Goal: Use online tool/utility: Utilize a website feature to perform a specific function

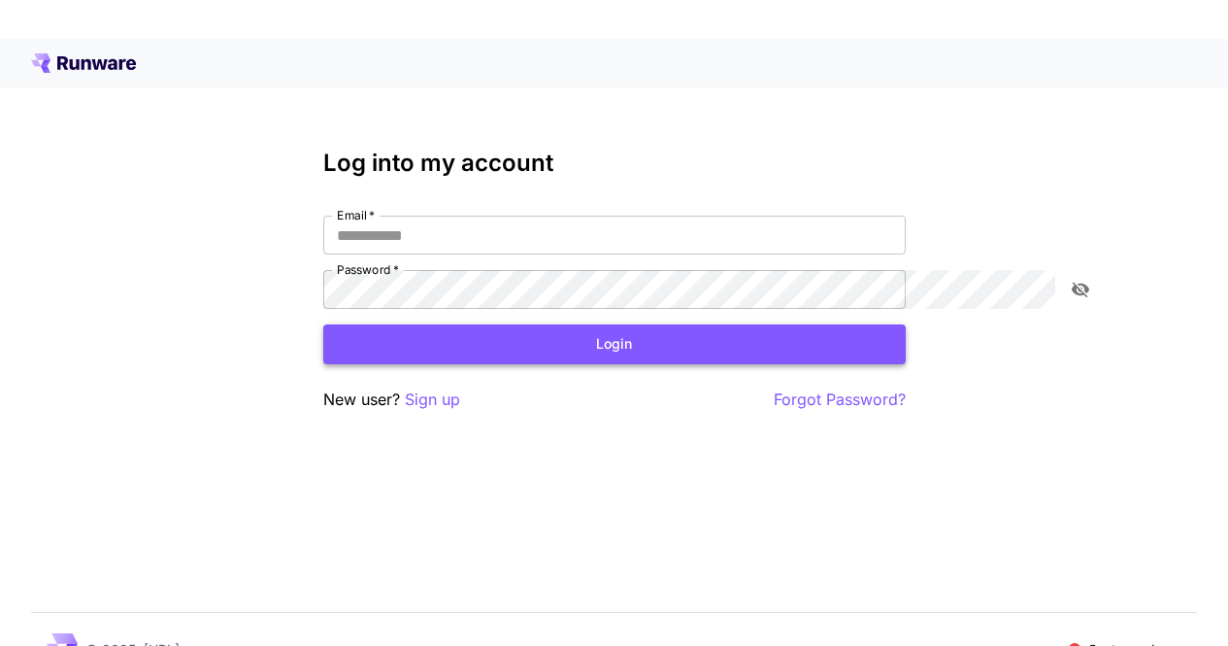
type input "**********"
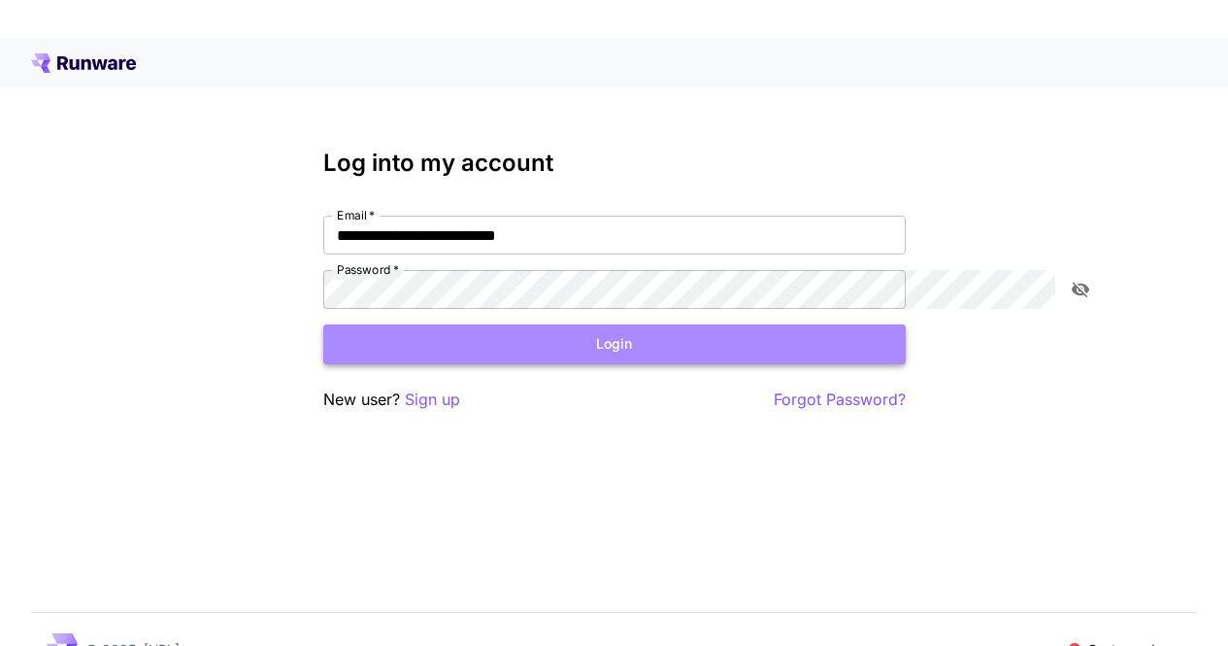
click at [541, 351] on button "Login" at bounding box center [614, 344] width 583 height 40
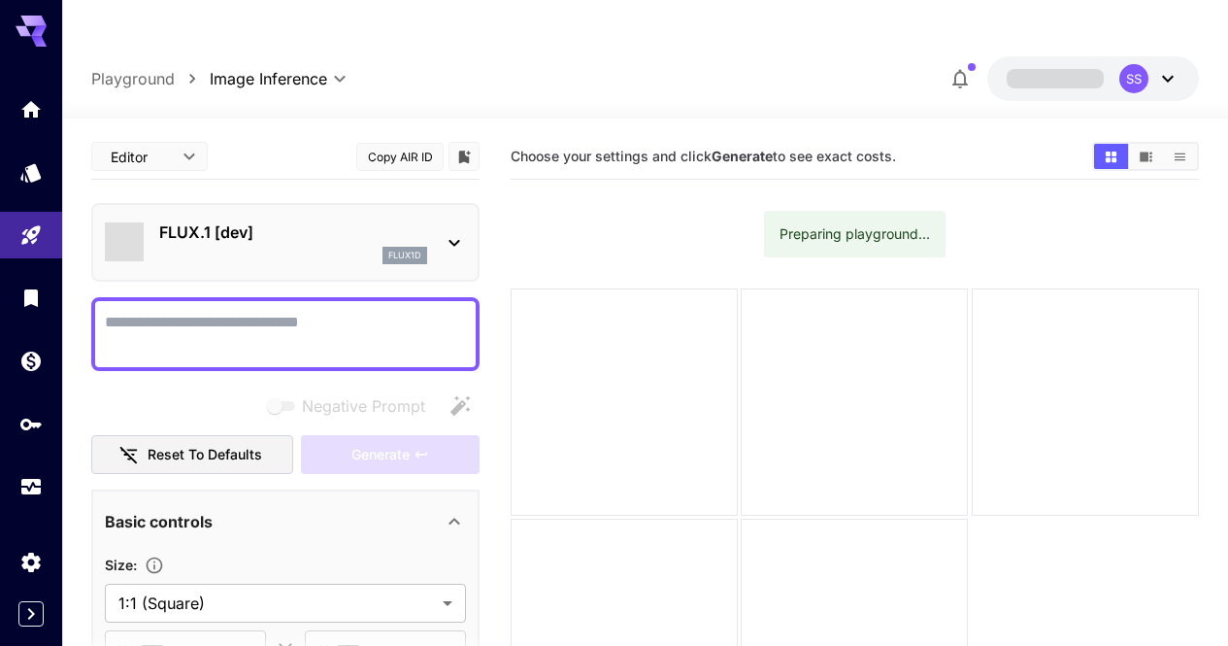
type input "**********"
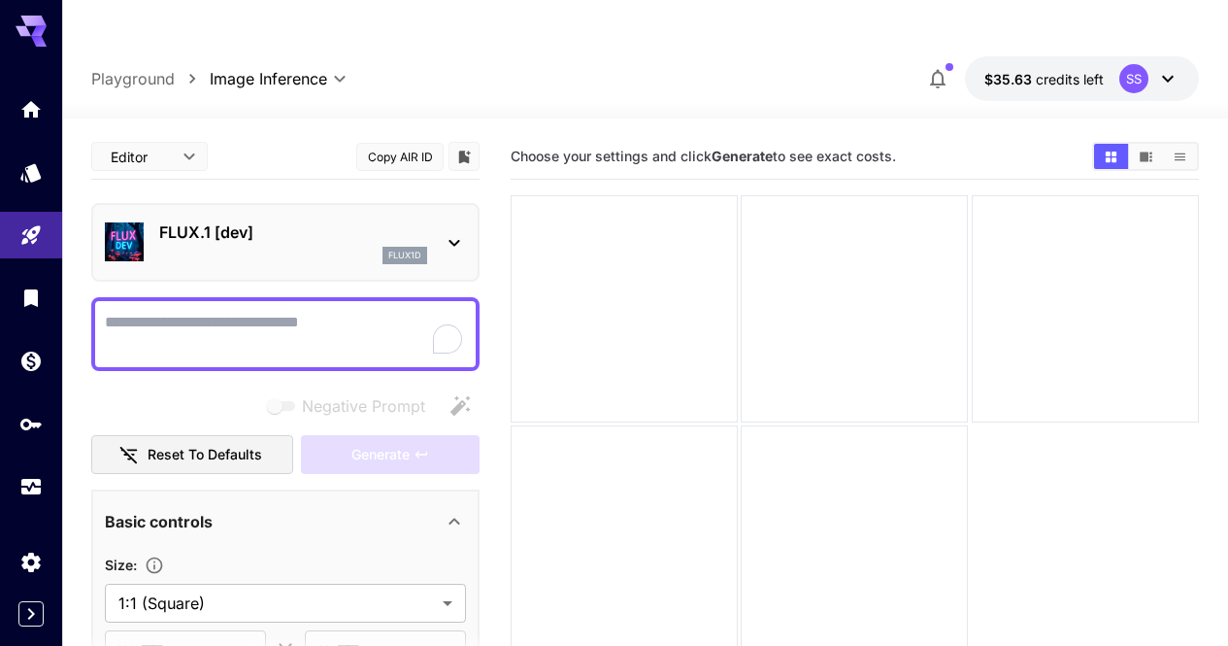
click at [319, 222] on p "FLUX.1 [dev]" at bounding box center [293, 231] width 268 height 23
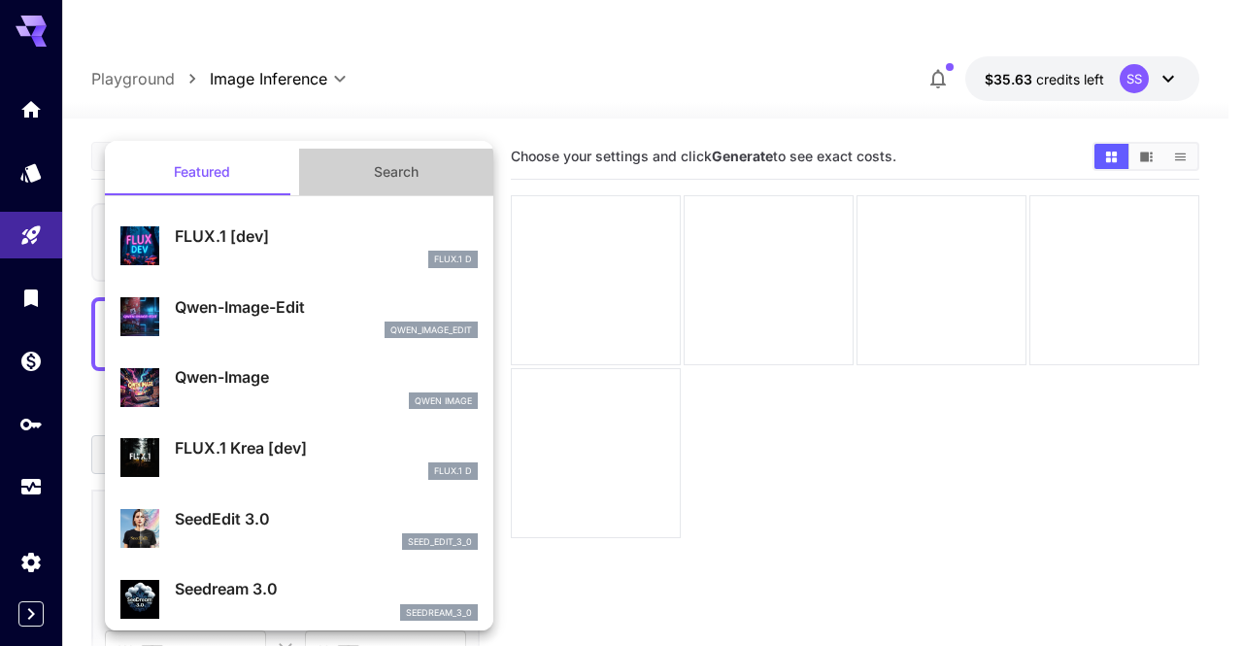
click at [406, 168] on button "Search" at bounding box center [396, 172] width 194 height 47
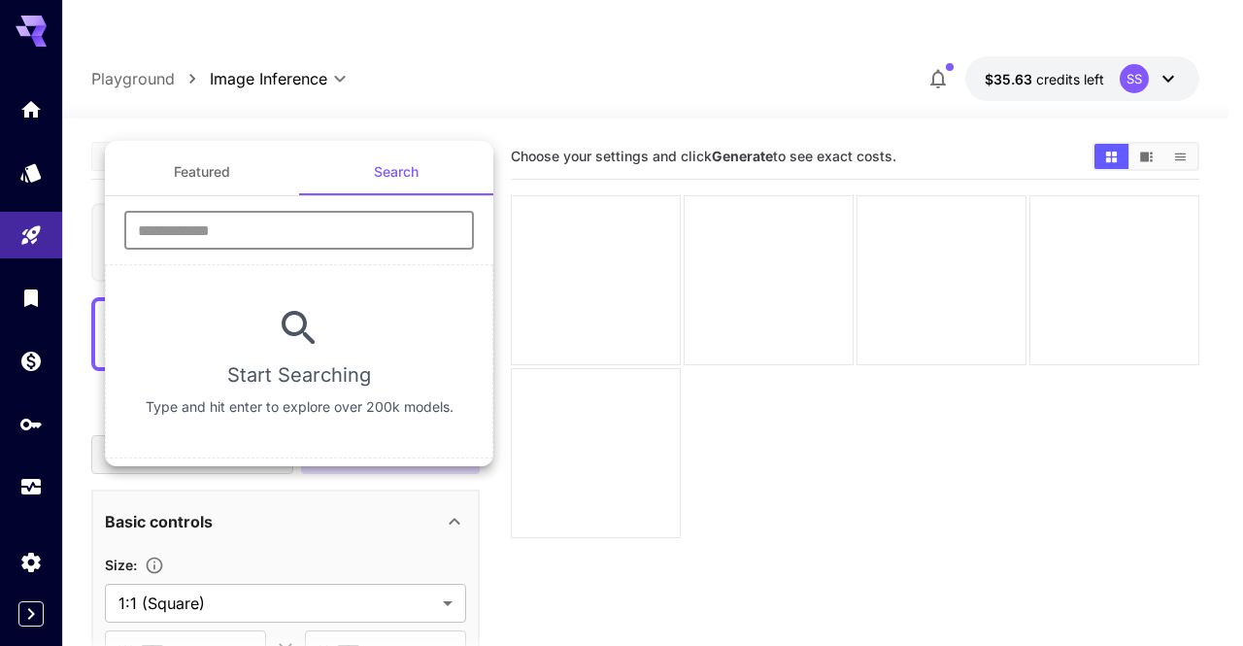
click at [263, 242] on input "text" at bounding box center [299, 230] width 350 height 39
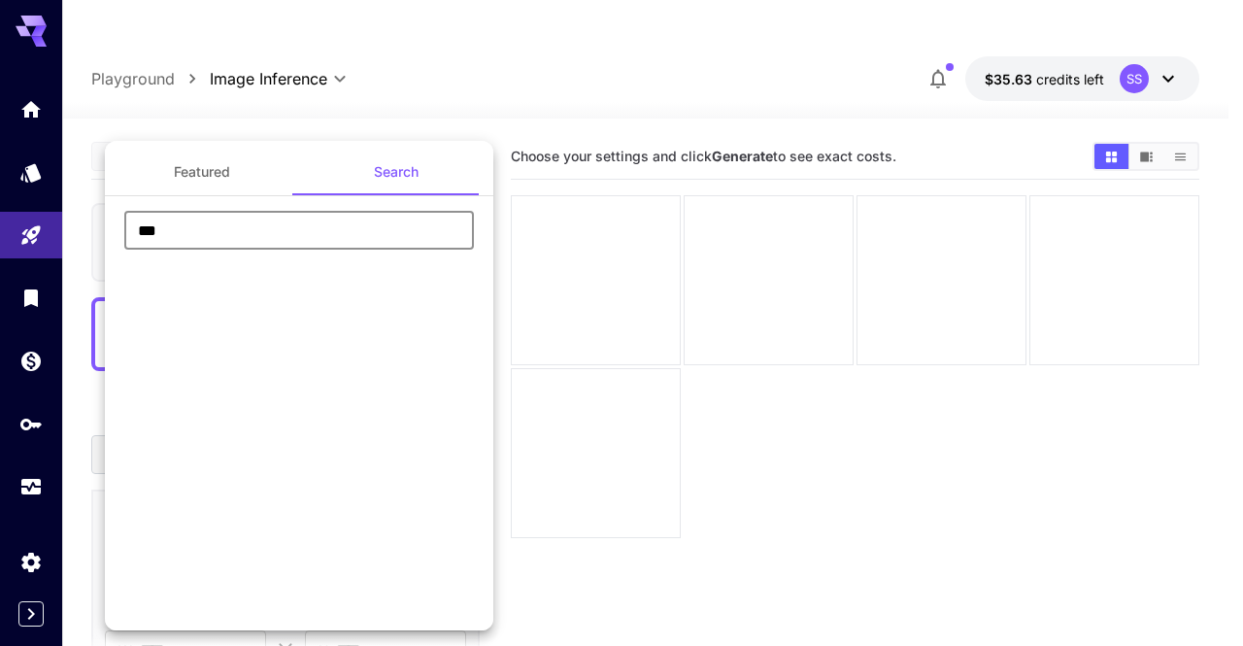
type input "****"
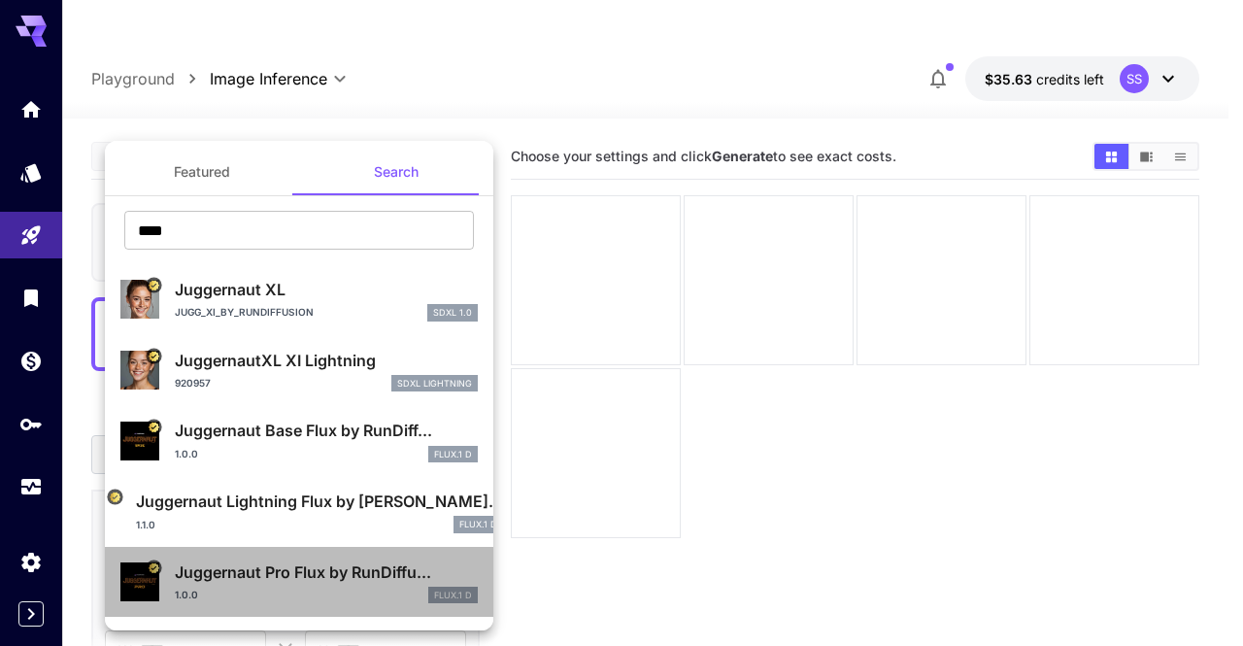
click at [306, 592] on div "1.0.0 FLUX.1 D" at bounding box center [326, 594] width 303 height 17
type input "**"
type input "*"
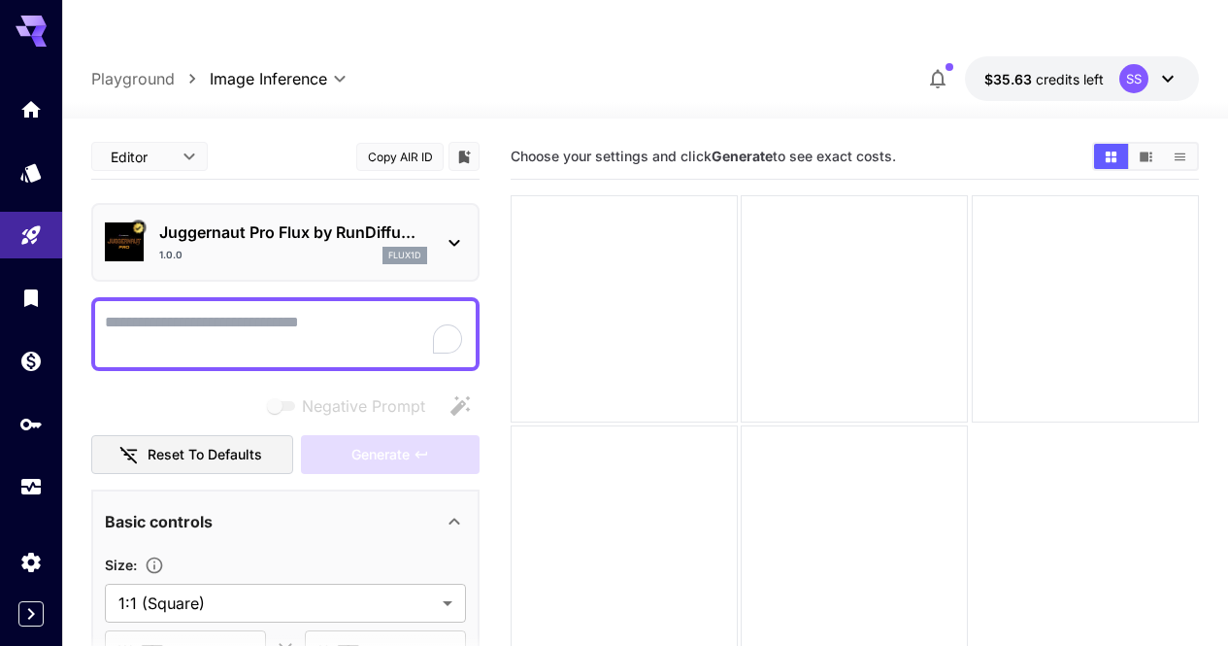
scroll to position [151, 0]
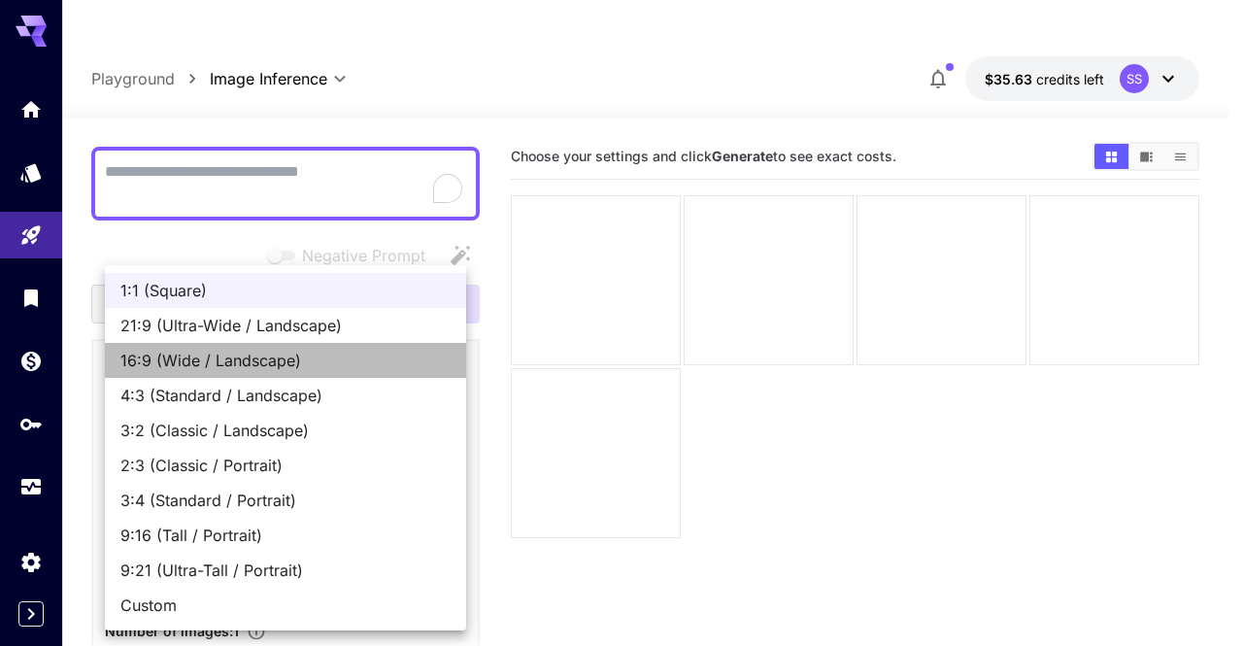
click at [307, 353] on span "16:9 (Wide / Landscape)" at bounding box center [285, 360] width 330 height 23
type input "**********"
type input "****"
type input "***"
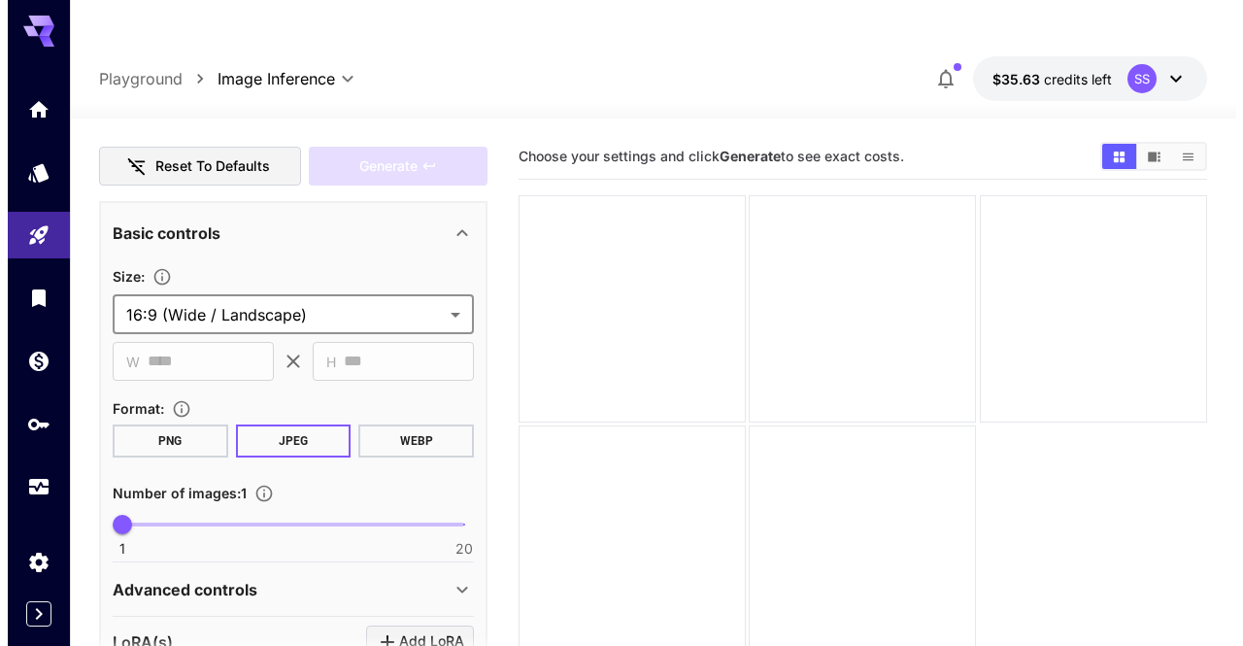
scroll to position [0, 0]
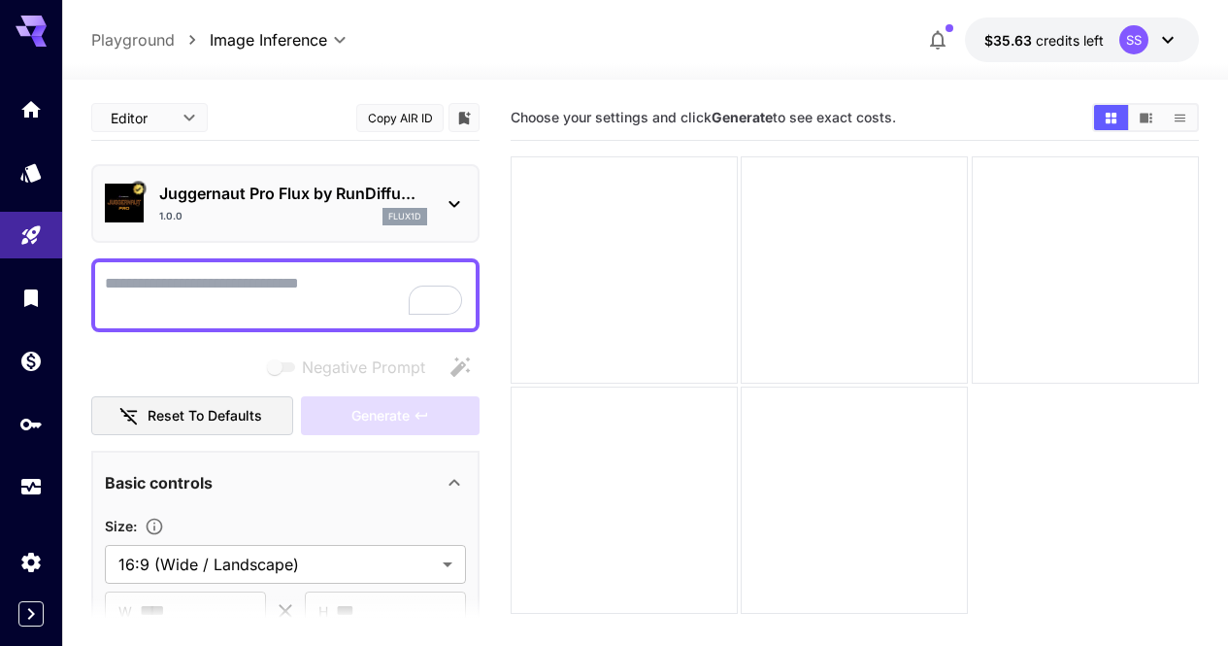
click at [322, 300] on textarea "Negative Prompt" at bounding box center [285, 295] width 361 height 47
paste textarea "**********"
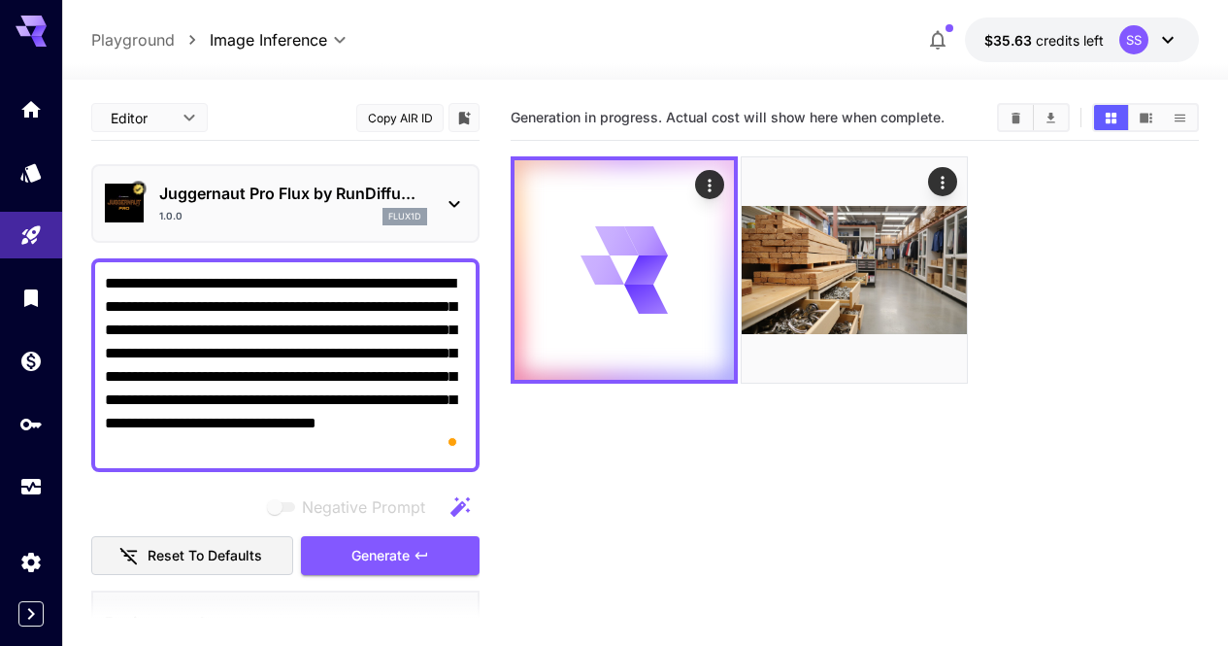
click at [403, 320] on textarea "**********" at bounding box center [285, 365] width 361 height 186
paste textarea "To enrich screen reader interactions, please activate Accessibility in Grammarl…"
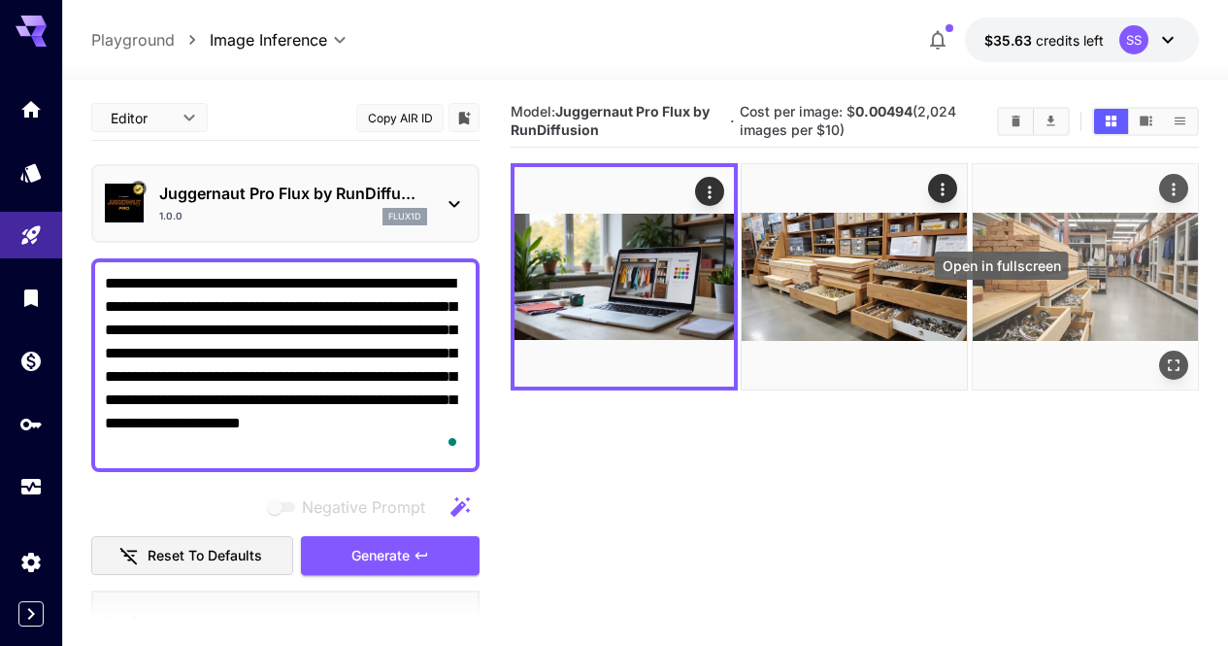
click at [1164, 356] on icon "Open in fullscreen" at bounding box center [1173, 365] width 19 height 19
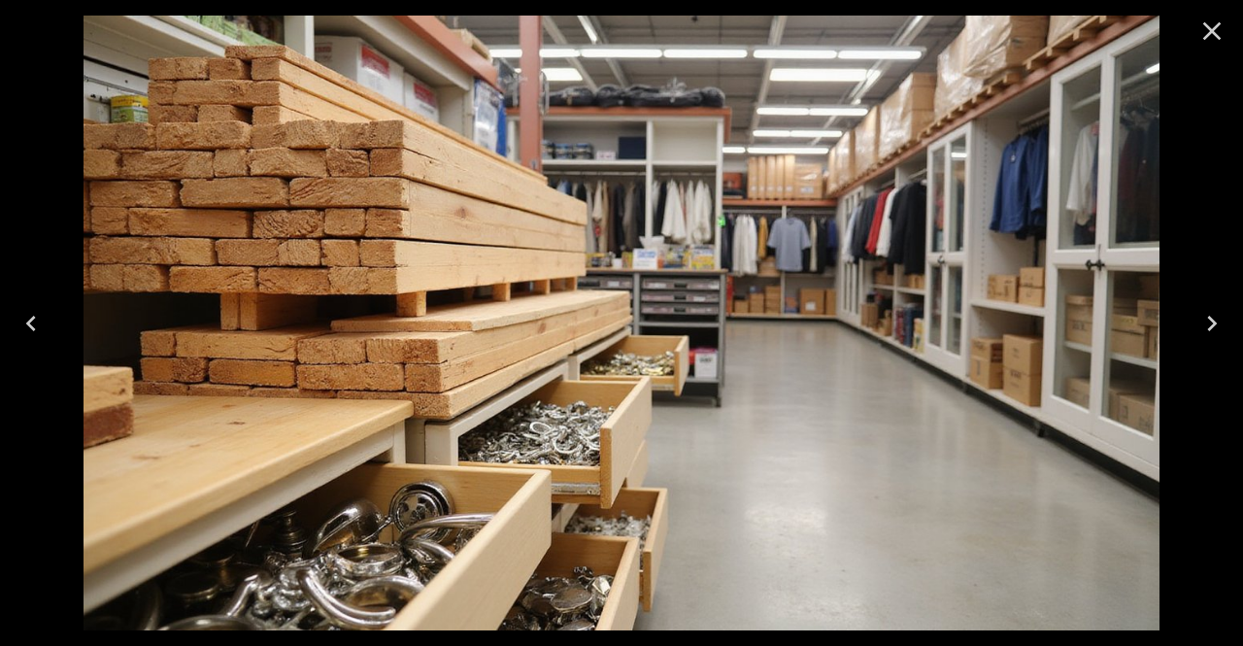
click at [995, 300] on img at bounding box center [622, 323] width 1076 height 615
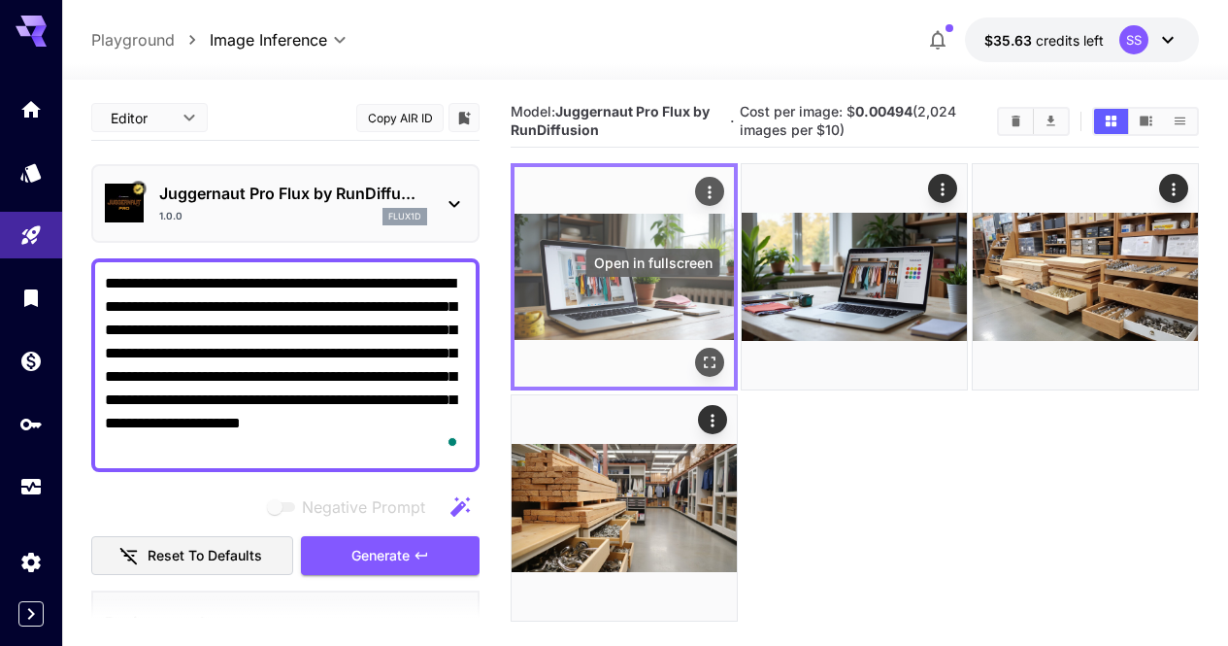
click at [695, 349] on button "Open in fullscreen" at bounding box center [709, 363] width 29 height 29
click at [709, 193] on icon "Actions" at bounding box center [710, 191] width 3 height 13
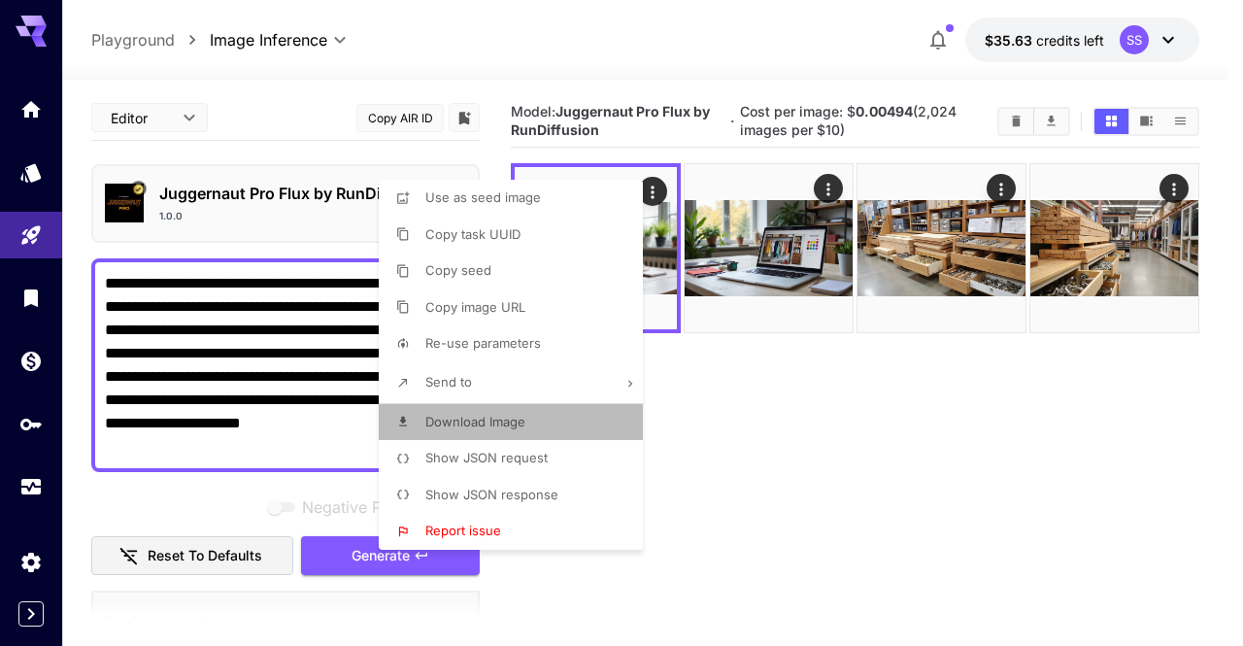
click at [557, 422] on li "Download Image" at bounding box center [517, 422] width 276 height 37
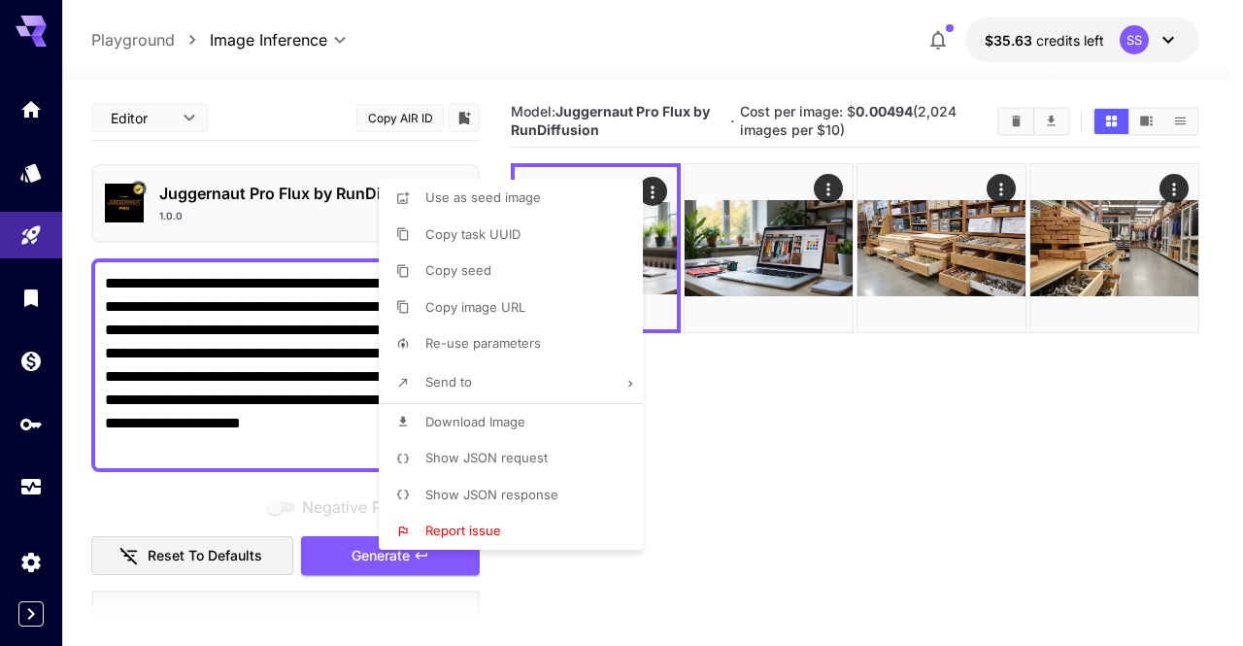
drag, startPoint x: 903, startPoint y: 398, endPoint x: 998, endPoint y: 198, distance: 221.5
click at [998, 198] on div at bounding box center [621, 323] width 1243 height 646
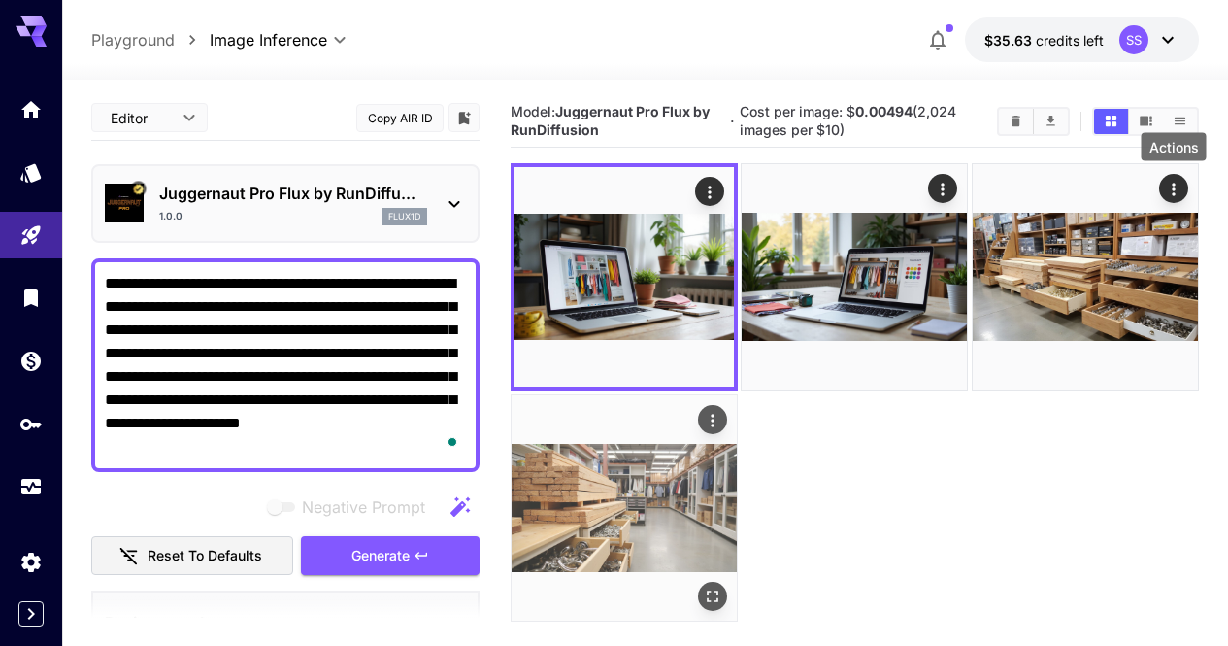
click at [715, 414] on icon "Actions" at bounding box center [713, 420] width 3 height 13
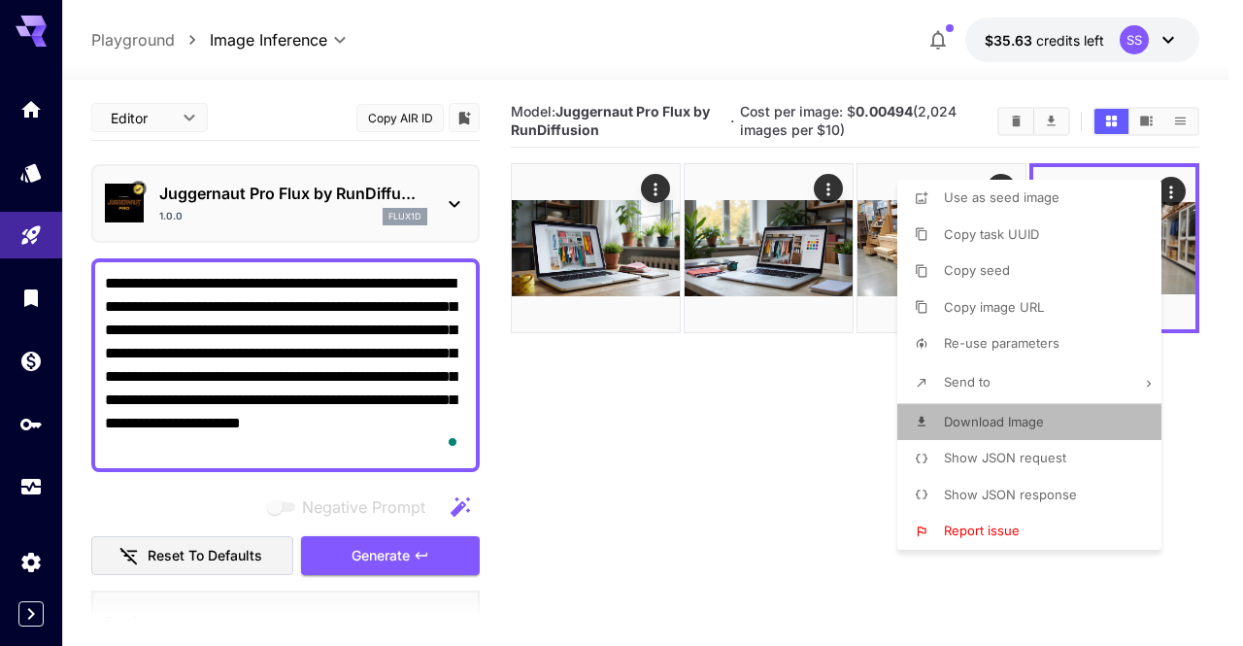
click at [1066, 415] on li "Download Image" at bounding box center [1035, 422] width 276 height 37
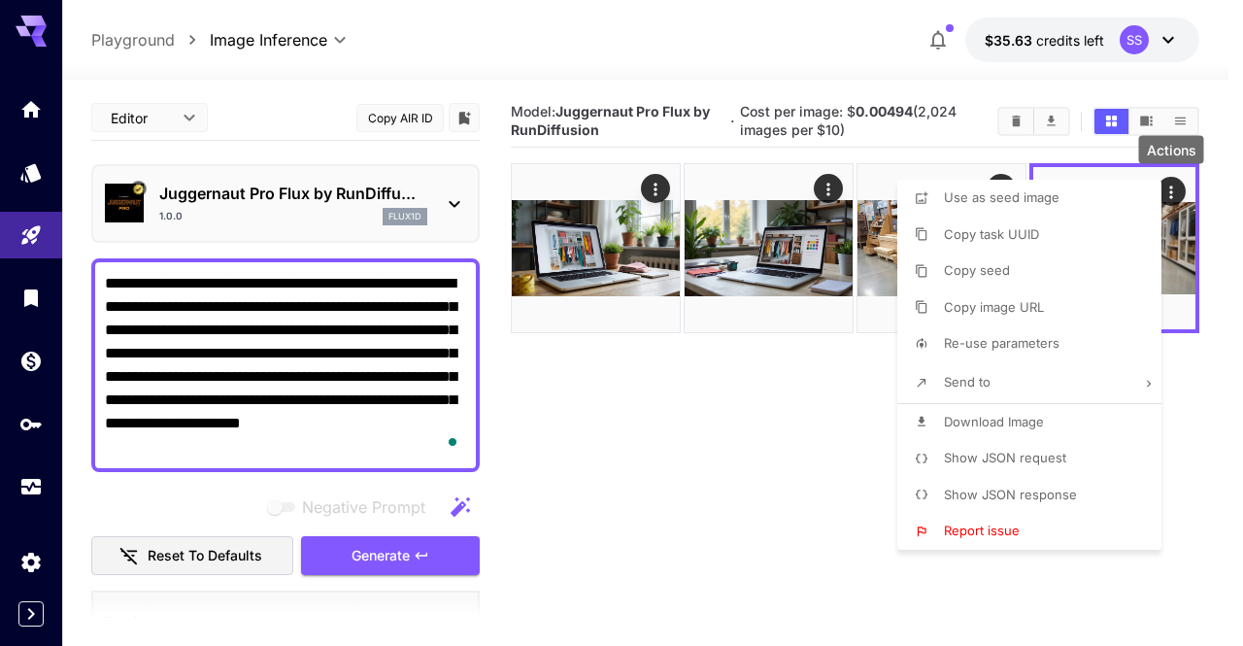
click at [341, 317] on div at bounding box center [621, 323] width 1243 height 646
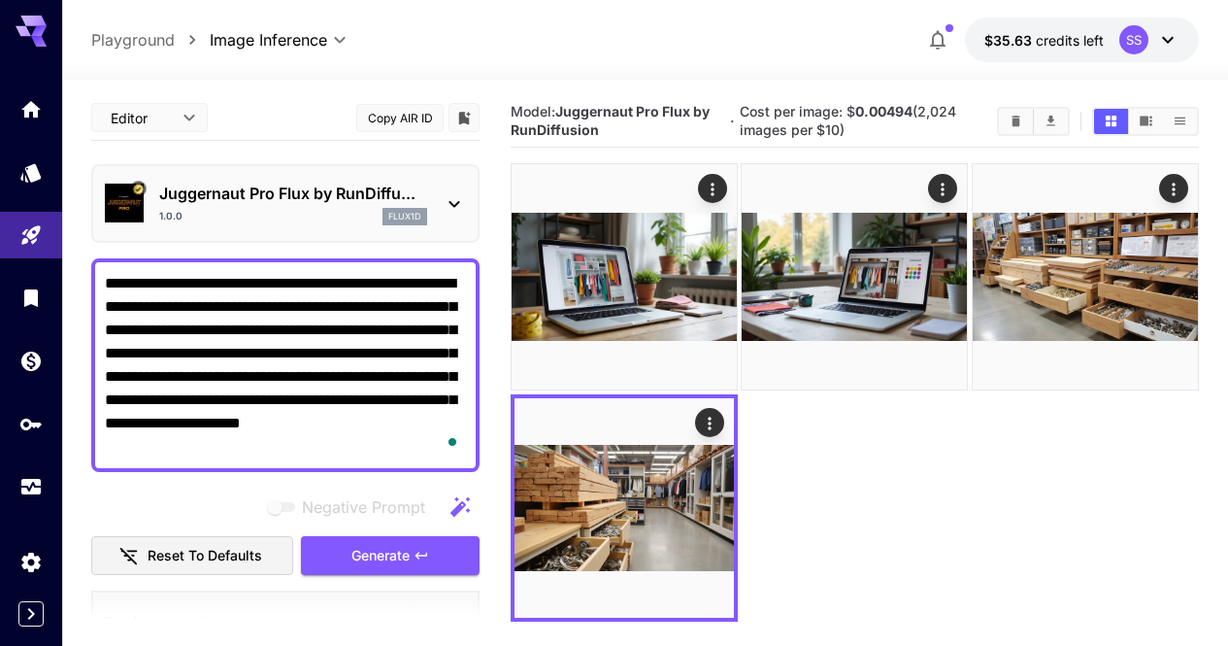
click at [341, 317] on div at bounding box center [614, 323] width 1228 height 646
click at [341, 317] on body "**********" at bounding box center [614, 472] width 1228 height 945
click at [341, 317] on textarea "**********" at bounding box center [285, 365] width 361 height 186
paste textarea "To enrich screen reader interactions, please activate Accessibility in Grammarl…"
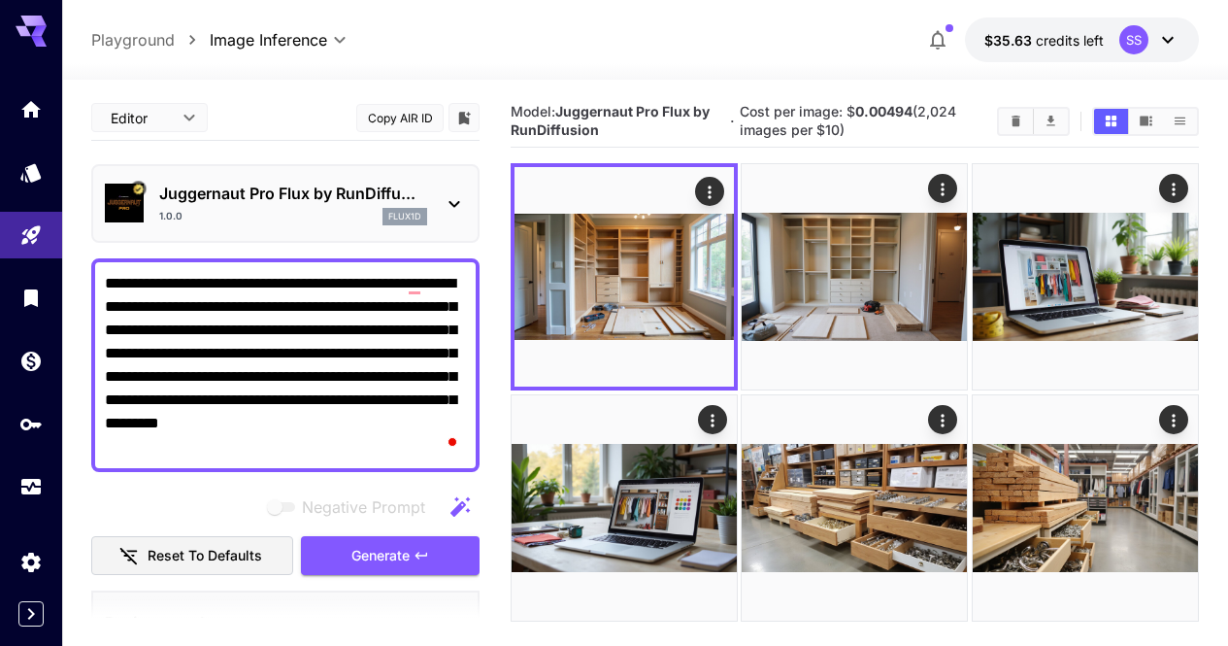
click at [442, 307] on textarea "**********" at bounding box center [285, 365] width 361 height 186
paste textarea "**********"
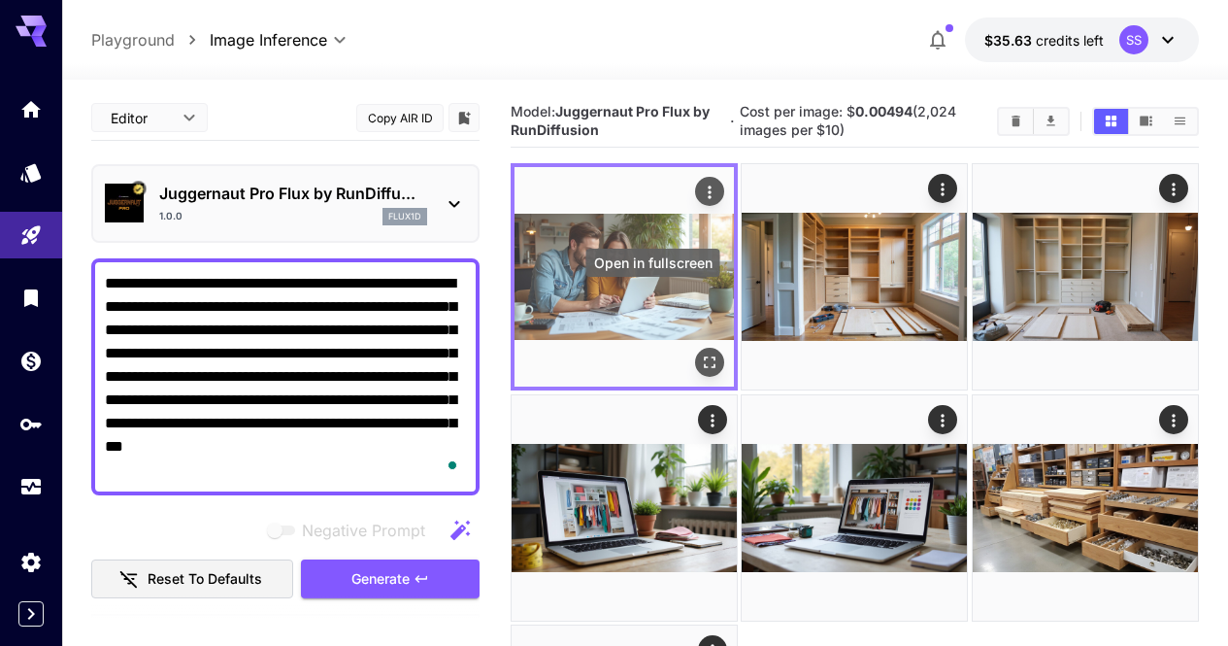
click at [700, 353] on icon "Open in fullscreen" at bounding box center [709, 362] width 19 height 19
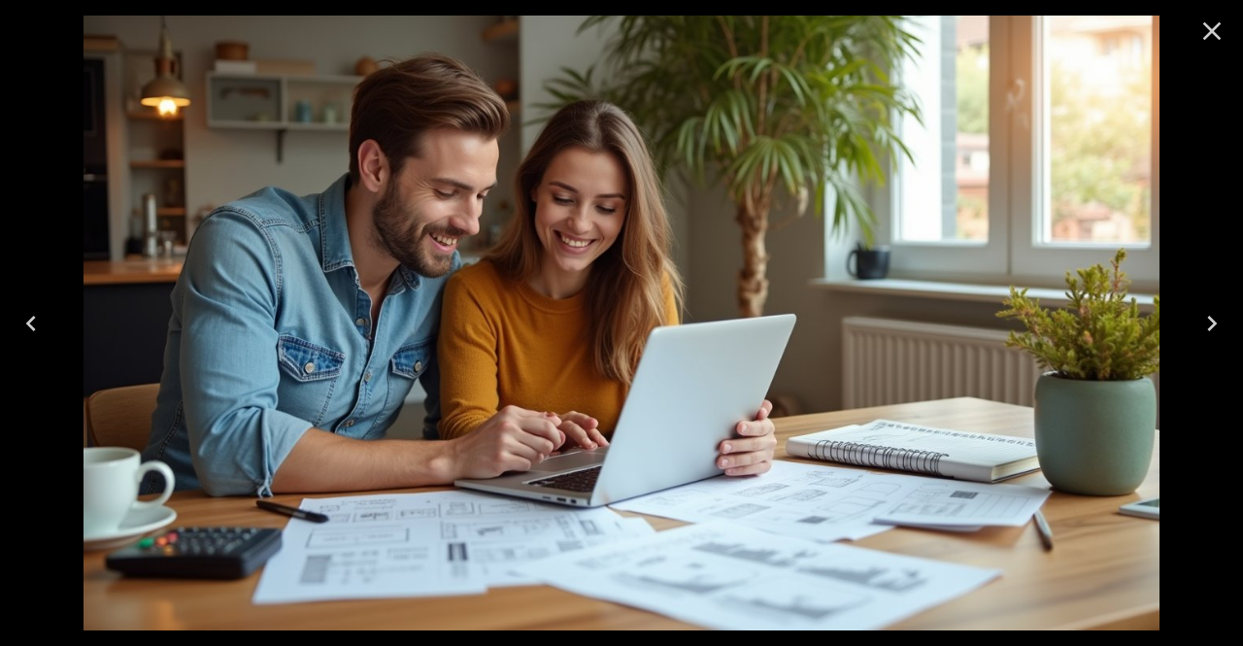
click at [1197, 29] on icon "Close" at bounding box center [1211, 31] width 31 height 31
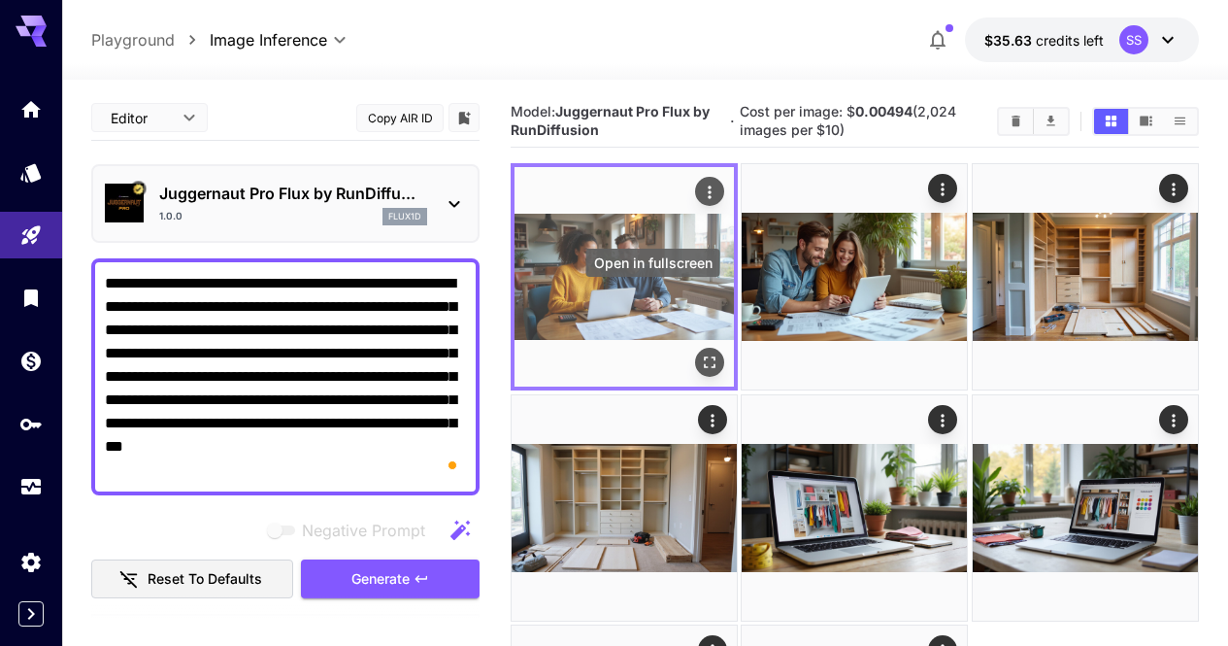
click at [700, 353] on icon "Open in fullscreen" at bounding box center [709, 362] width 19 height 19
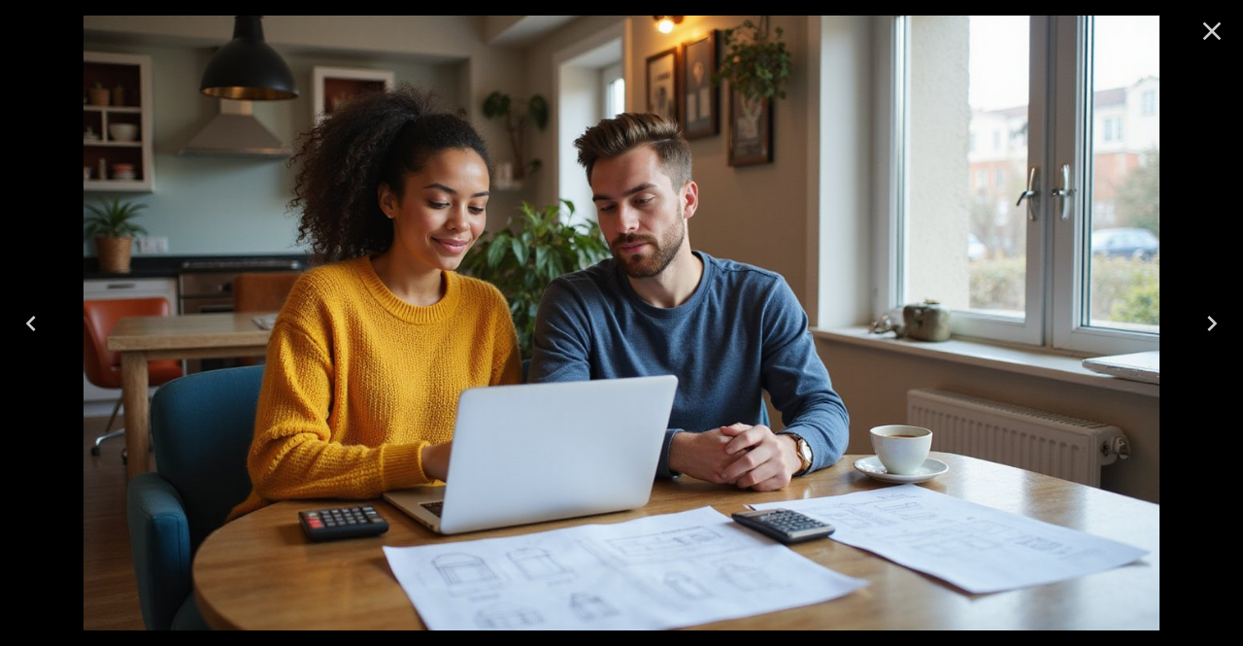
click at [1224, 21] on icon "Close" at bounding box center [1211, 31] width 31 height 31
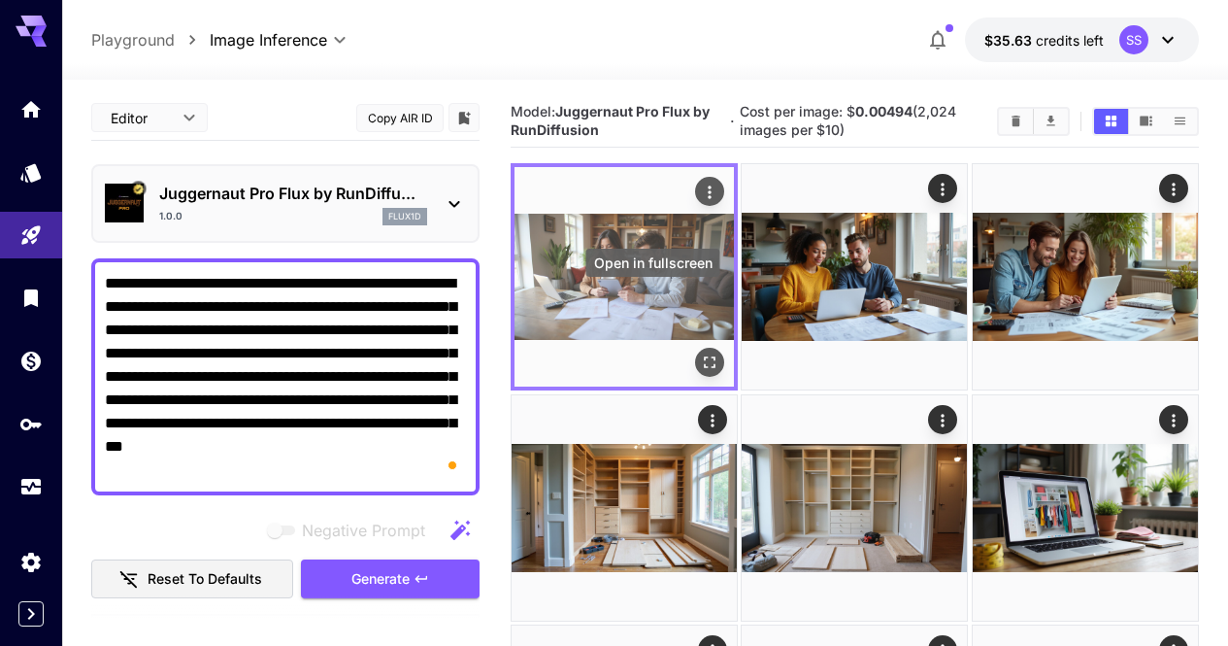
click at [700, 353] on icon "Open in fullscreen" at bounding box center [709, 362] width 19 height 19
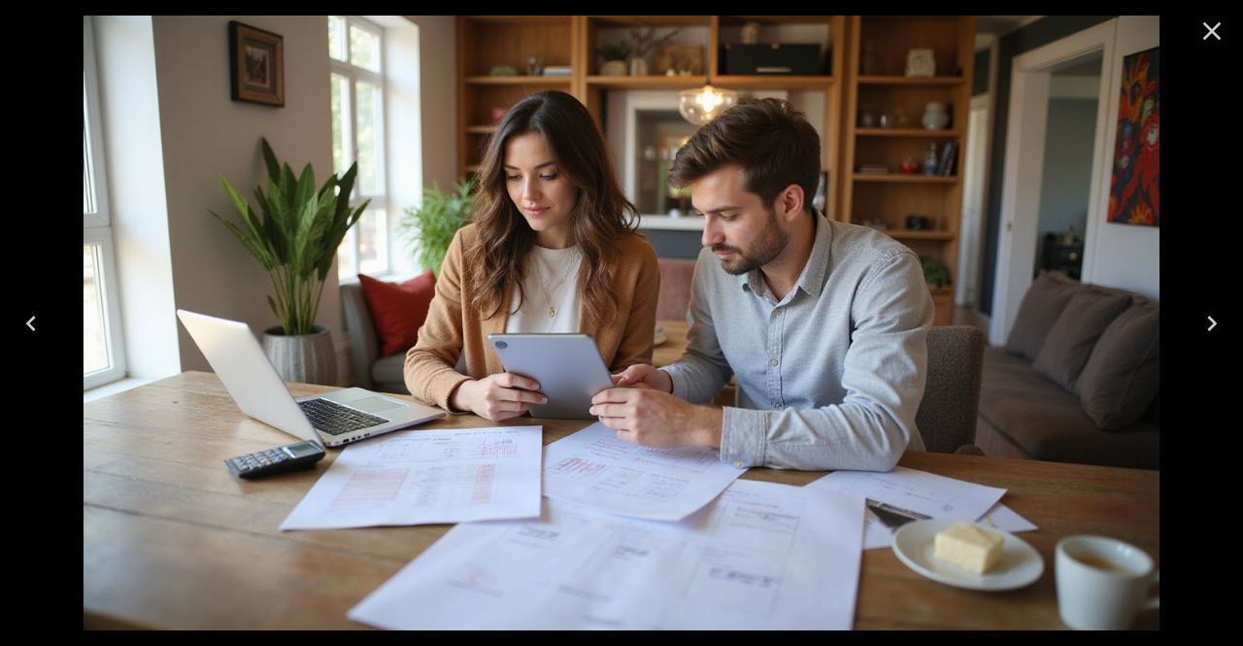
click at [1210, 24] on icon "Close" at bounding box center [1211, 31] width 31 height 31
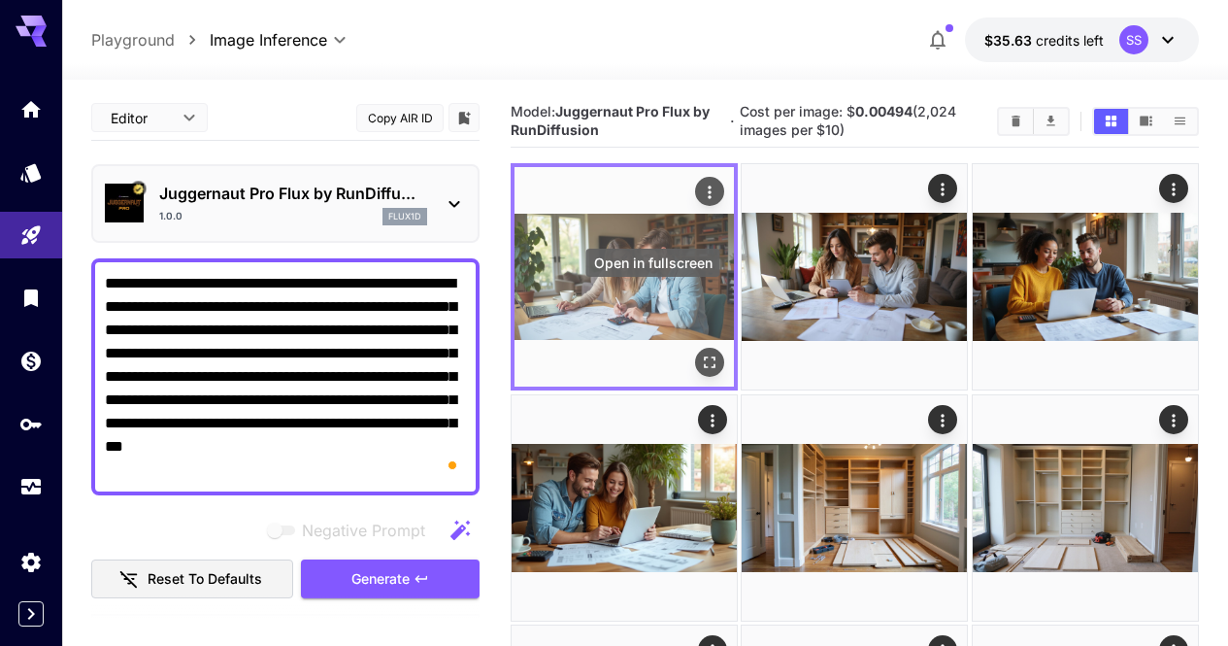
click at [700, 353] on icon "Open in fullscreen" at bounding box center [709, 362] width 19 height 19
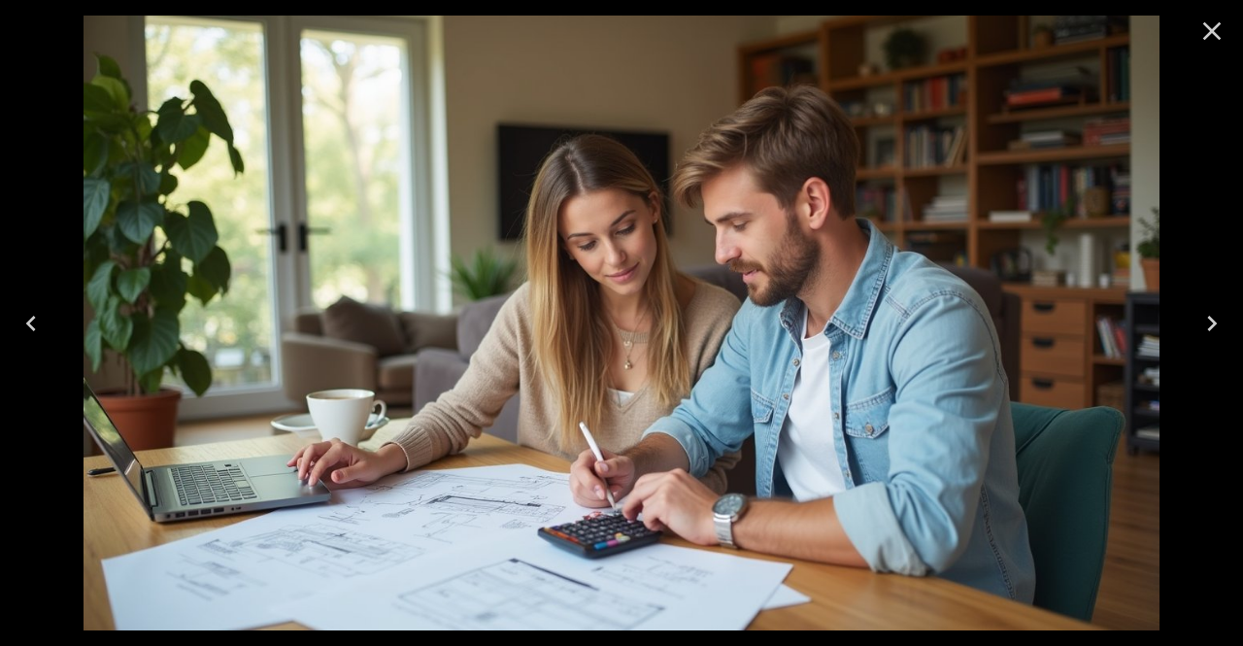
click at [1226, 21] on icon "Close" at bounding box center [1211, 31] width 31 height 31
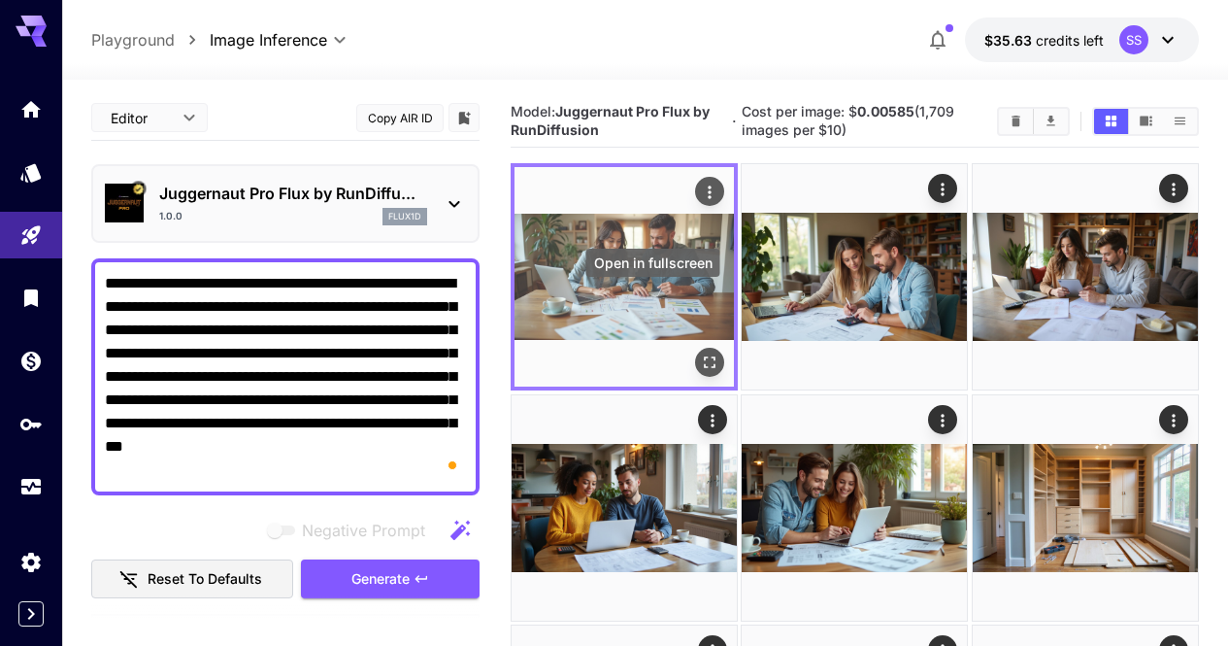
click at [704, 357] on icon "Open in fullscreen" at bounding box center [710, 363] width 12 height 12
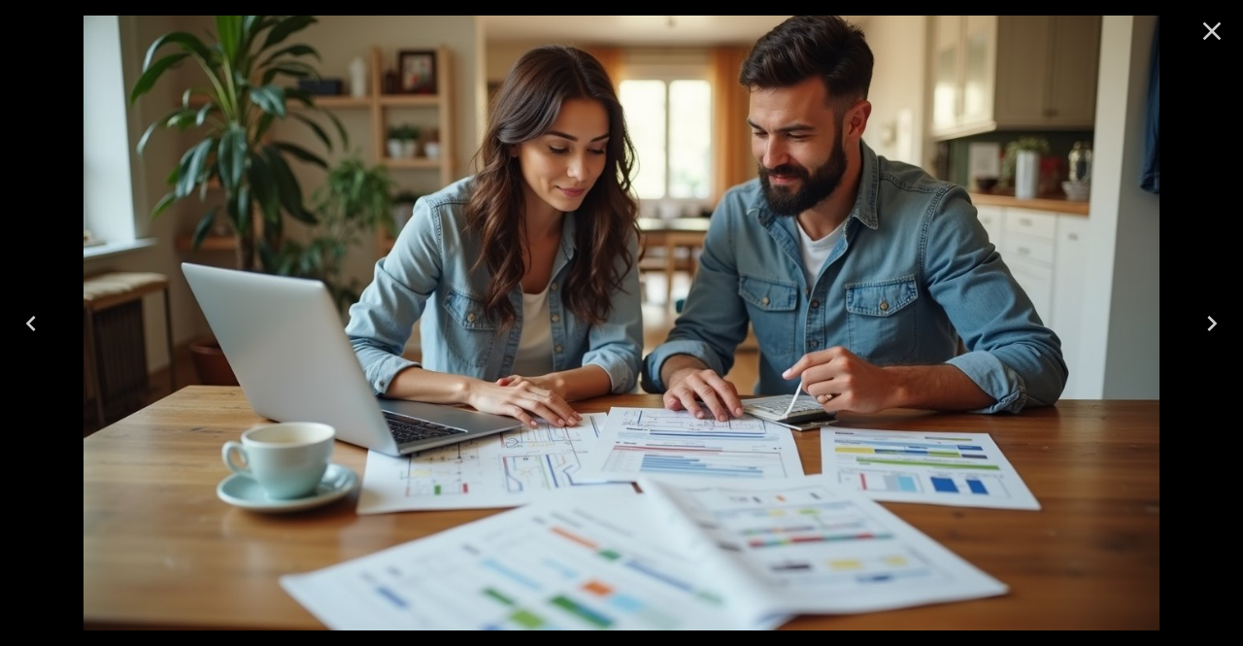
drag, startPoint x: 1236, startPoint y: 16, endPoint x: 1223, endPoint y: 28, distance: 17.9
click at [1223, 28] on div at bounding box center [1212, 31] width 62 height 62
click at [1223, 28] on icon "Close" at bounding box center [1211, 31] width 31 height 31
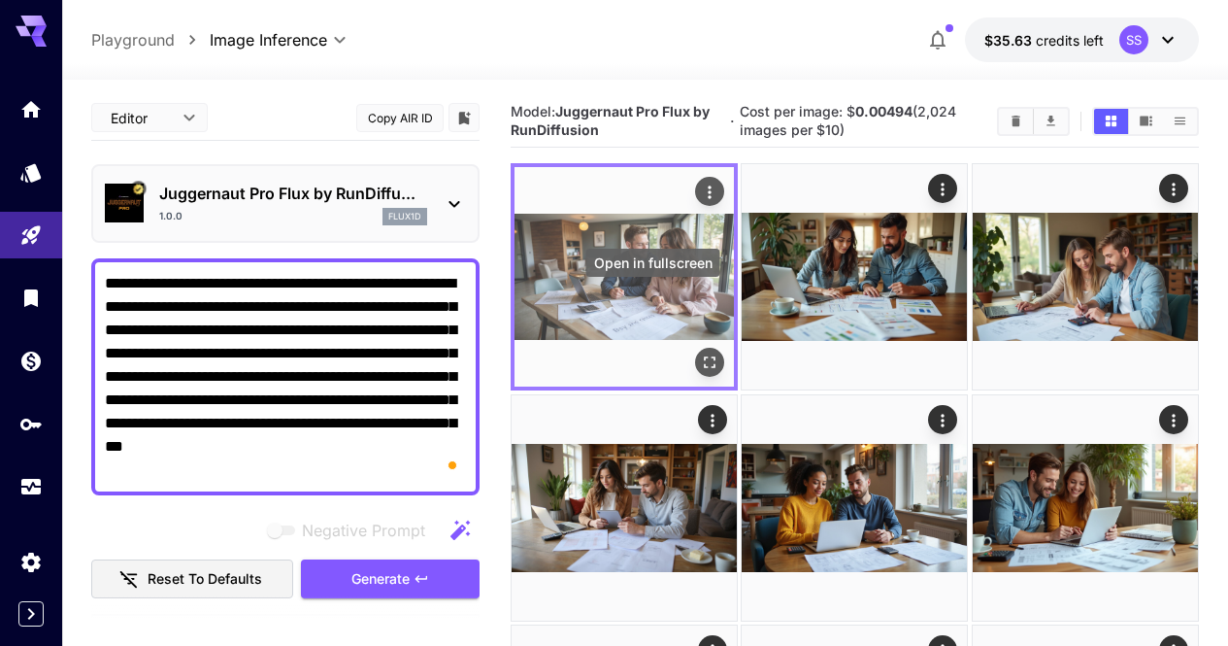
click at [695, 349] on button "Open in fullscreen" at bounding box center [709, 363] width 29 height 29
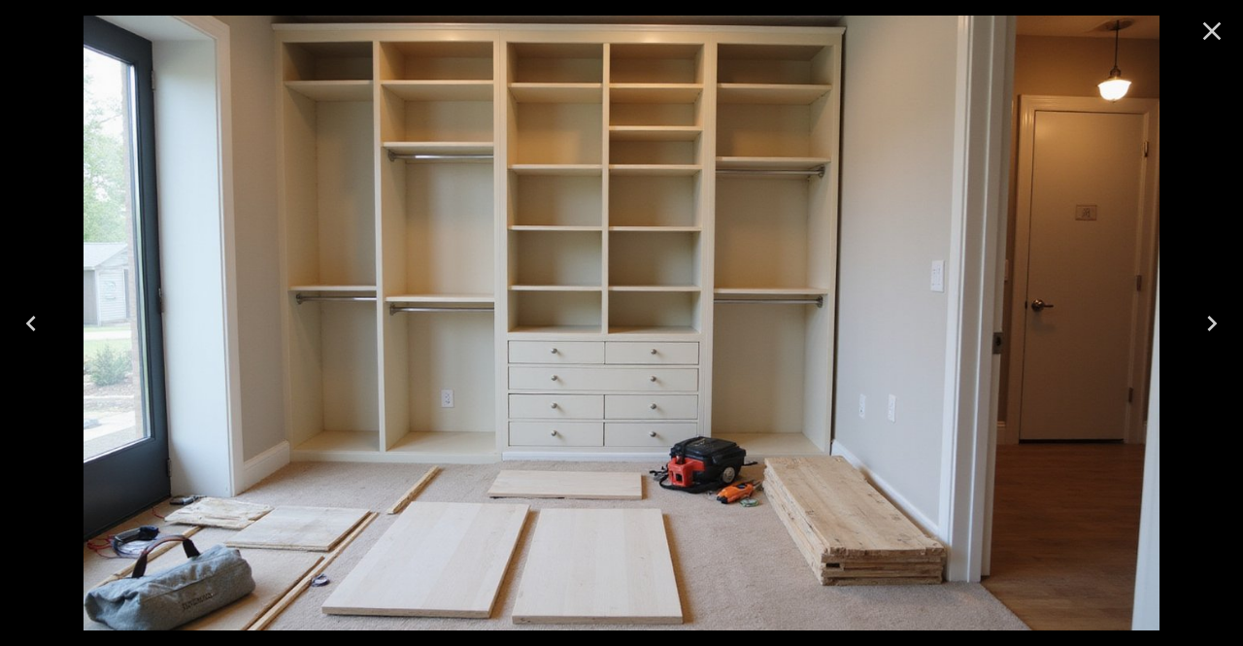
click at [1227, 28] on button "Close" at bounding box center [1211, 31] width 47 height 47
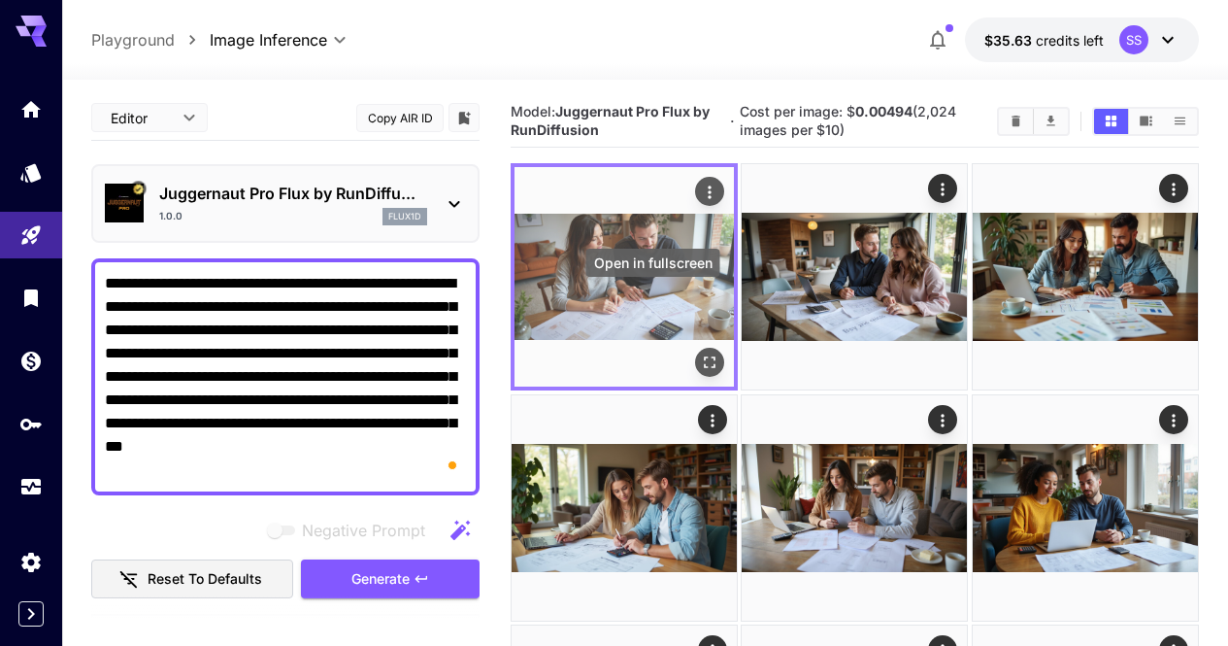
click at [700, 353] on icon "Open in fullscreen" at bounding box center [709, 362] width 19 height 19
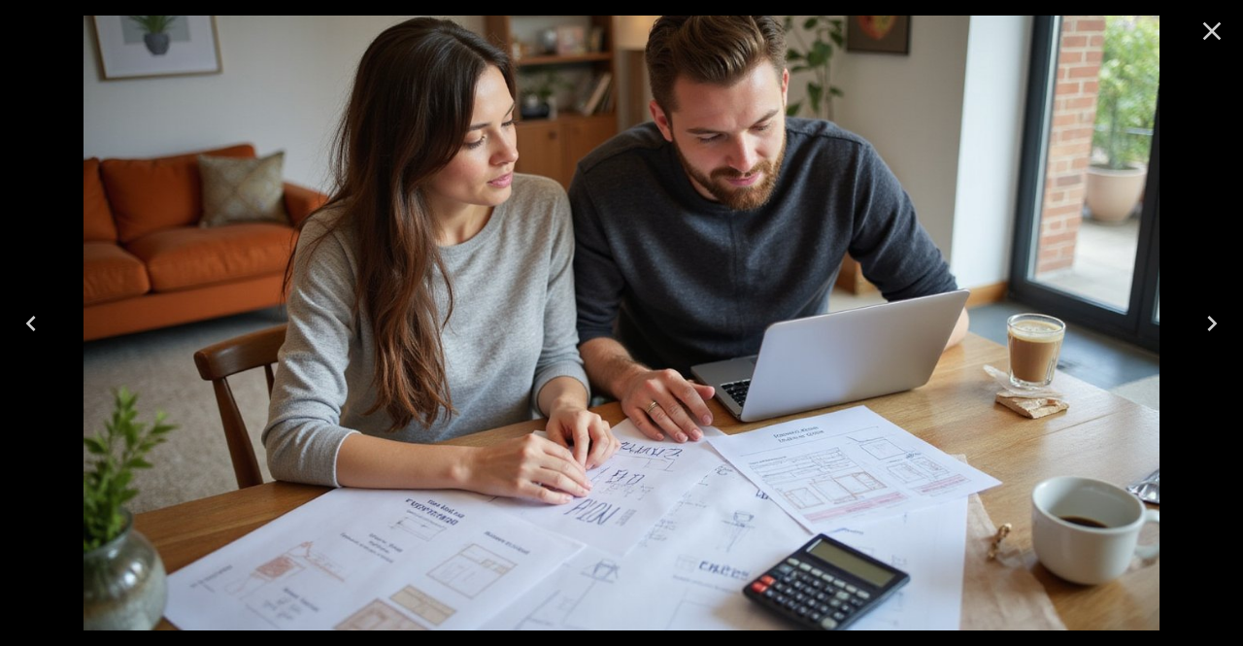
click at [1218, 44] on icon "Close" at bounding box center [1211, 31] width 31 height 31
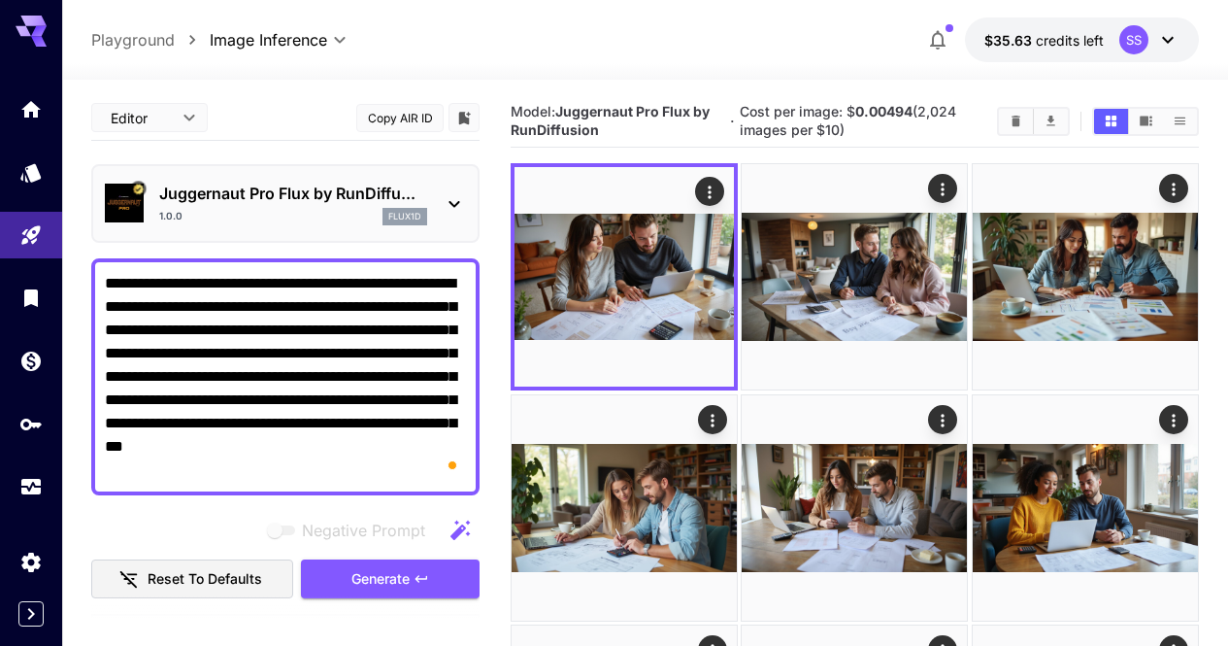
click at [366, 477] on textarea "**********" at bounding box center [285, 377] width 361 height 210
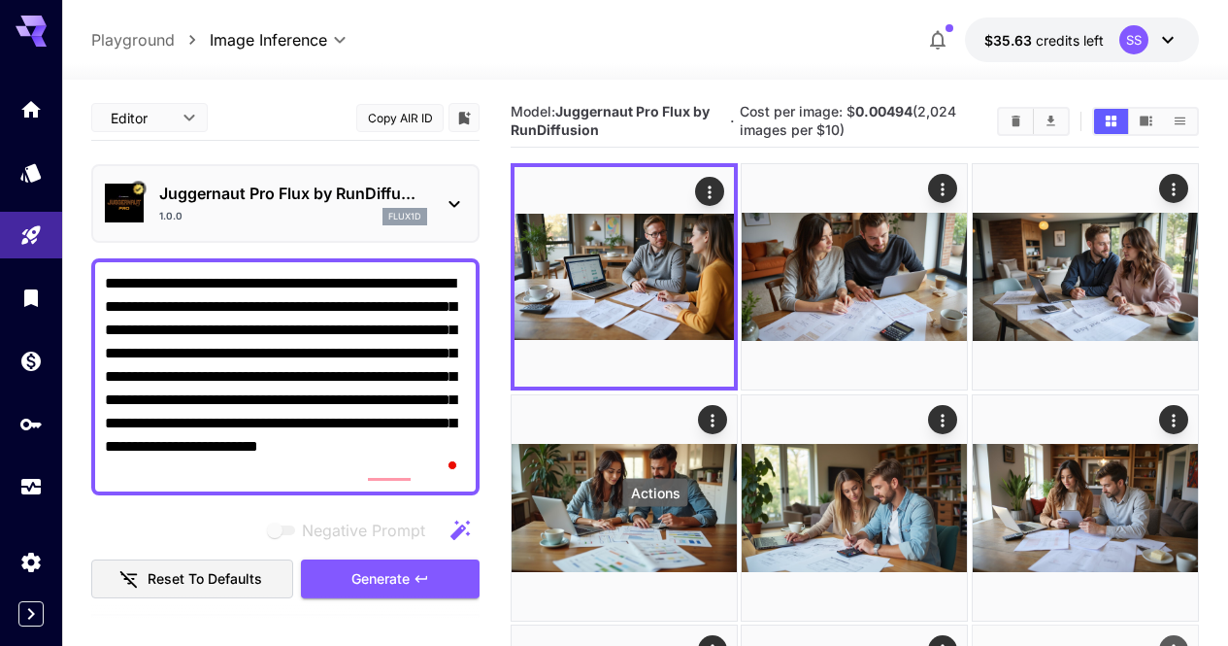
type textarea "**********"
click at [1164, 641] on icon "Actions" at bounding box center [1173, 650] width 19 height 19
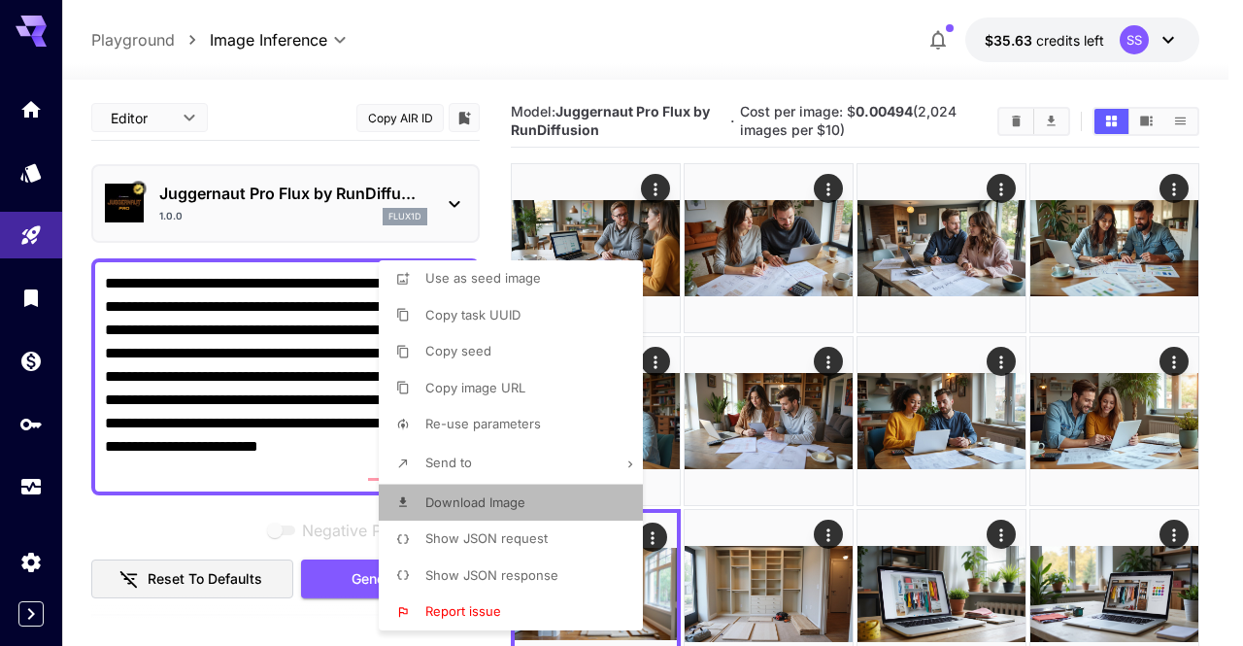
click at [589, 505] on li "Download Image" at bounding box center [517, 503] width 276 height 37
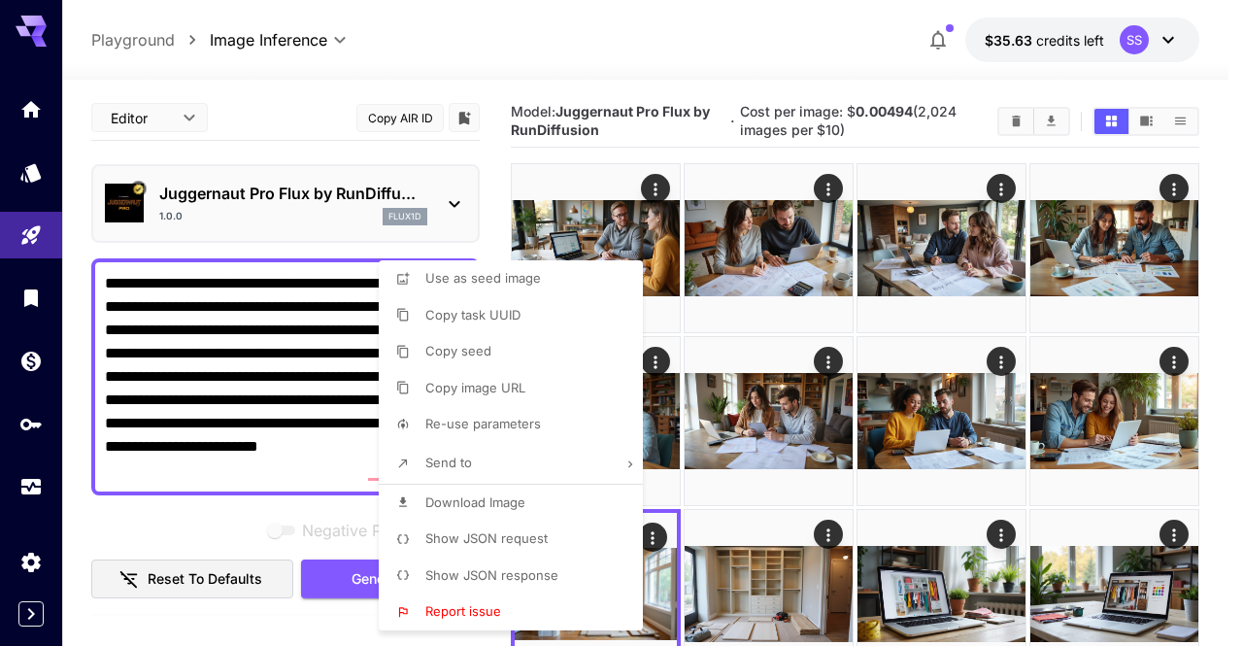
click at [830, 544] on div at bounding box center [621, 323] width 1243 height 646
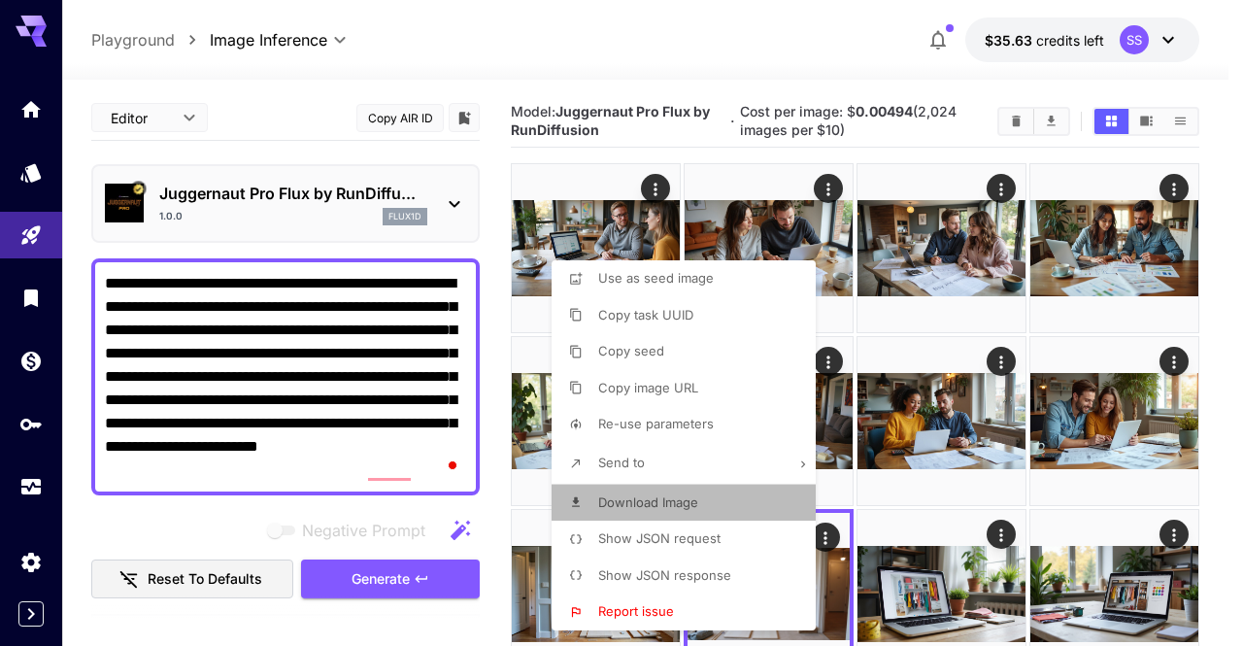
click at [711, 501] on li "Download Image" at bounding box center [690, 503] width 276 height 37
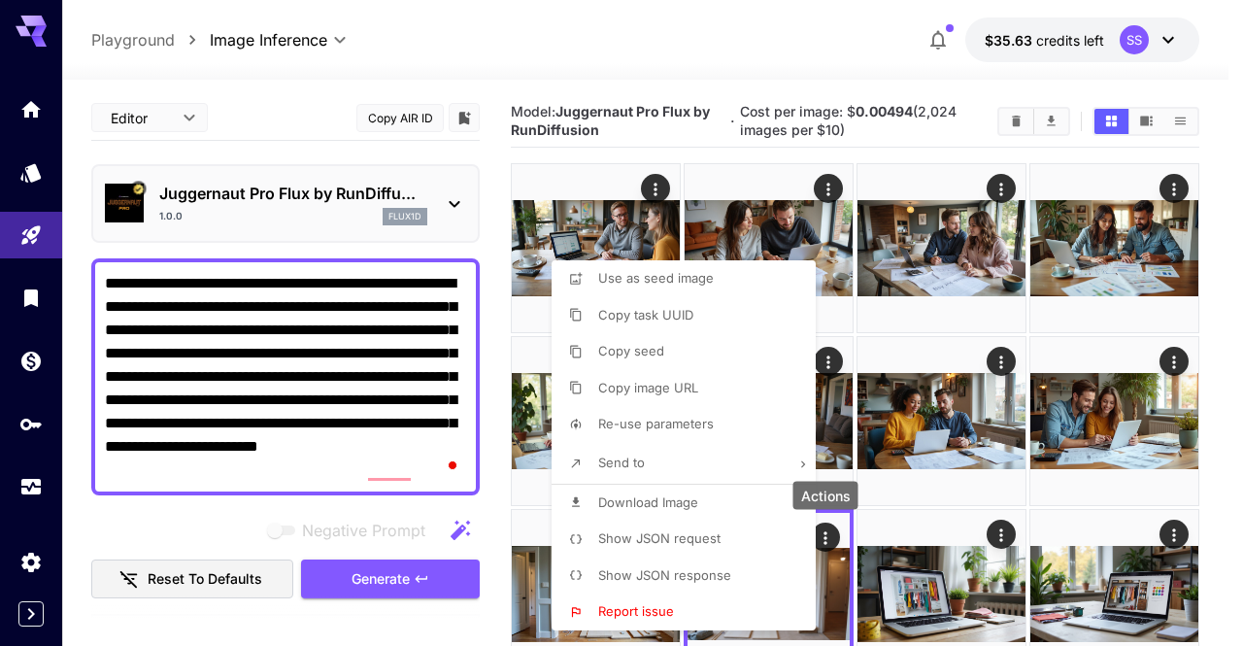
drag, startPoint x: 734, startPoint y: 79, endPoint x: 881, endPoint y: 45, distance: 150.5
click at [881, 45] on div at bounding box center [621, 323] width 1243 height 646
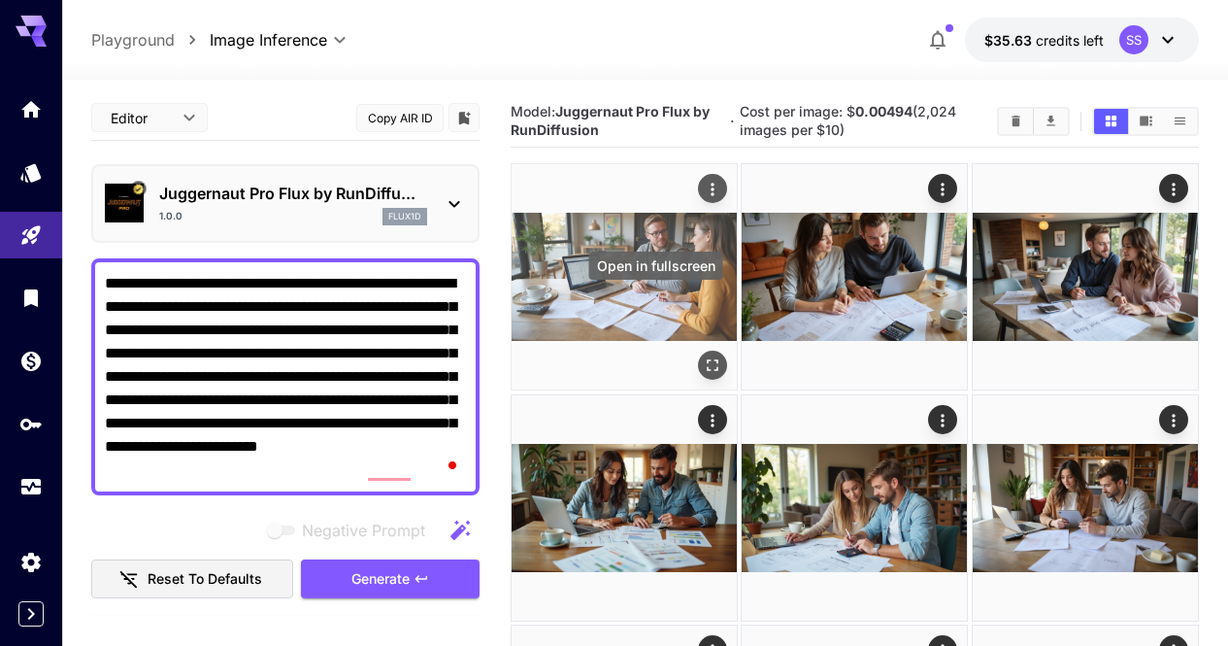
drag, startPoint x: 881, startPoint y: 45, endPoint x: 656, endPoint y: 298, distance: 338.4
click at [703, 356] on icon "Open in fullscreen" at bounding box center [712, 365] width 19 height 19
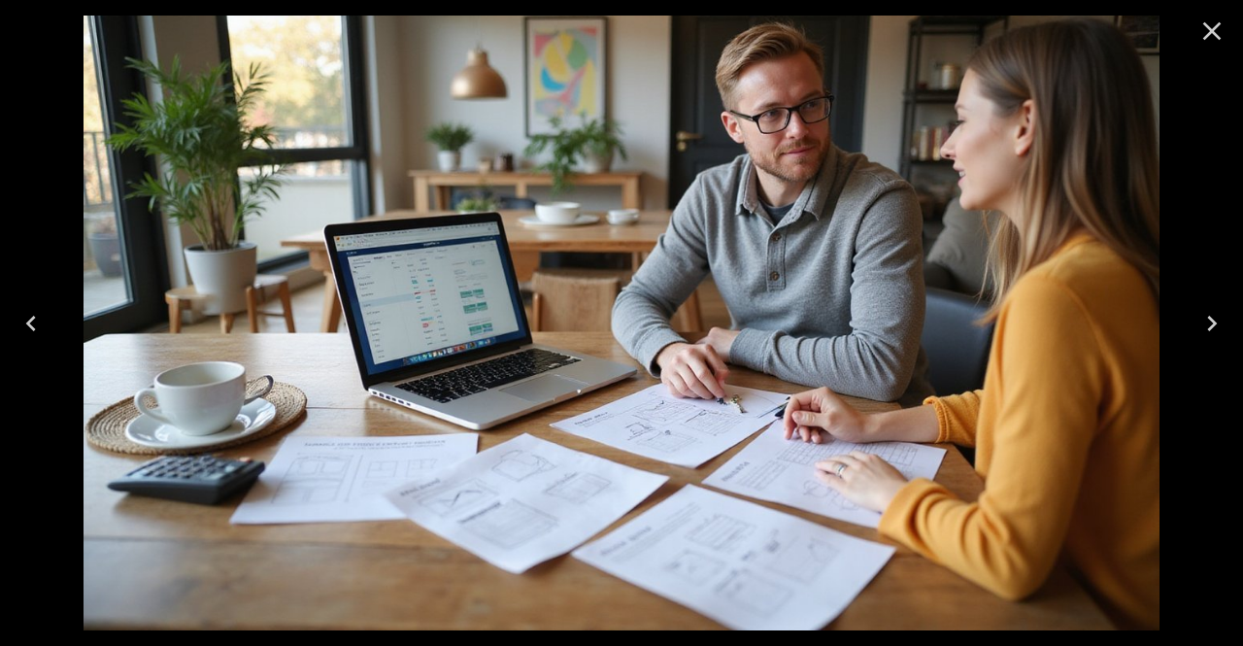
click at [1209, 27] on icon "Close" at bounding box center [1212, 31] width 18 height 18
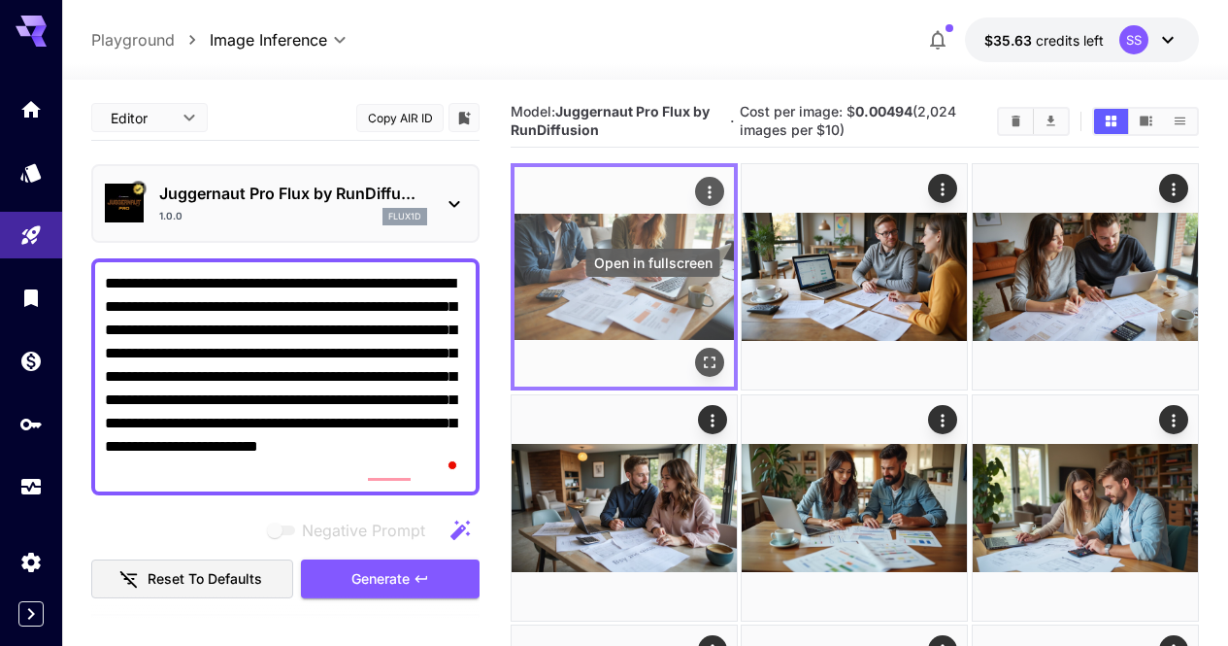
click at [700, 353] on icon "Open in fullscreen" at bounding box center [709, 362] width 19 height 19
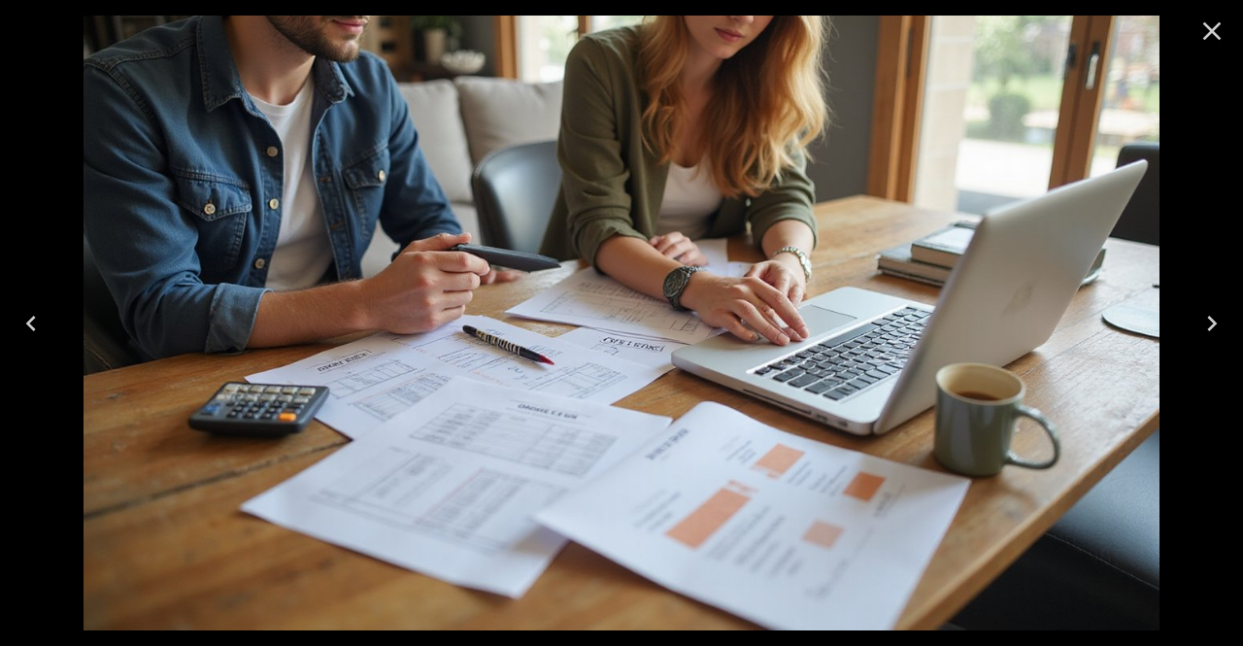
click at [1216, 22] on icon "Close" at bounding box center [1211, 31] width 31 height 31
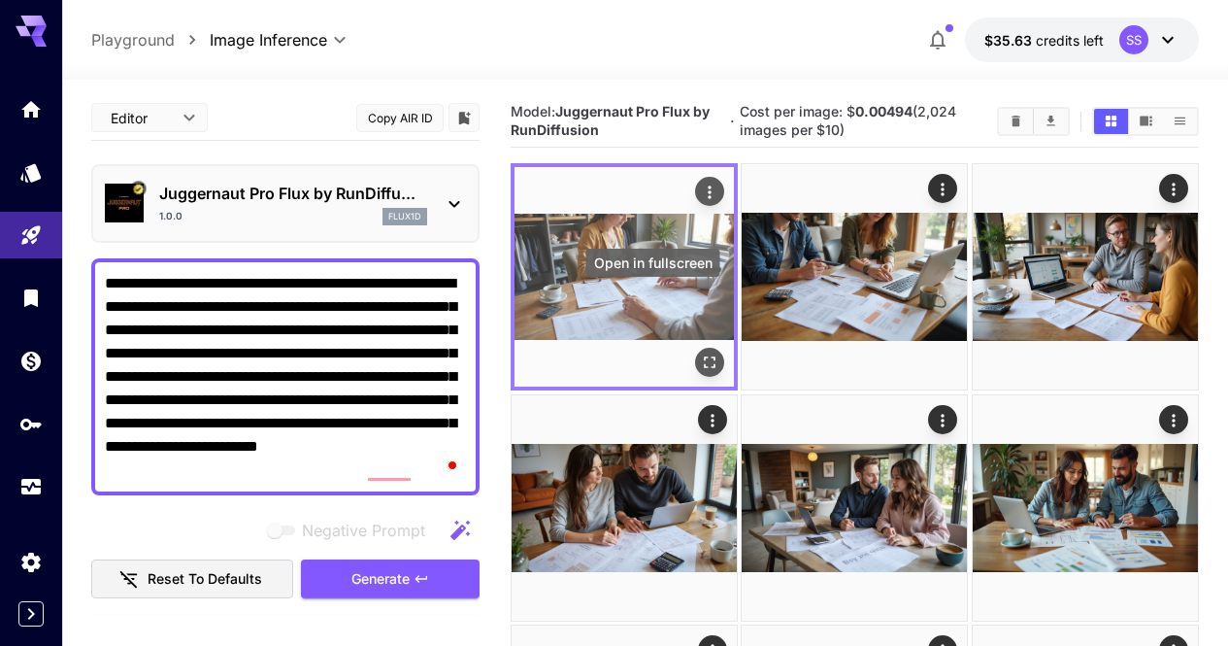
click at [704, 357] on icon "Open in fullscreen" at bounding box center [710, 363] width 12 height 12
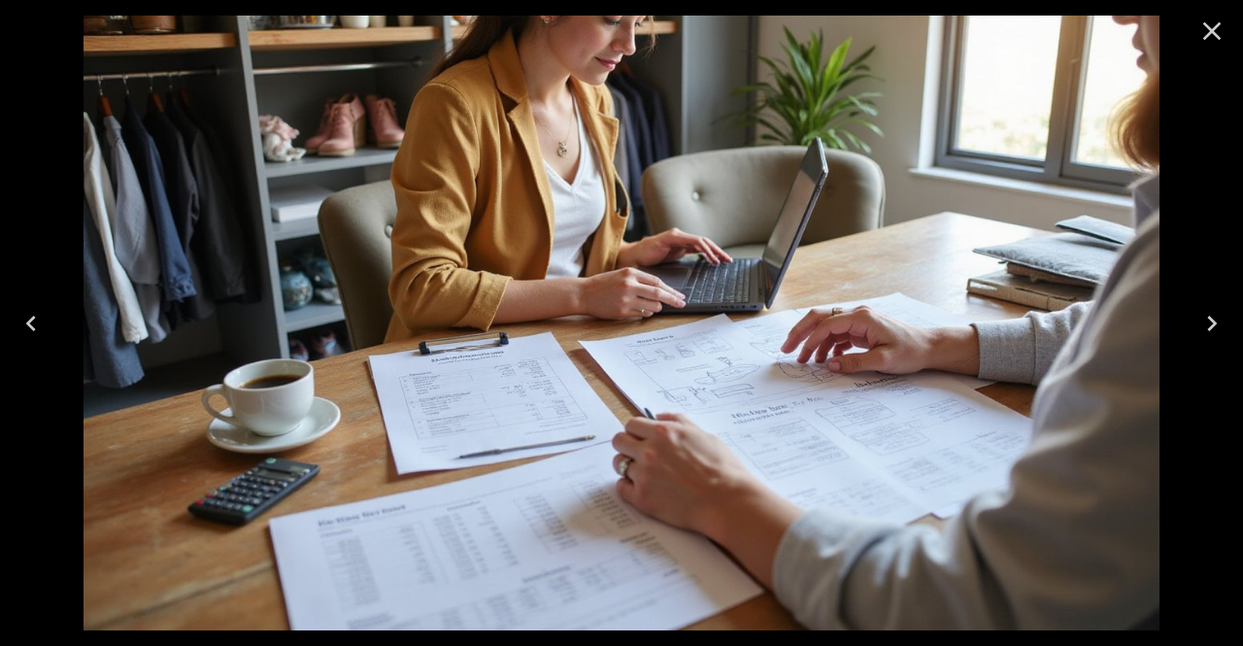
click at [1211, 28] on icon "Close" at bounding box center [1211, 31] width 31 height 31
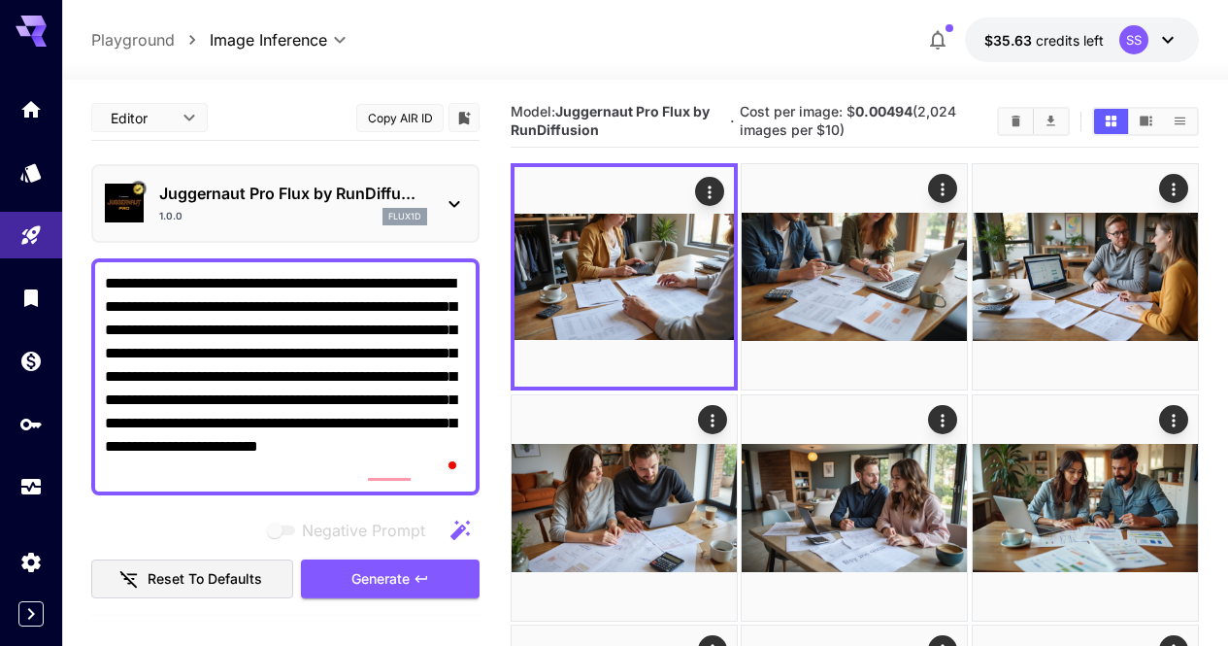
click at [360, 314] on textarea "**********" at bounding box center [285, 377] width 361 height 210
paste textarea "To enrich screen reader interactions, please activate Accessibility in Grammarl…"
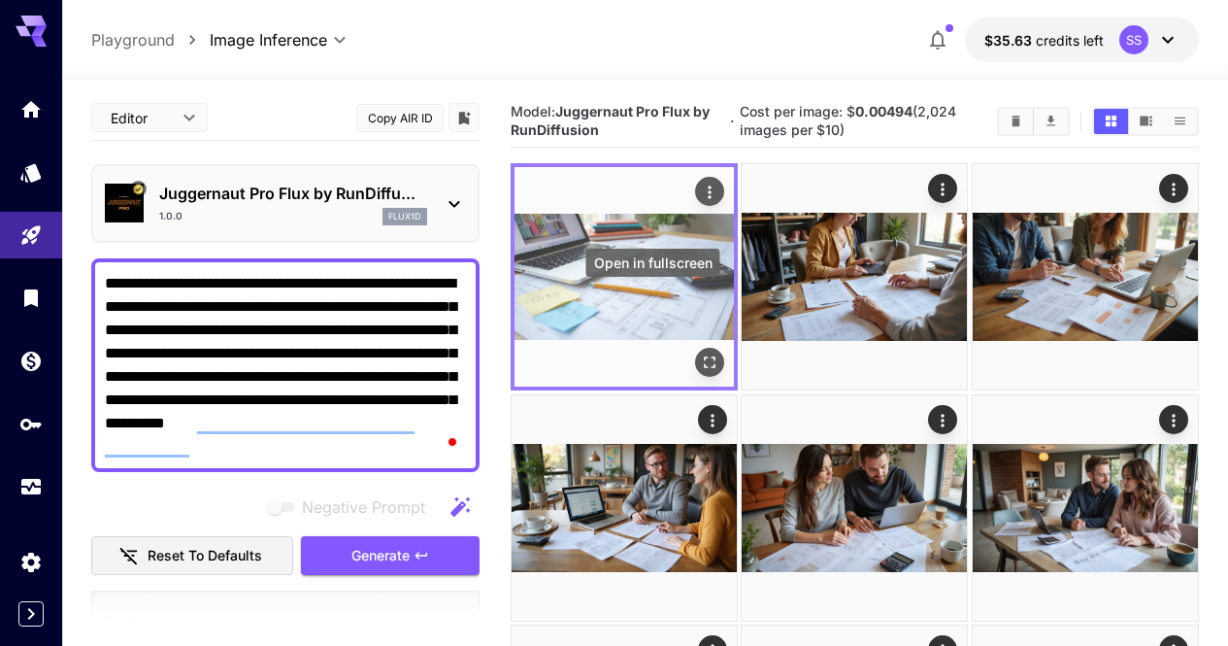
click at [700, 353] on icon "Open in fullscreen" at bounding box center [709, 362] width 19 height 19
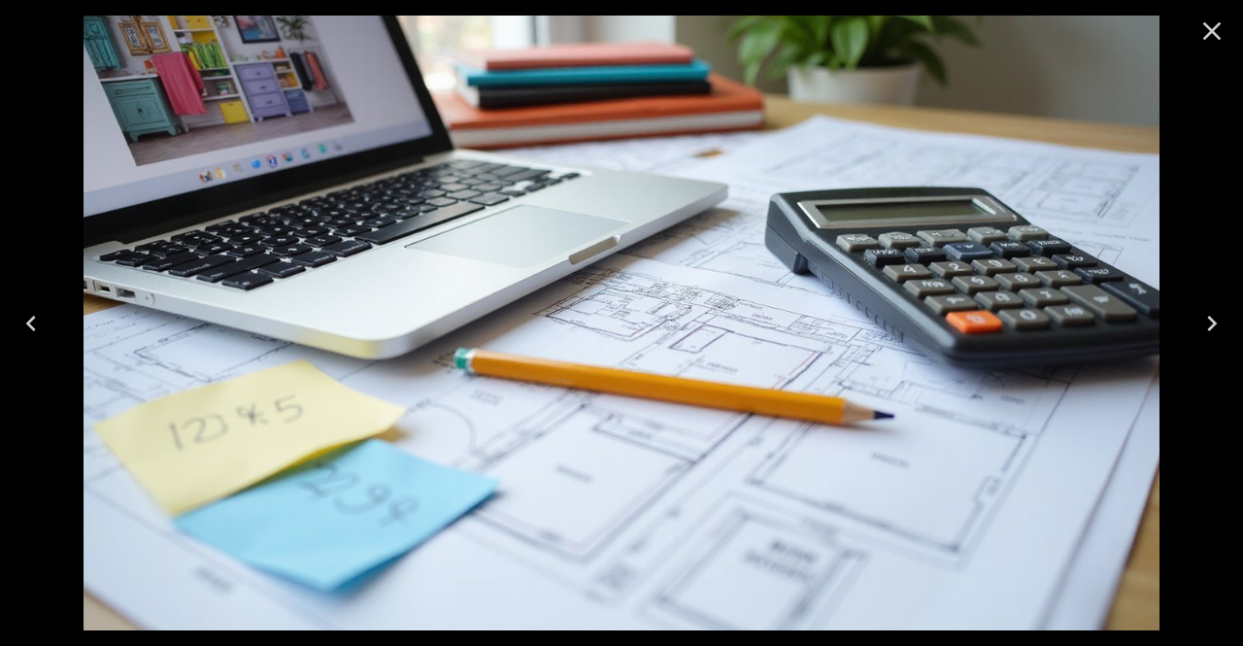
click at [1199, 39] on icon "Close" at bounding box center [1211, 31] width 31 height 31
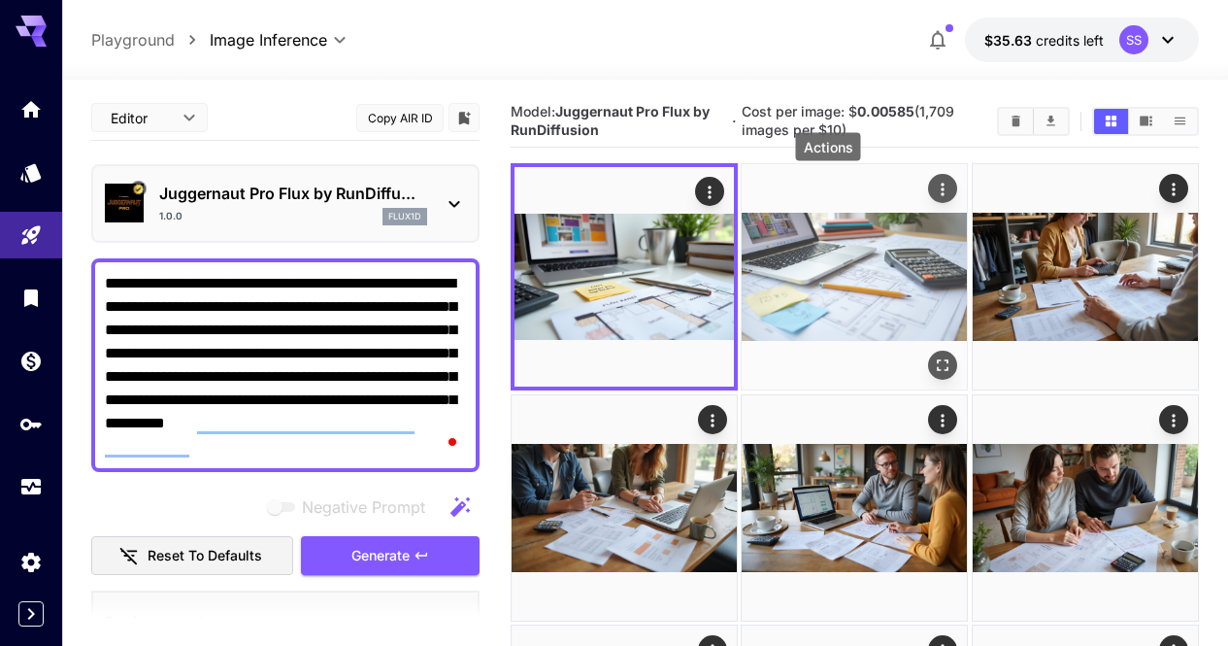
click at [934, 181] on icon "Actions" at bounding box center [943, 189] width 19 height 19
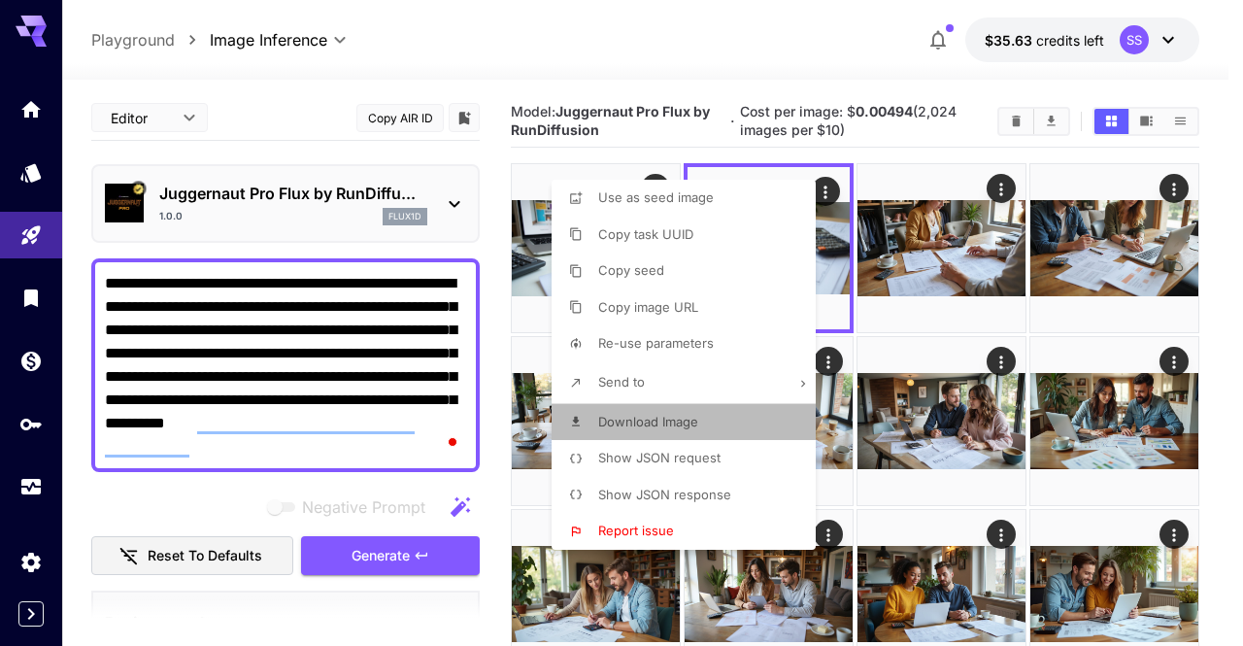
click at [726, 418] on li "Download Image" at bounding box center [690, 422] width 276 height 37
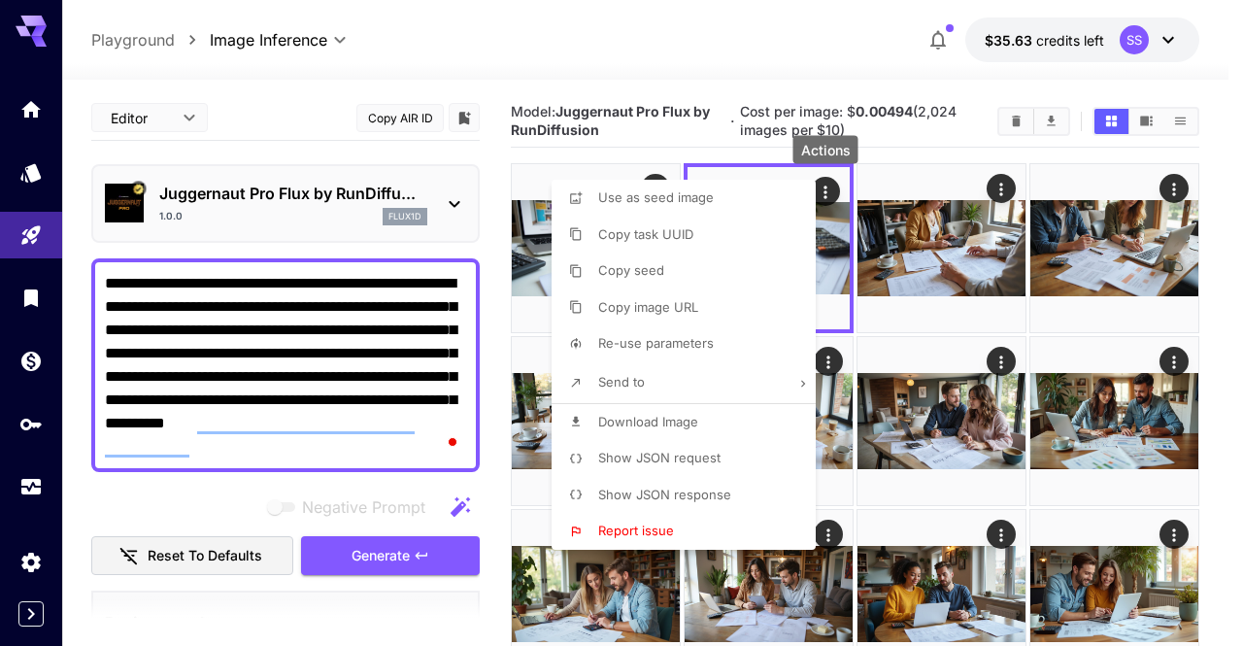
click at [762, 34] on div at bounding box center [621, 323] width 1243 height 646
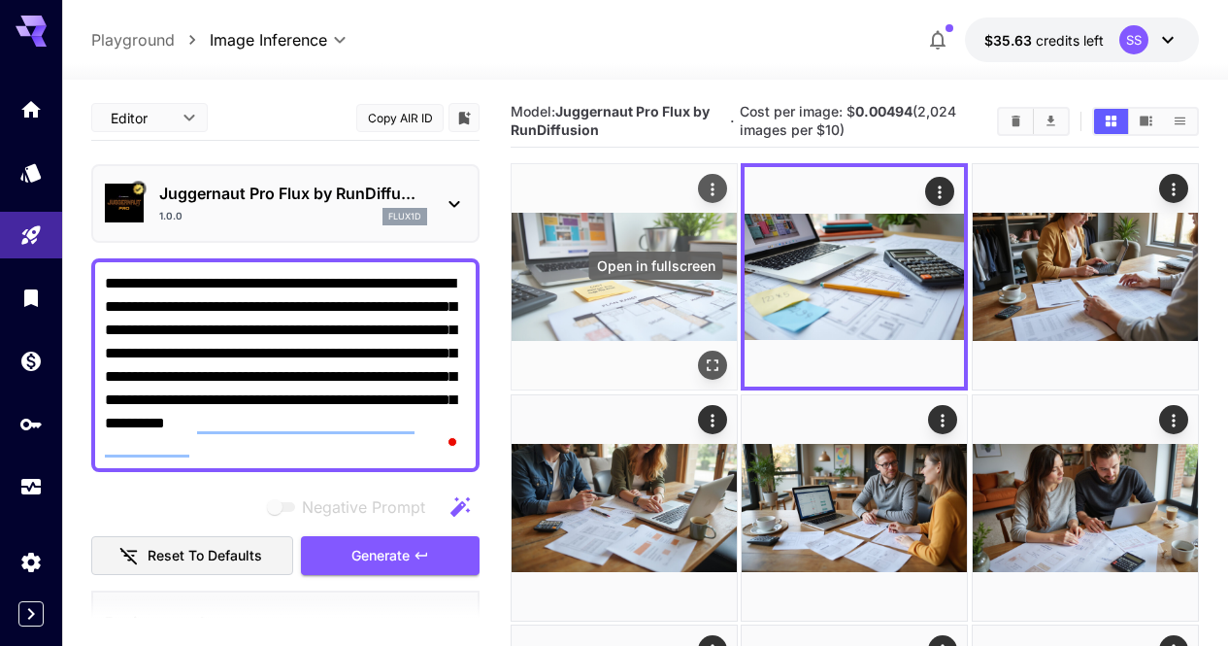
click at [703, 356] on icon "Open in fullscreen" at bounding box center [712, 365] width 19 height 19
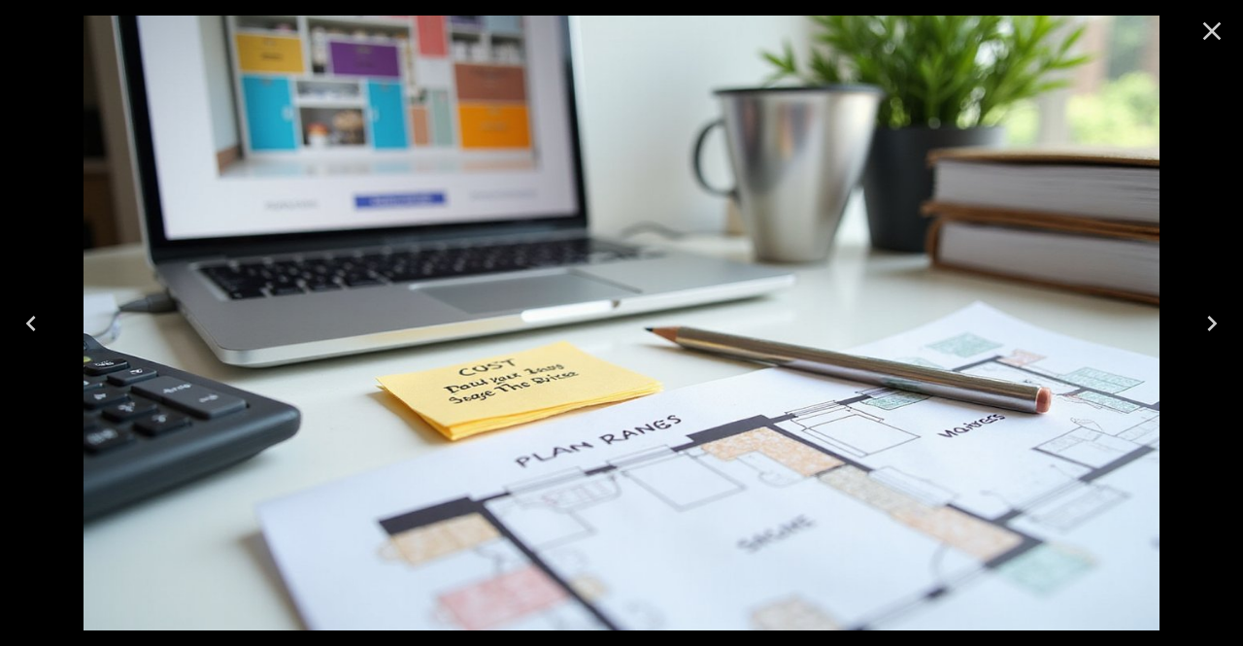
click at [1208, 41] on icon "Close" at bounding box center [1211, 31] width 31 height 31
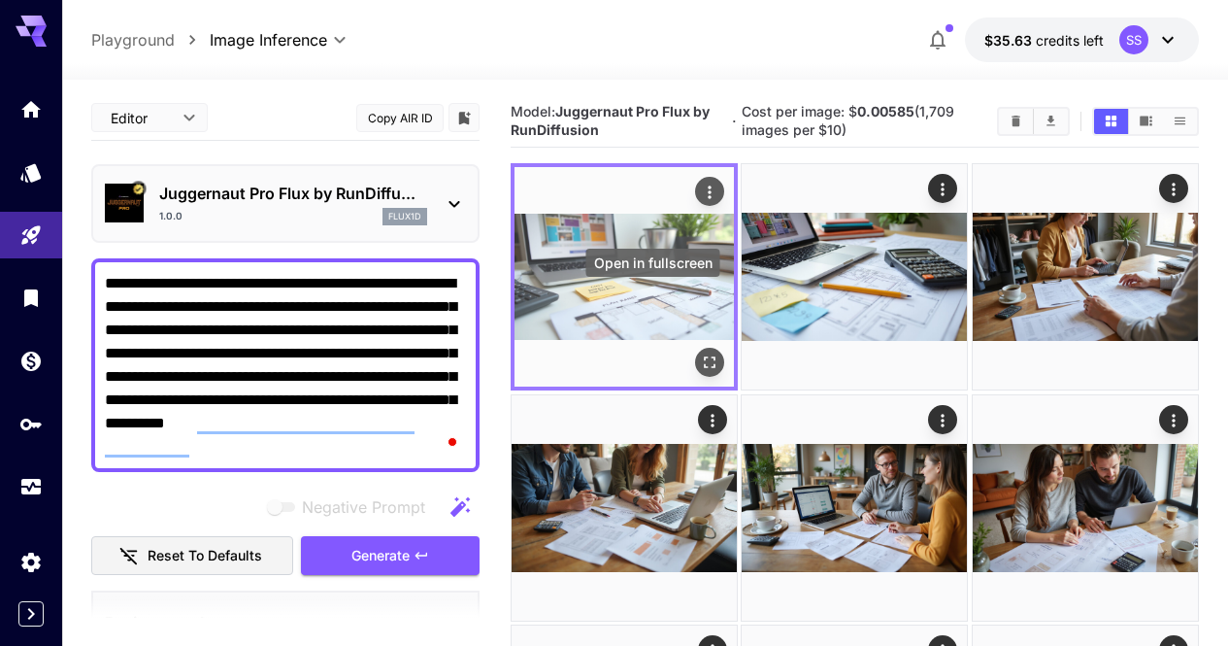
click at [700, 353] on icon "Open in fullscreen" at bounding box center [709, 362] width 19 height 19
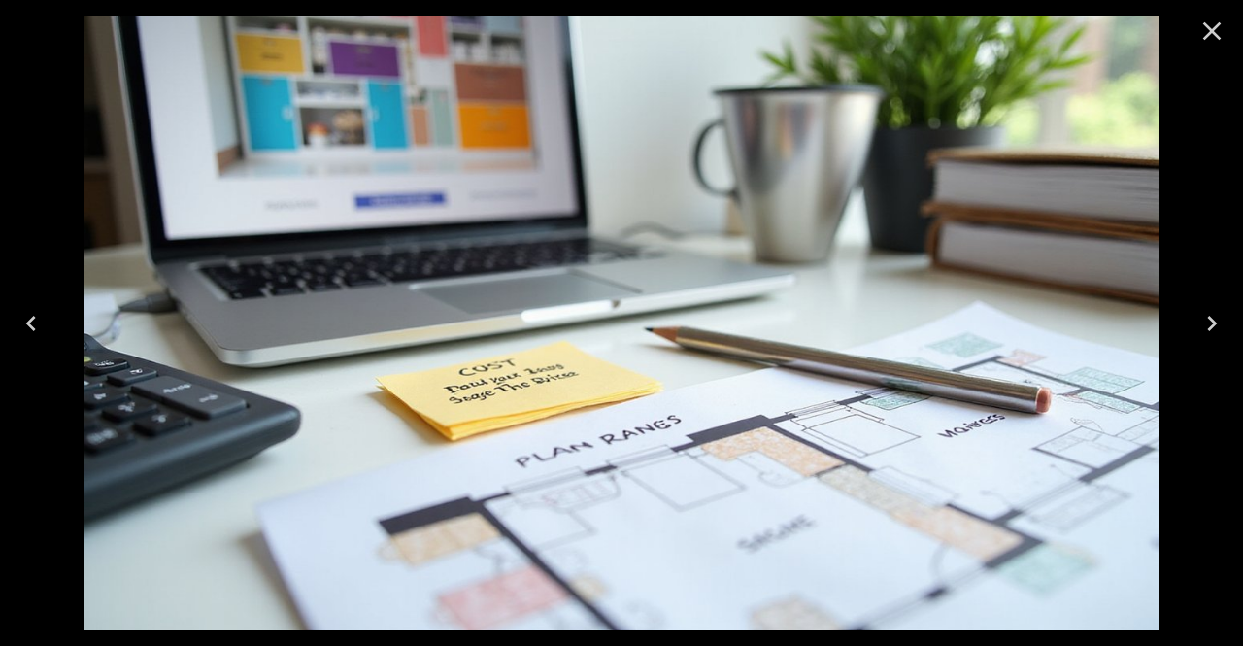
click at [1213, 45] on icon "Close" at bounding box center [1211, 31] width 31 height 31
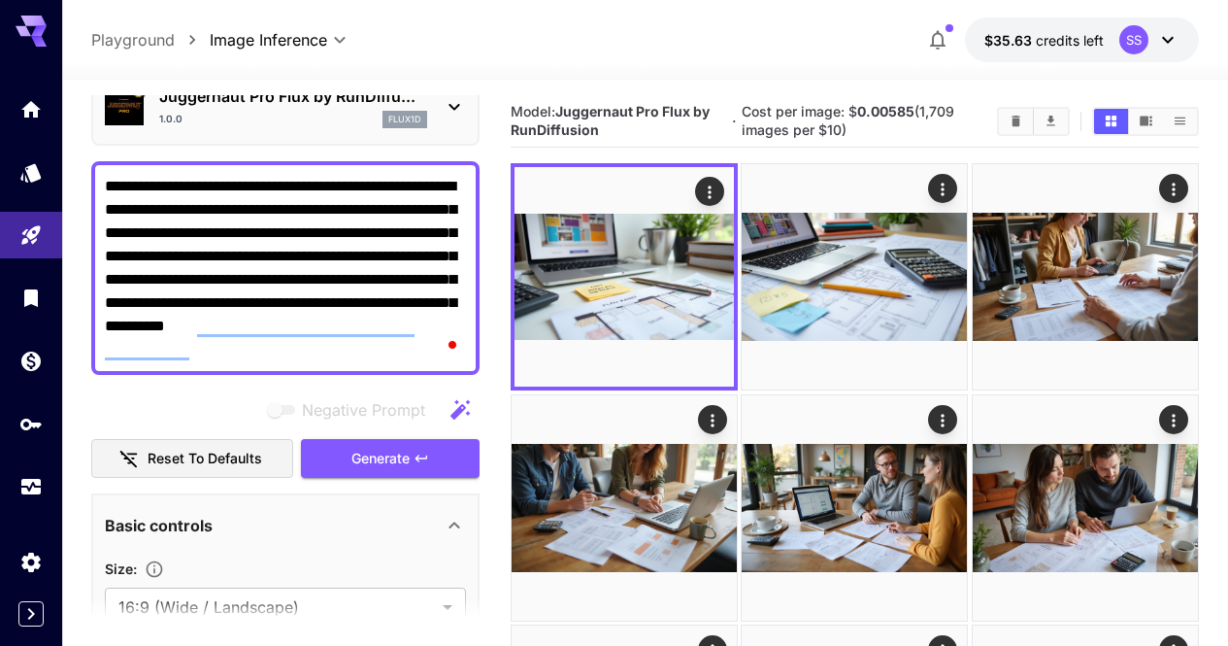
click at [398, 438] on div "Negative Prompt Reset to defaults Generate" at bounding box center [285, 434] width 388 height 88
click at [420, 452] on icon "button" at bounding box center [422, 459] width 16 height 16
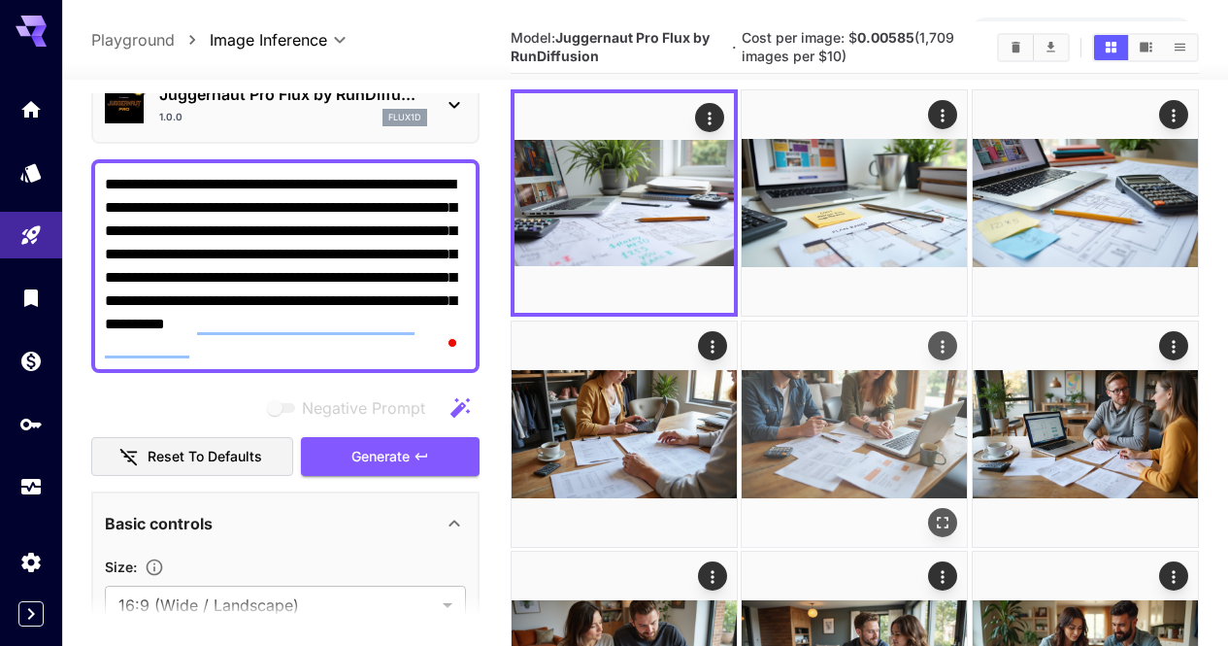
scroll to position [97, 0]
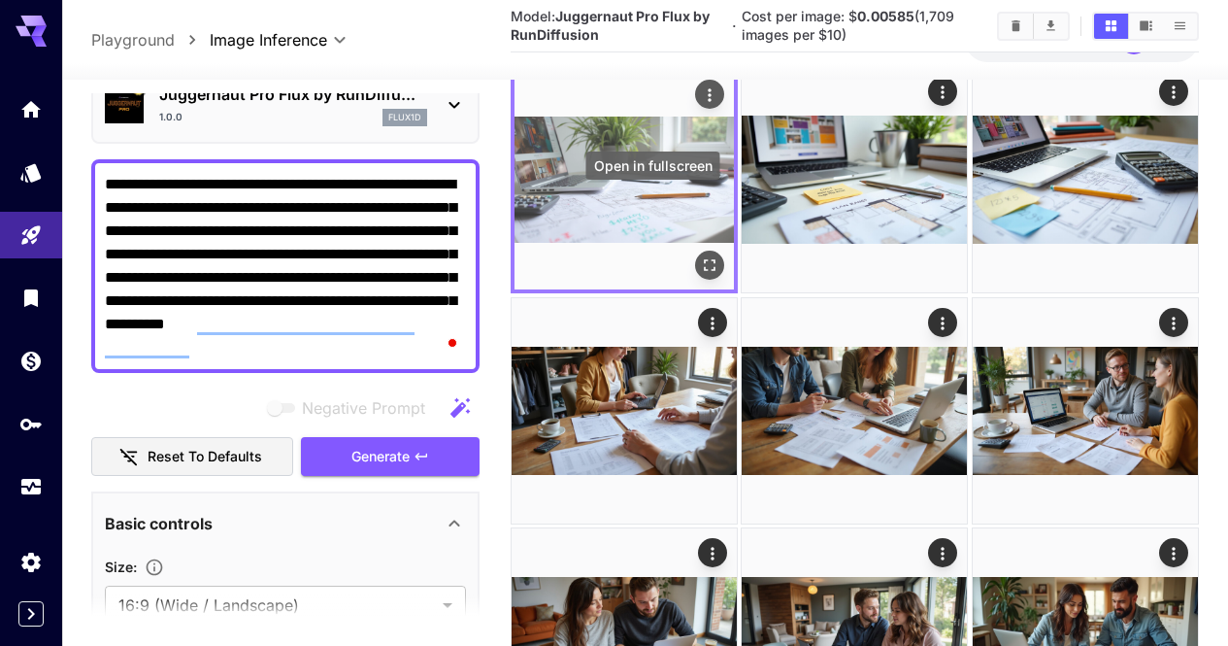
click at [700, 256] on icon "Open in fullscreen" at bounding box center [709, 265] width 19 height 19
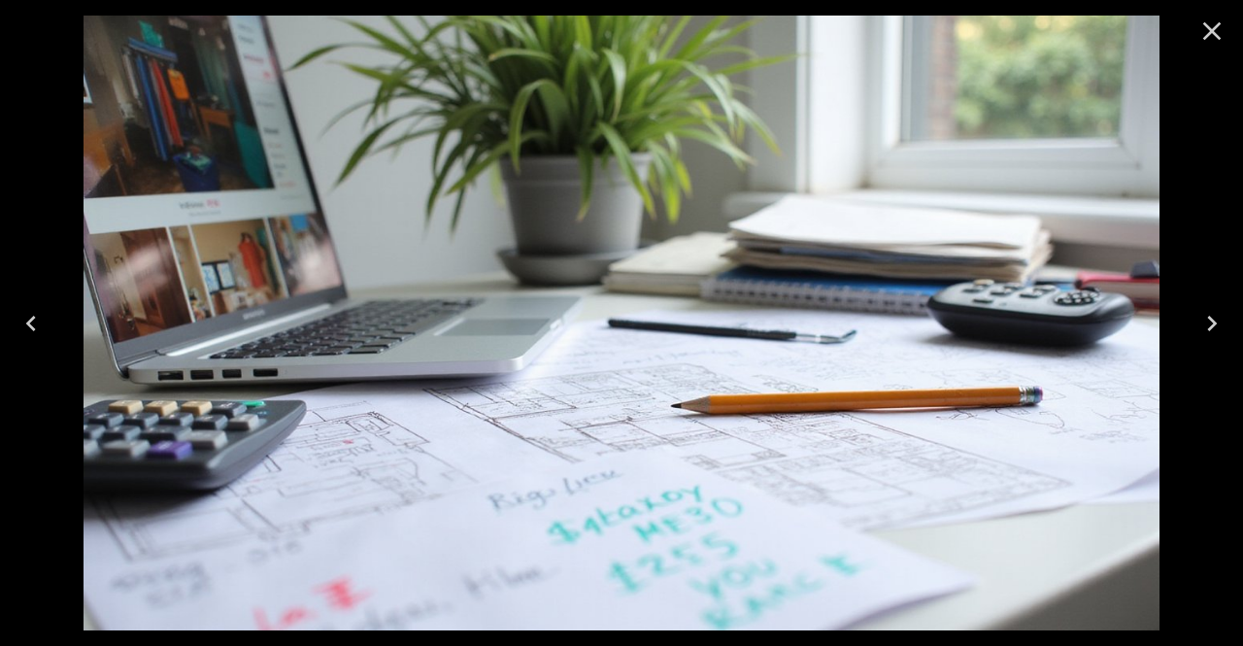
click at [1217, 11] on button "Close" at bounding box center [1211, 31] width 47 height 47
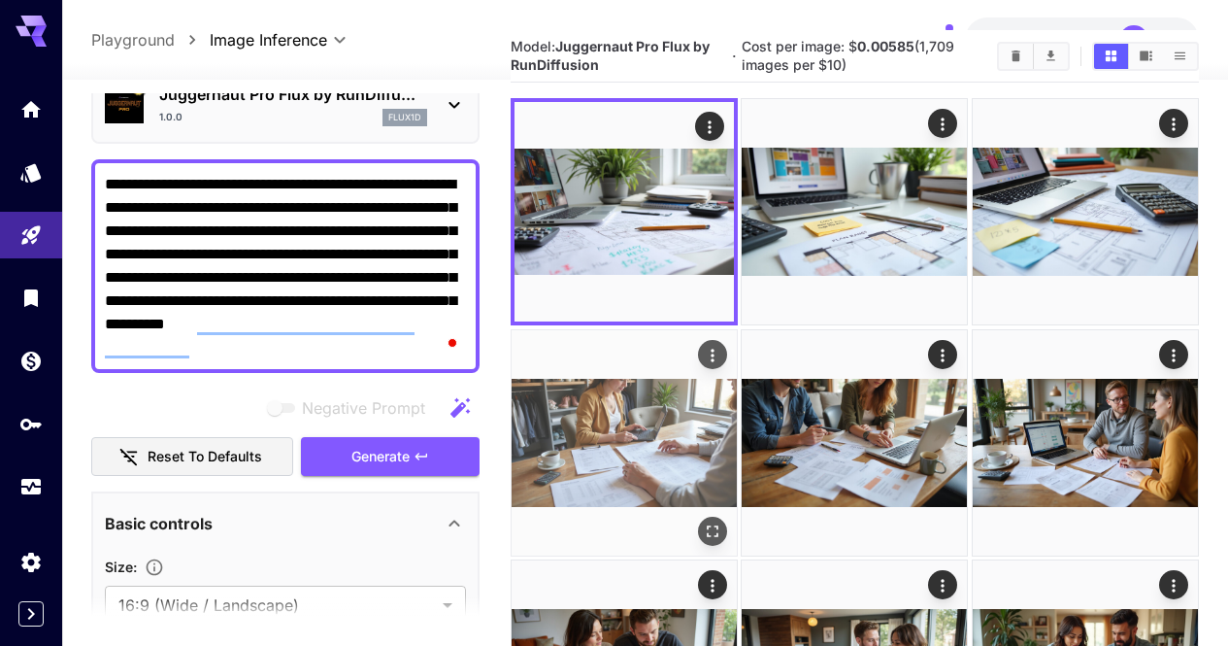
scroll to position [0, 0]
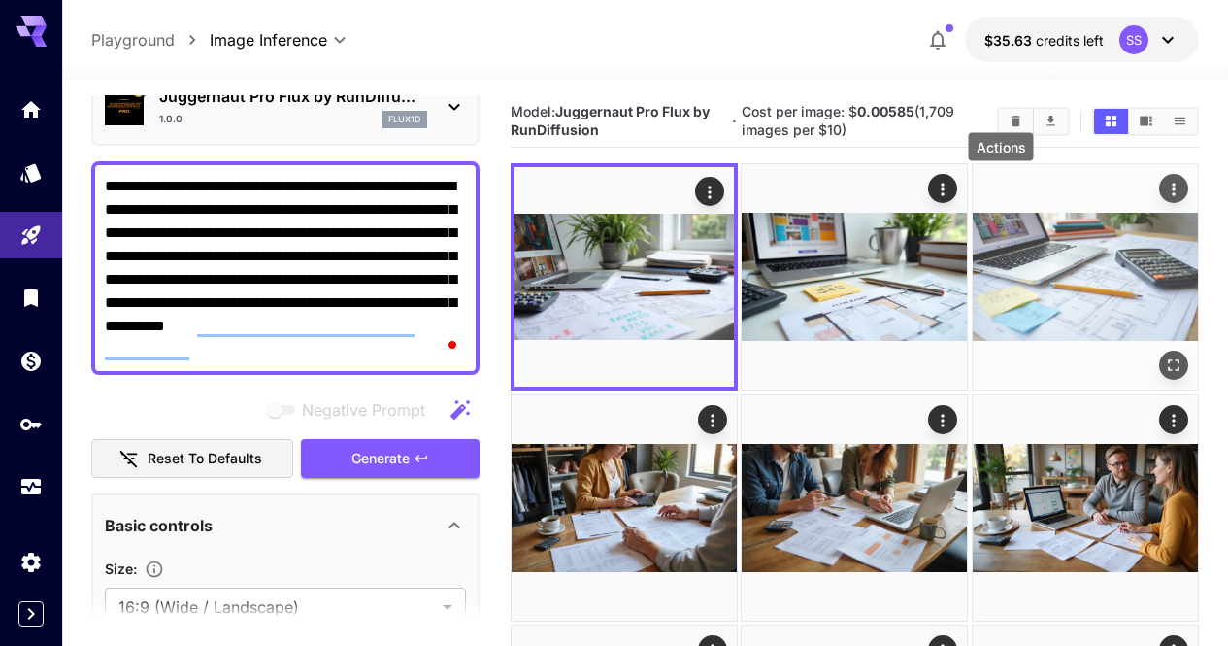
click at [1172, 194] on icon "Actions" at bounding box center [1173, 189] width 3 height 13
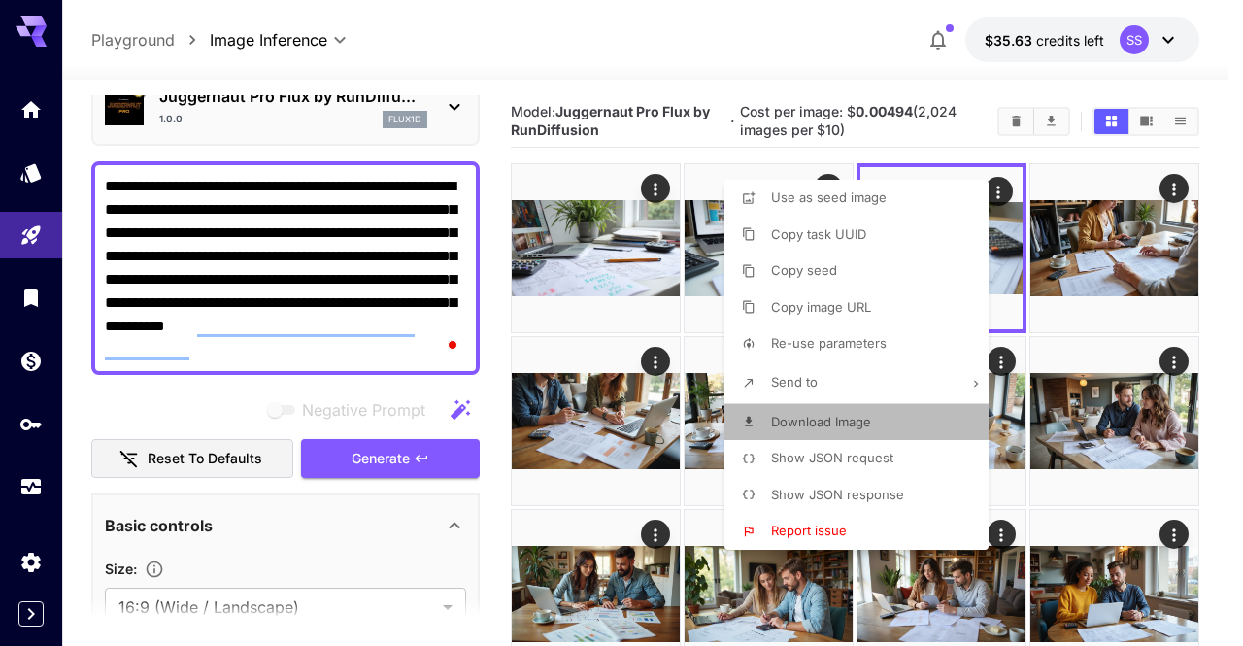
click at [890, 416] on li "Download Image" at bounding box center [862, 422] width 276 height 37
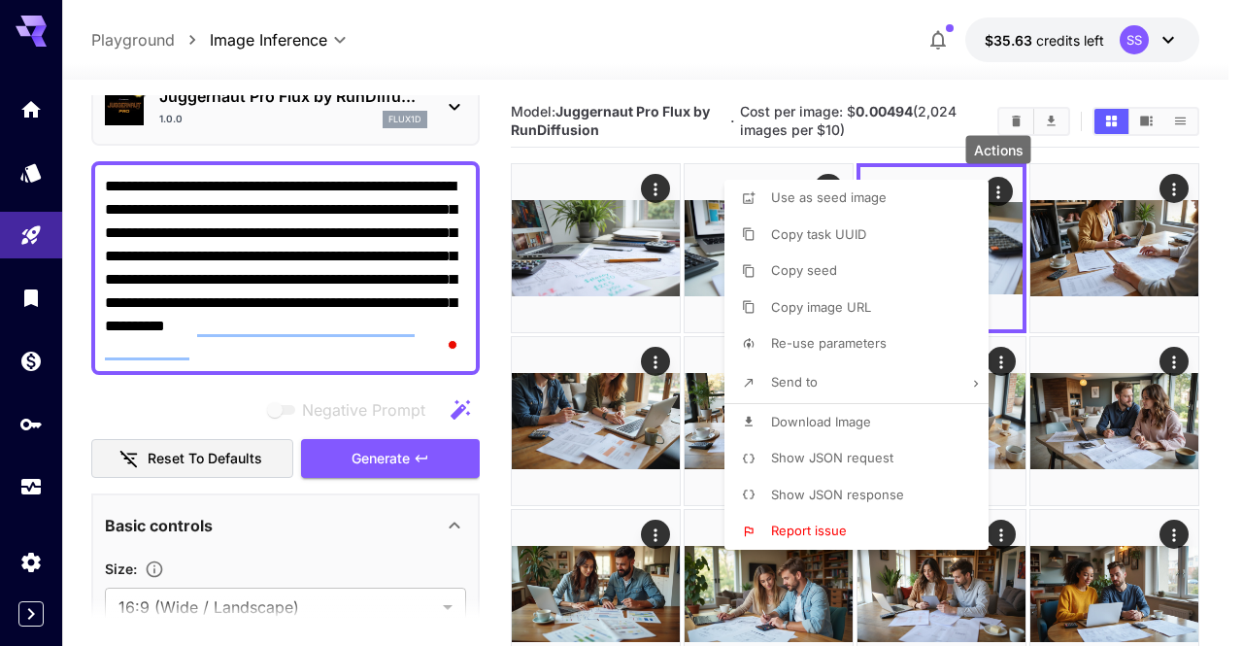
click at [787, 61] on div at bounding box center [621, 323] width 1243 height 646
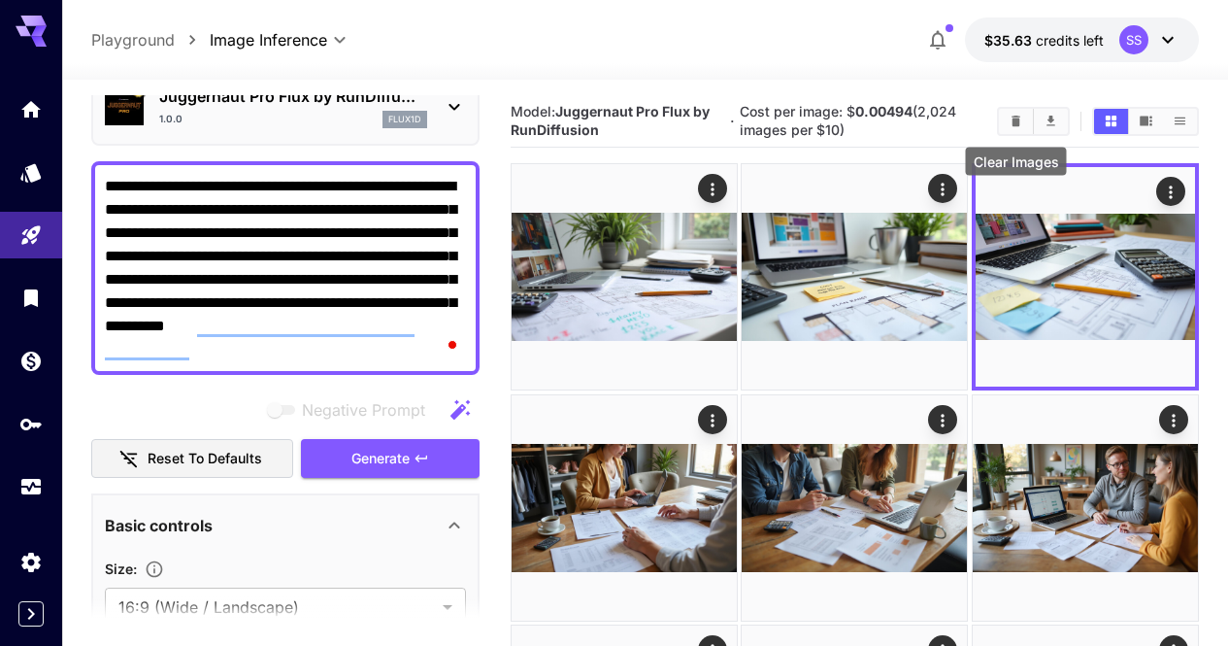
click at [1005, 123] on button "Clear Images" at bounding box center [1016, 121] width 34 height 25
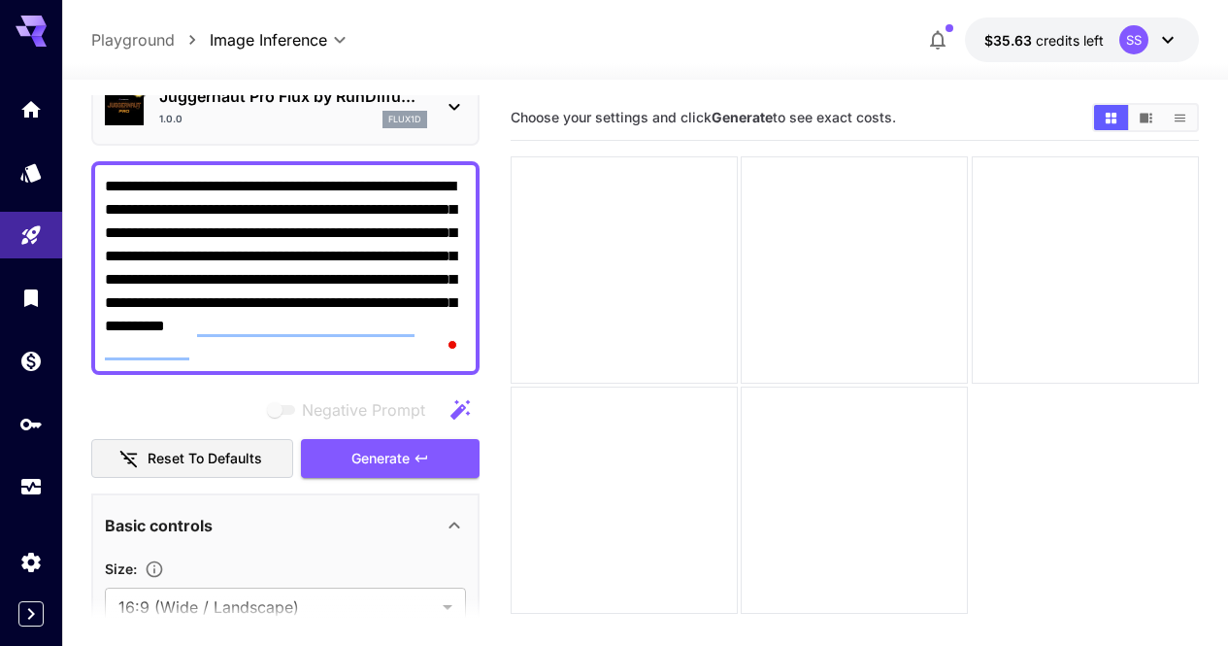
click at [352, 293] on textarea "**********" at bounding box center [285, 268] width 361 height 186
click at [353, 293] on textarea "**********" at bounding box center [285, 268] width 361 height 186
paste textarea "To enrich screen reader interactions, please activate Accessibility in Grammarl…"
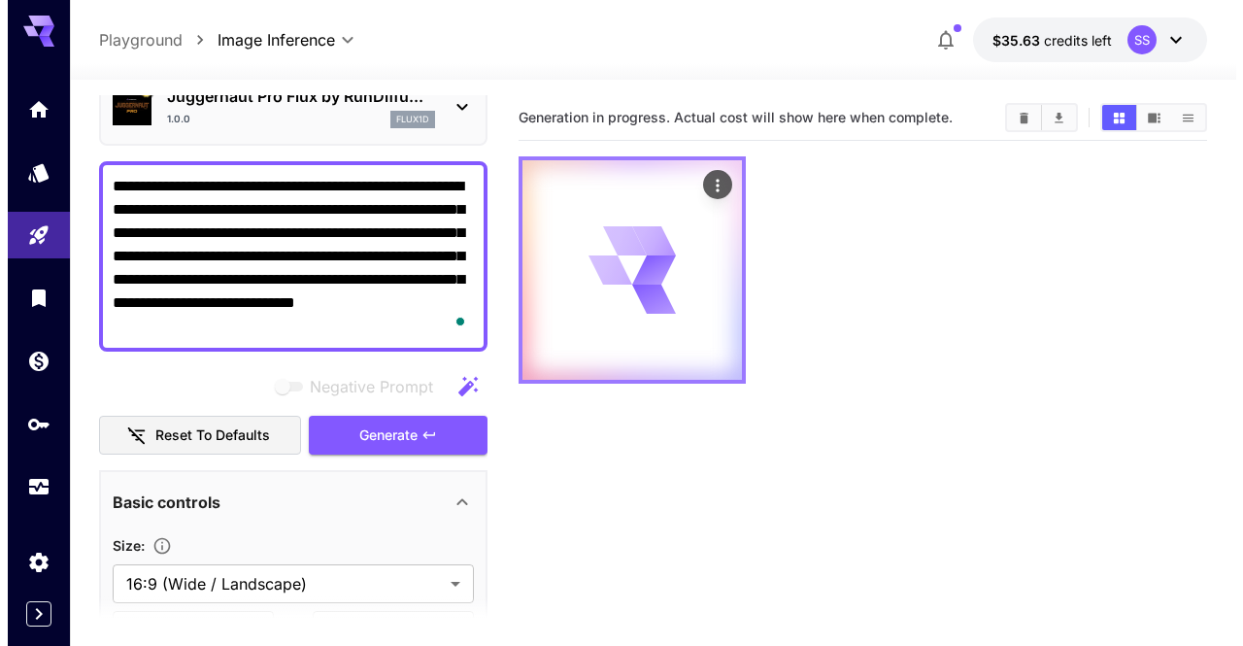
scroll to position [97, 0]
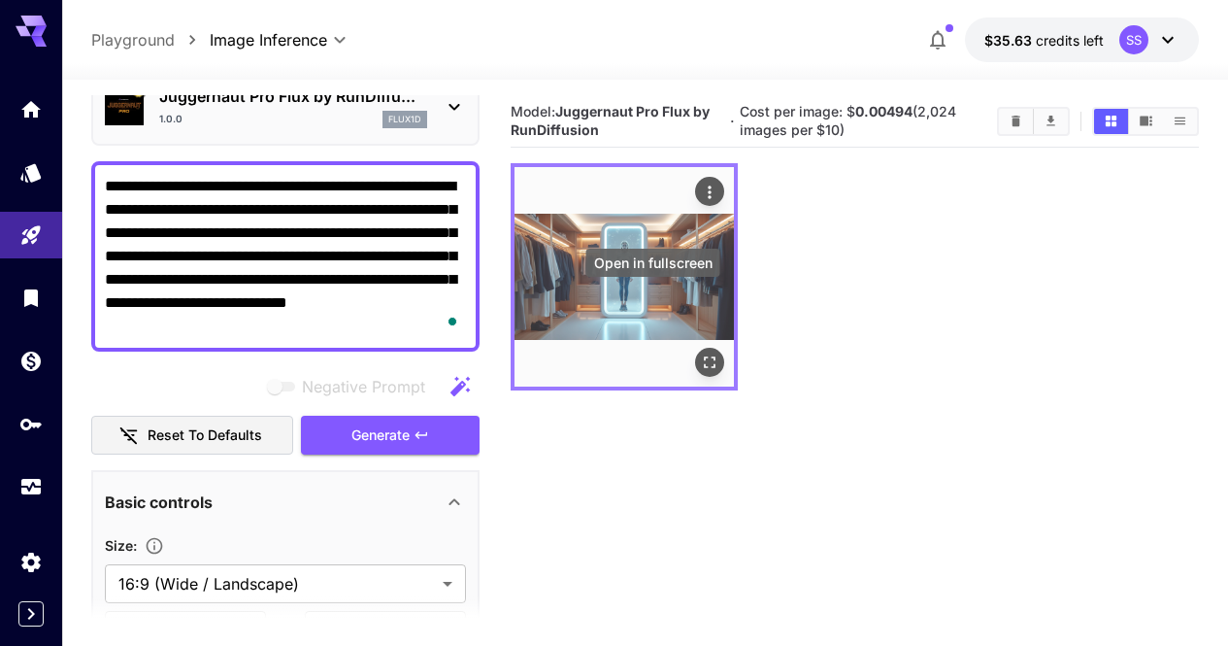
click at [700, 353] on icon "Open in fullscreen" at bounding box center [709, 362] width 19 height 19
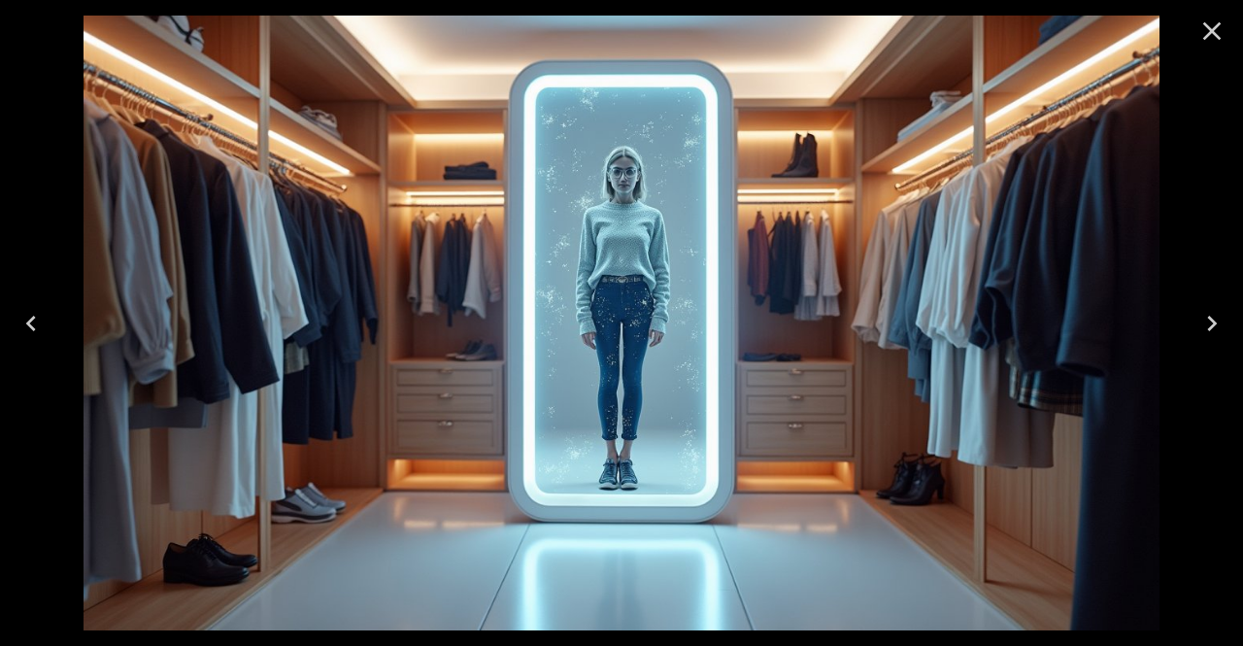
click at [1196, 37] on icon "Close" at bounding box center [1211, 31] width 31 height 31
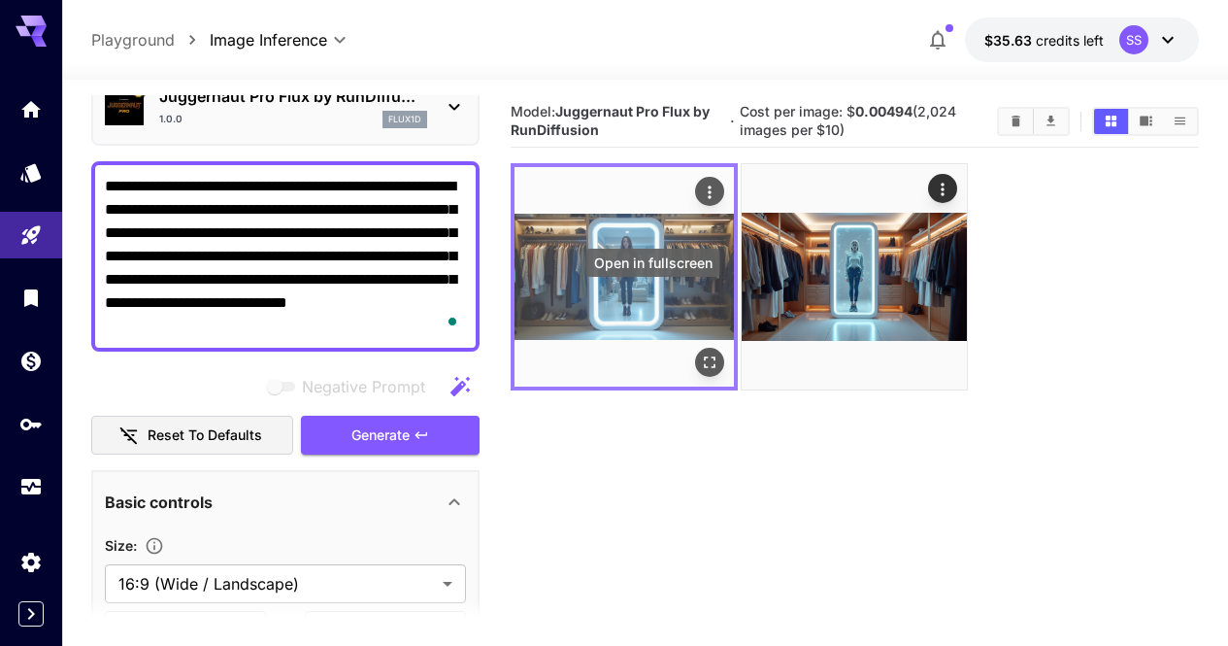
click at [700, 353] on icon "Open in fullscreen" at bounding box center [709, 362] width 19 height 19
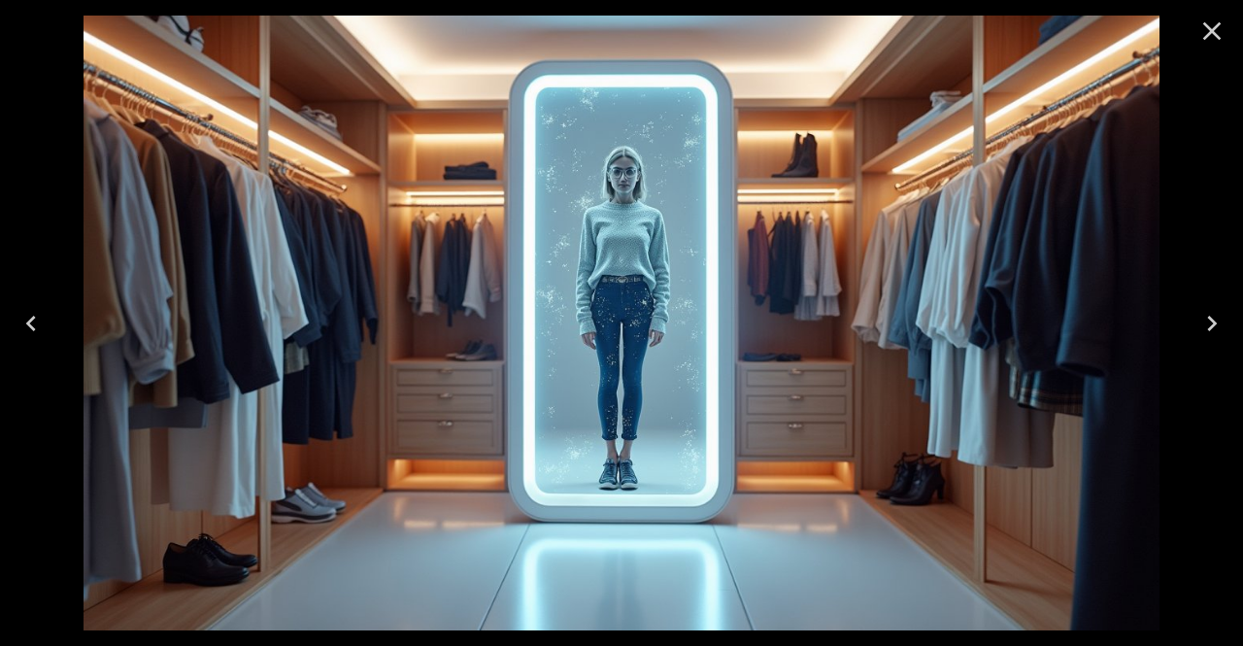
click at [1209, 33] on icon "Close" at bounding box center [1212, 31] width 18 height 18
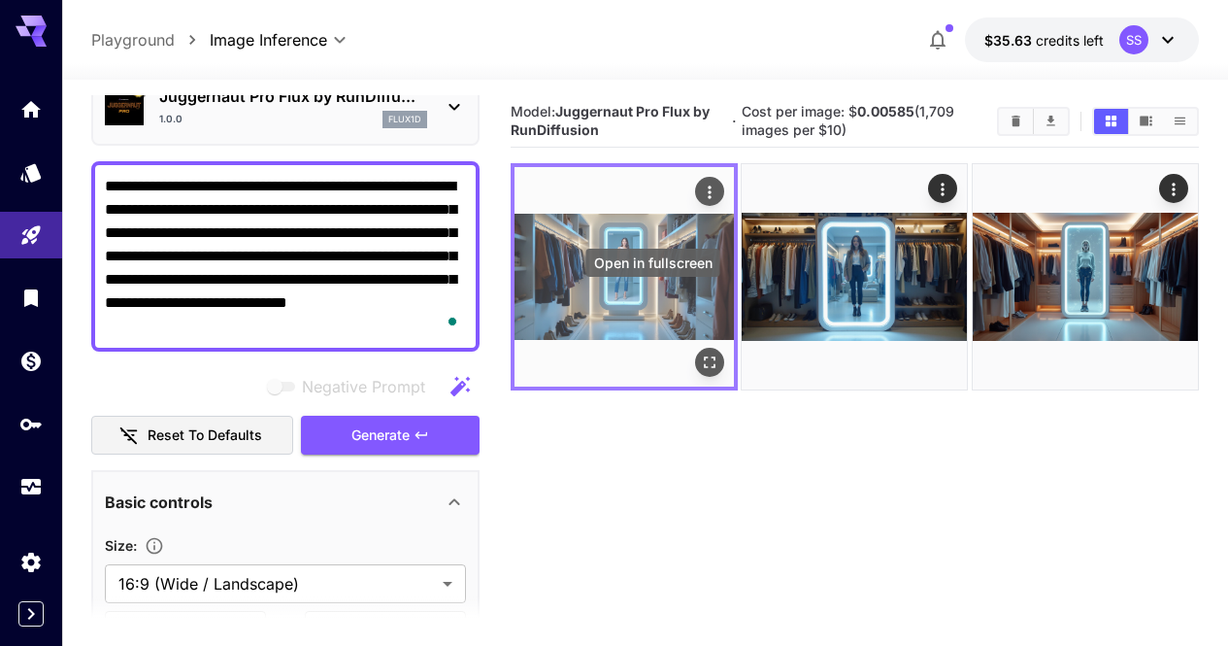
click at [704, 357] on icon "Open in fullscreen" at bounding box center [710, 363] width 12 height 12
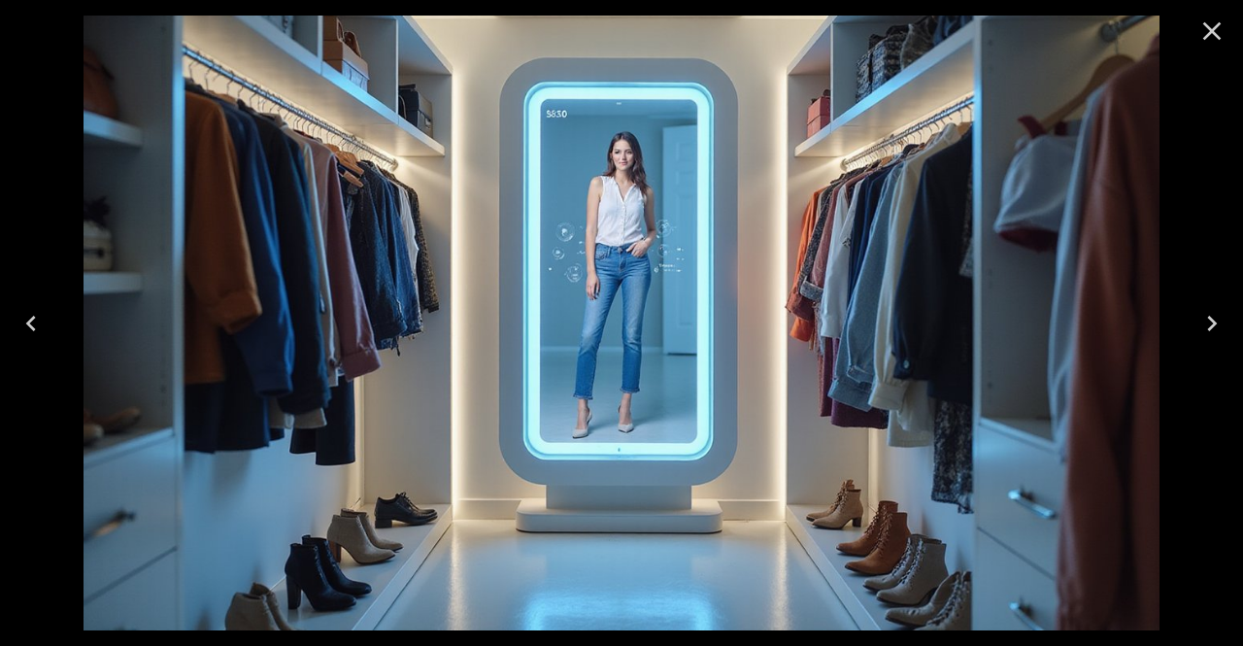
click at [1222, 25] on icon "Close" at bounding box center [1211, 31] width 31 height 31
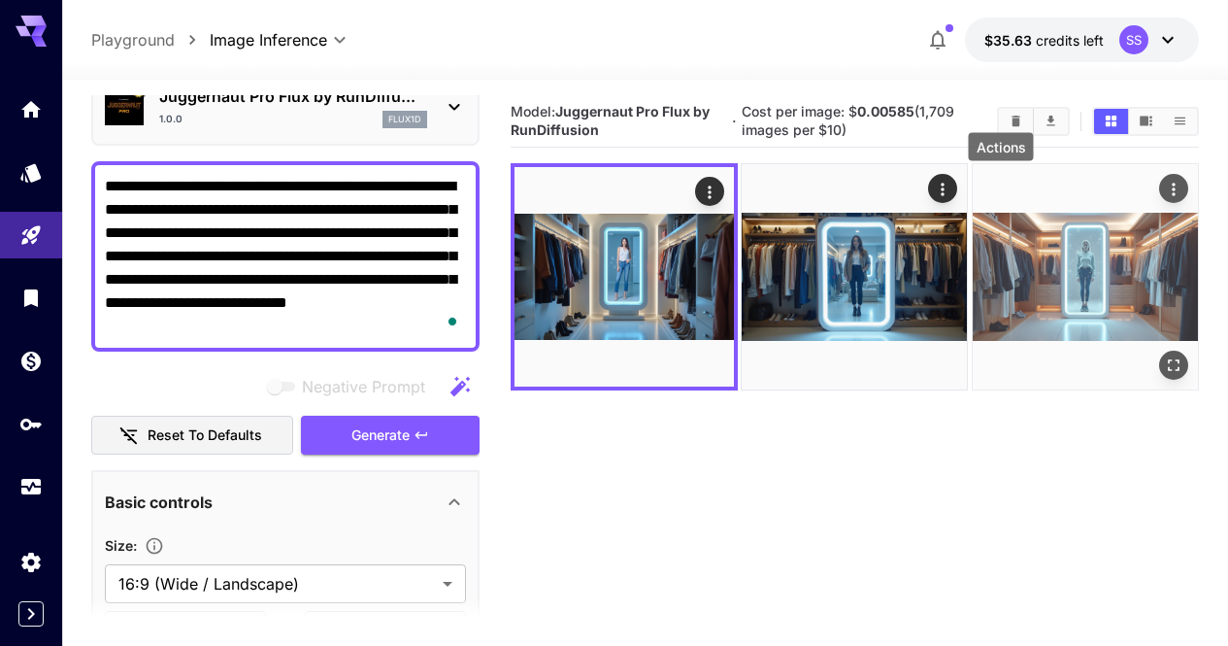
click at [1164, 193] on icon "Actions" at bounding box center [1173, 189] width 19 height 19
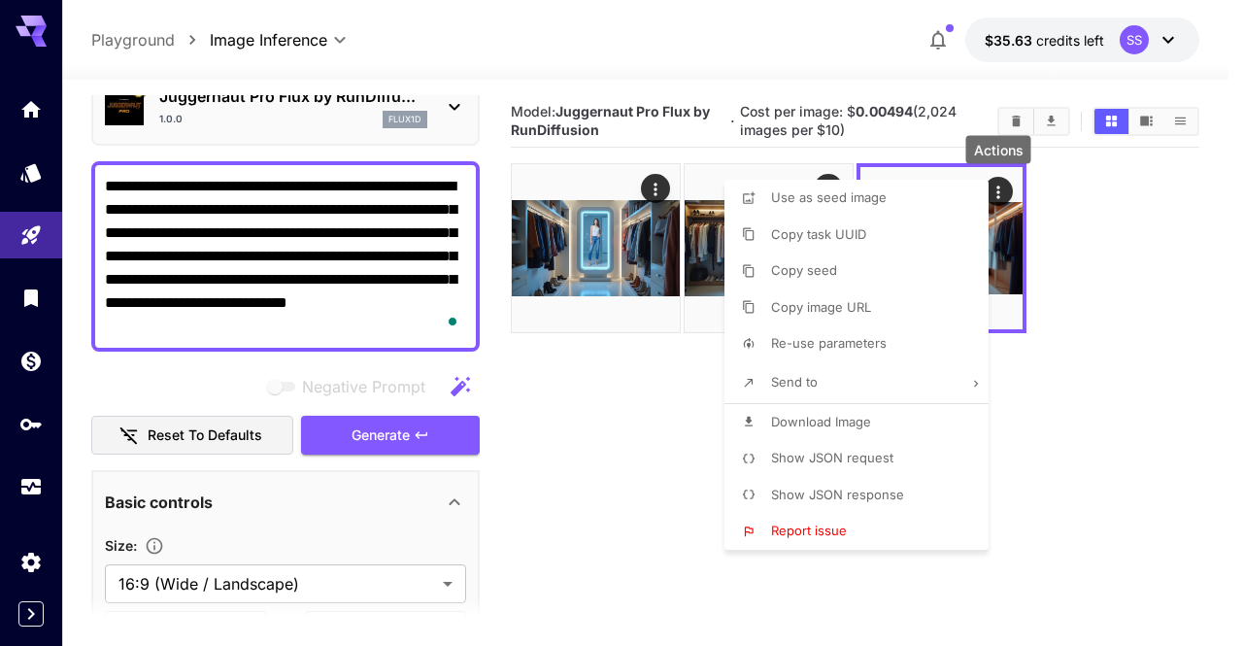
click at [885, 427] on li "Download Image" at bounding box center [862, 422] width 276 height 37
click at [367, 203] on div at bounding box center [621, 323] width 1243 height 646
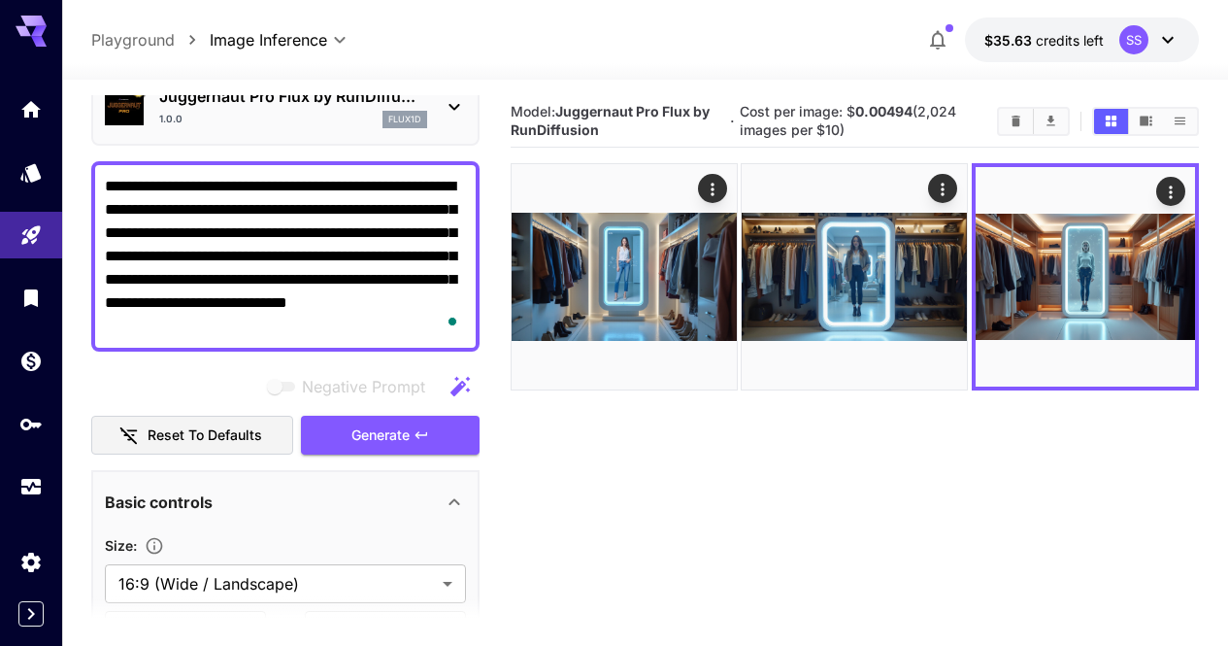
click at [364, 203] on div at bounding box center [614, 323] width 1228 height 646
click at [364, 203] on textarea "**********" at bounding box center [285, 256] width 361 height 163
paste textarea "To enrich screen reader interactions, please activate Accessibility in Grammarl…"
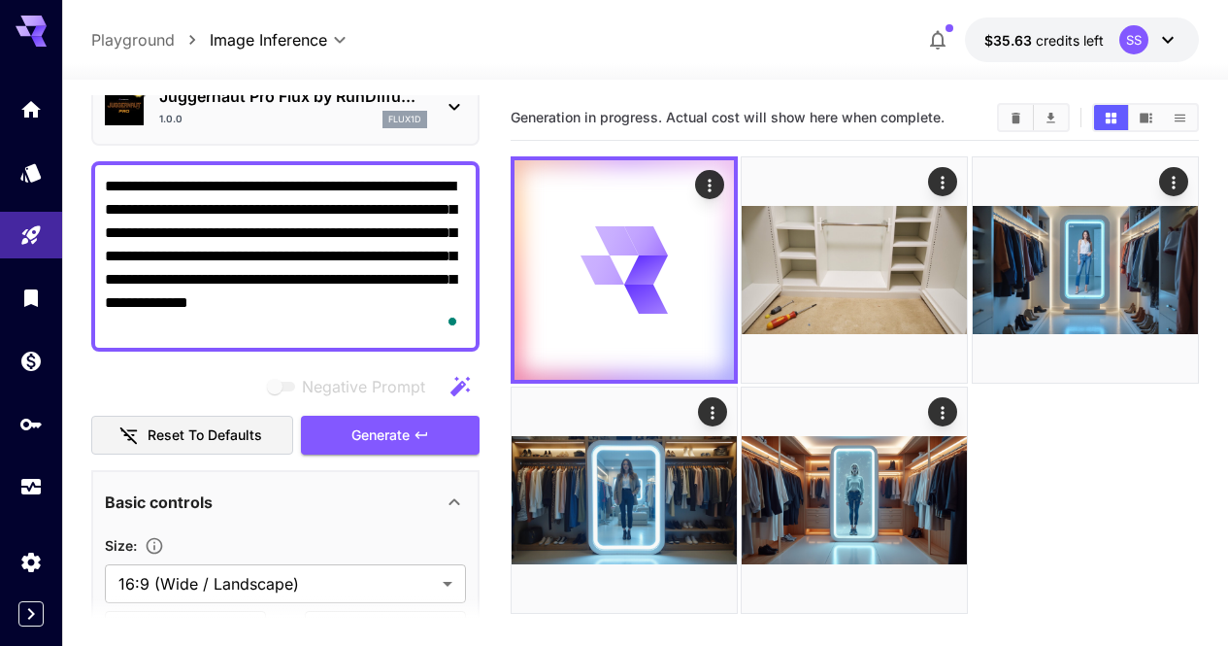
click at [427, 269] on textarea "**********" at bounding box center [285, 256] width 361 height 163
paste textarea "**********"
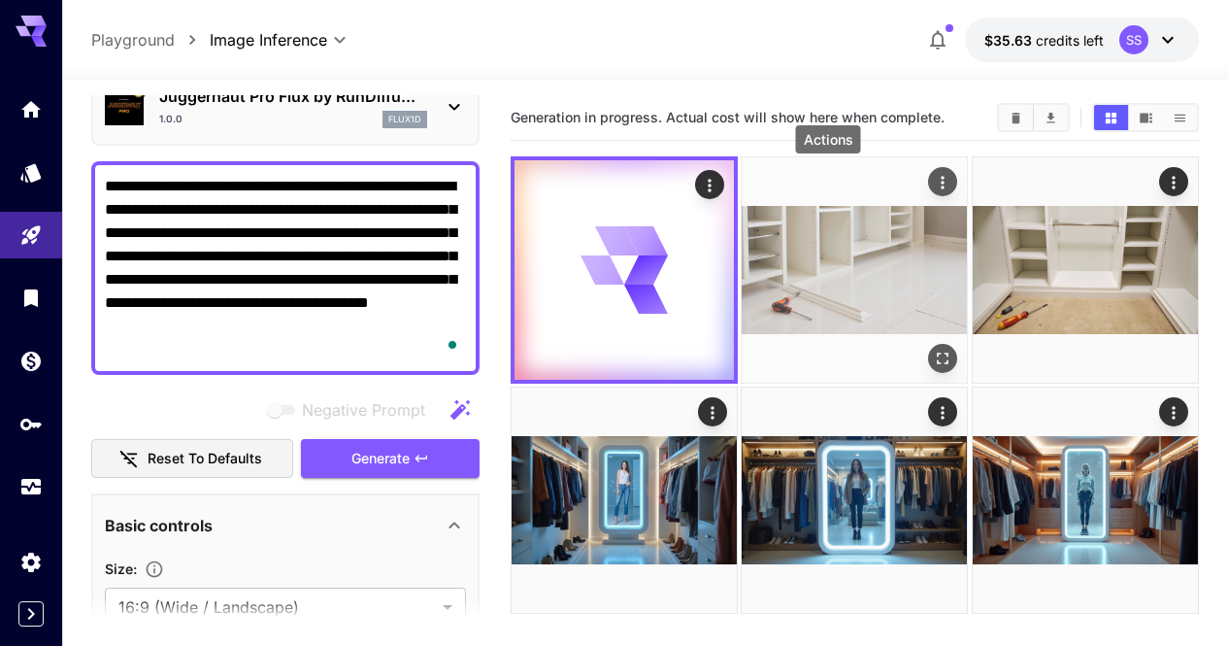
type textarea "**********"
click at [934, 186] on icon "Actions" at bounding box center [943, 182] width 19 height 19
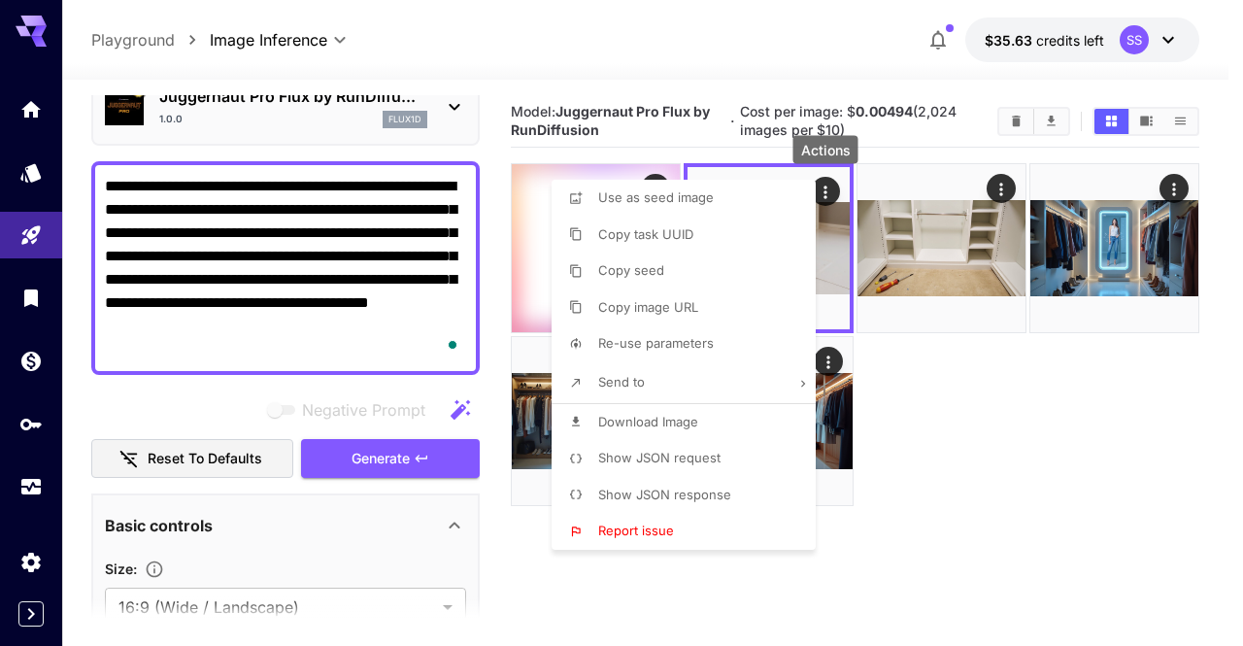
click at [693, 423] on span "Download Image" at bounding box center [648, 422] width 100 height 16
click at [972, 446] on div at bounding box center [621, 323] width 1243 height 646
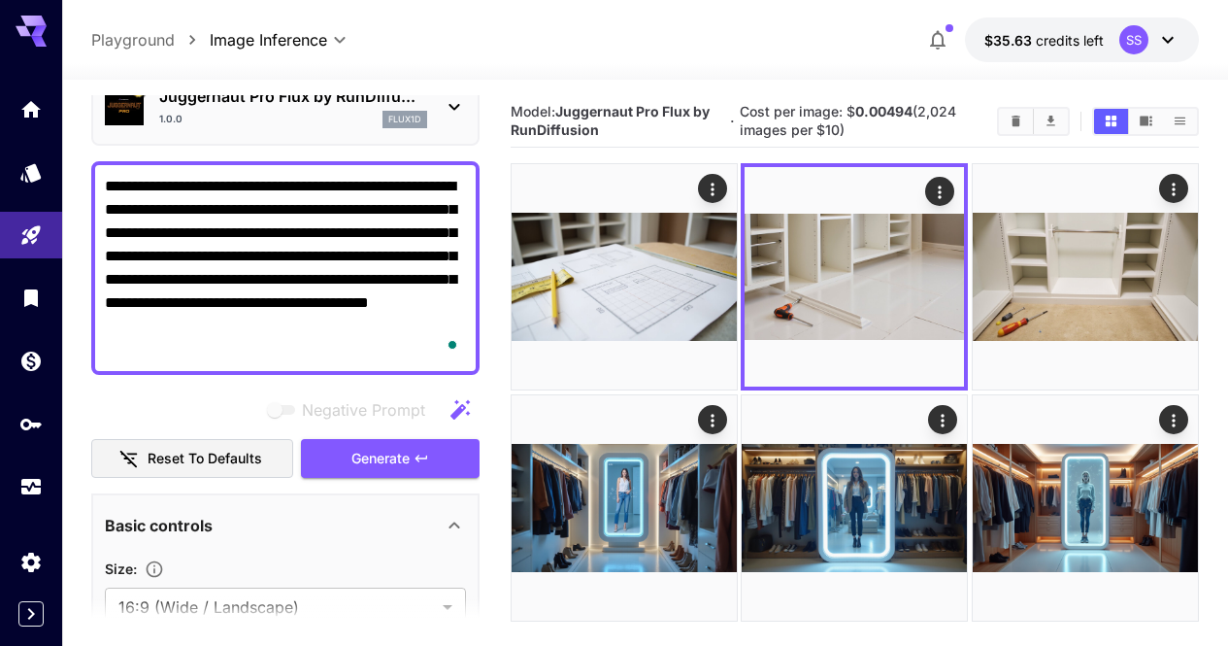
click at [735, 88] on div "**********" at bounding box center [645, 440] width 1108 height 720
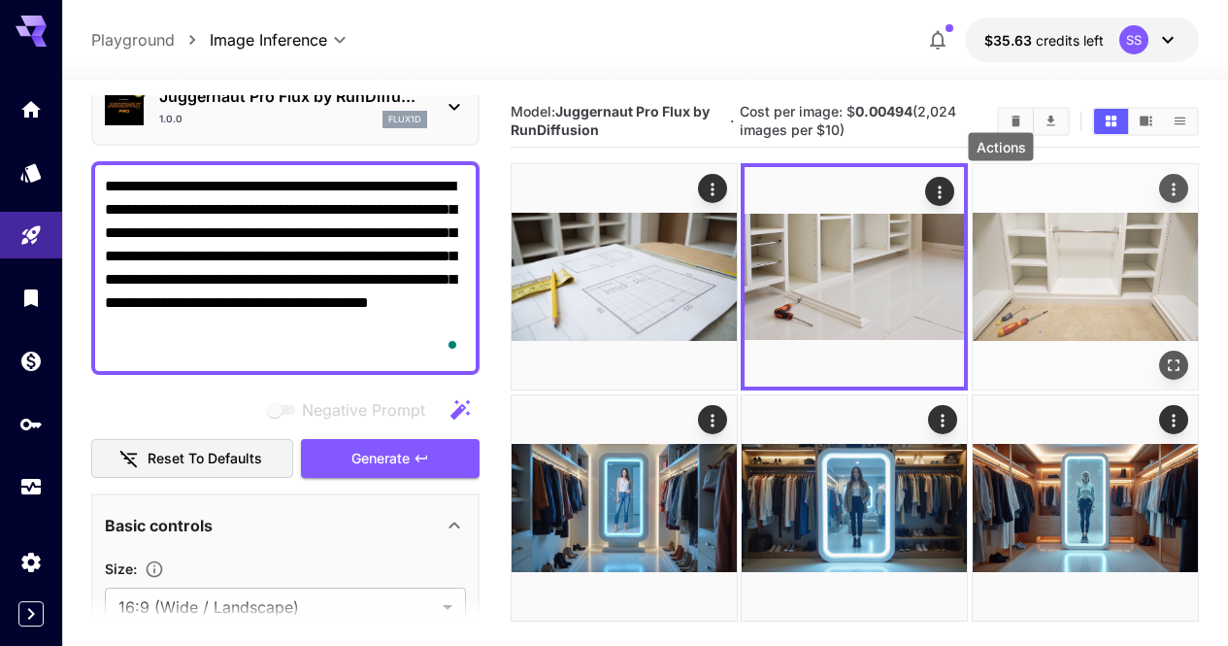
click at [1164, 196] on icon "Actions" at bounding box center [1173, 189] width 19 height 19
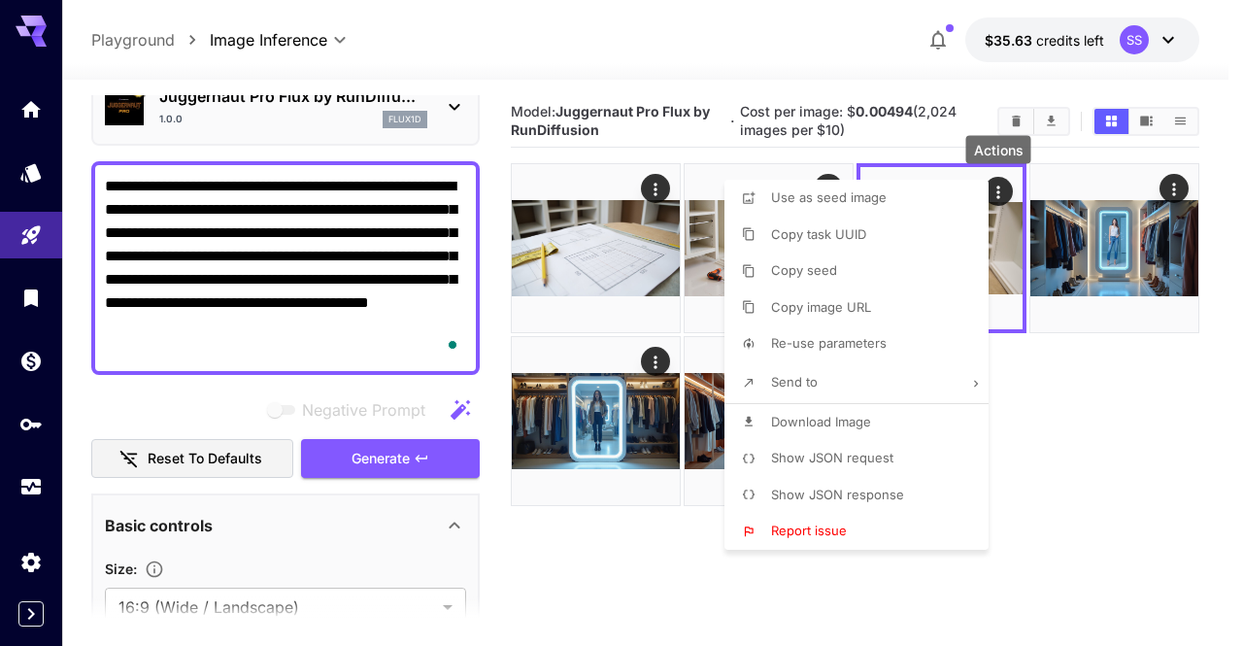
click at [901, 425] on li "Download Image" at bounding box center [862, 422] width 276 height 37
click at [1088, 430] on div at bounding box center [621, 323] width 1243 height 646
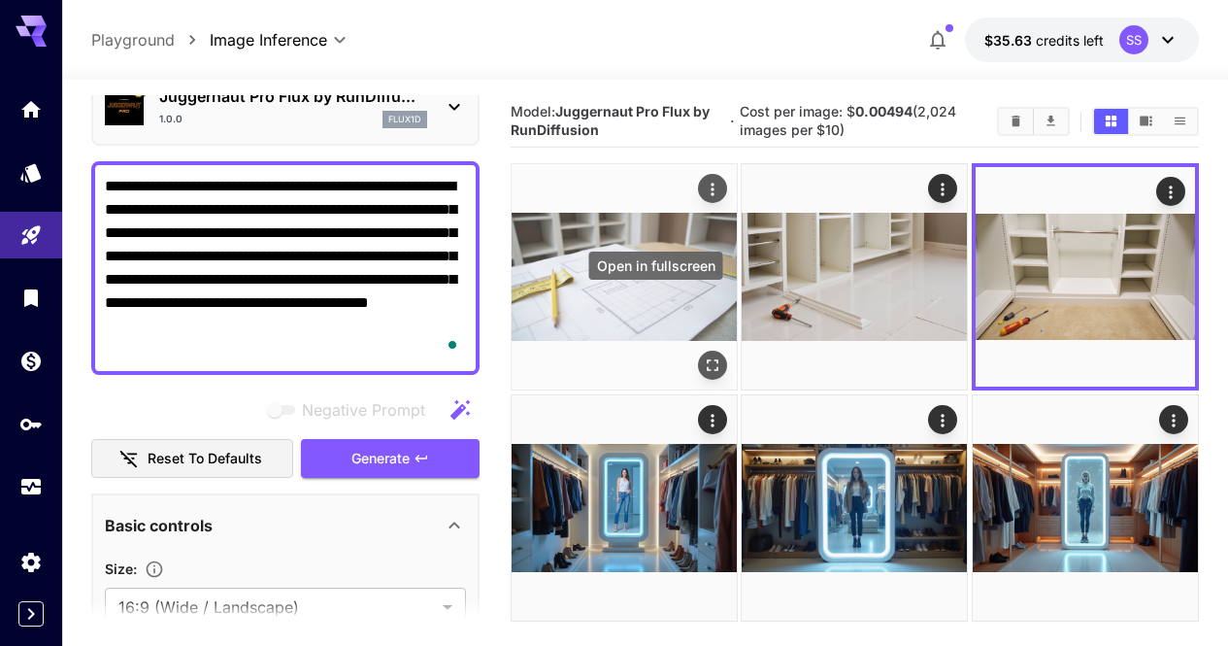
click at [703, 356] on icon "Open in fullscreen" at bounding box center [712, 365] width 19 height 19
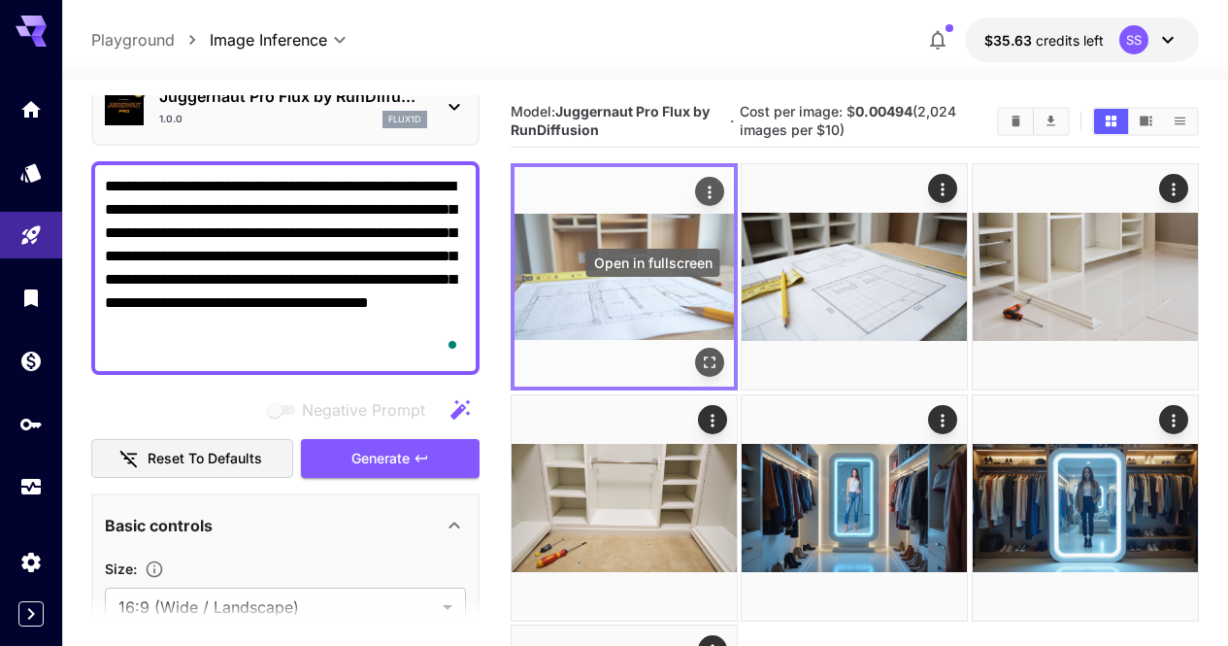
click at [700, 353] on icon "Open in fullscreen" at bounding box center [709, 362] width 19 height 19
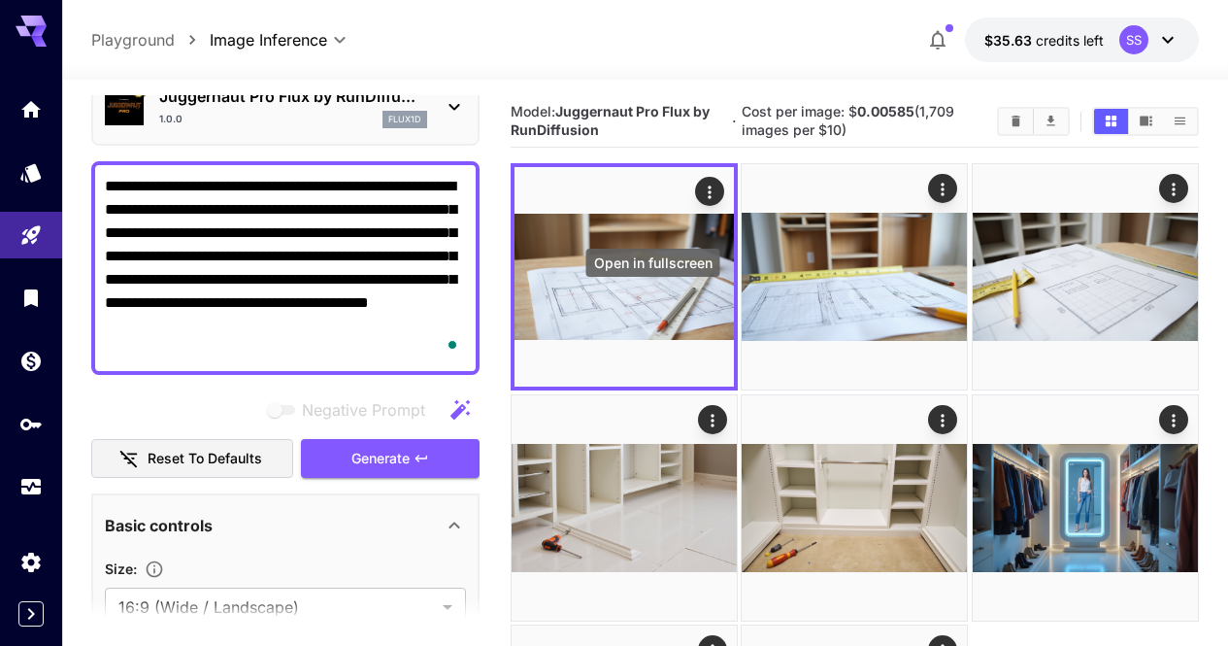
click at [0, 0] on icon "Open in fullscreen" at bounding box center [0, 0] width 0 height 0
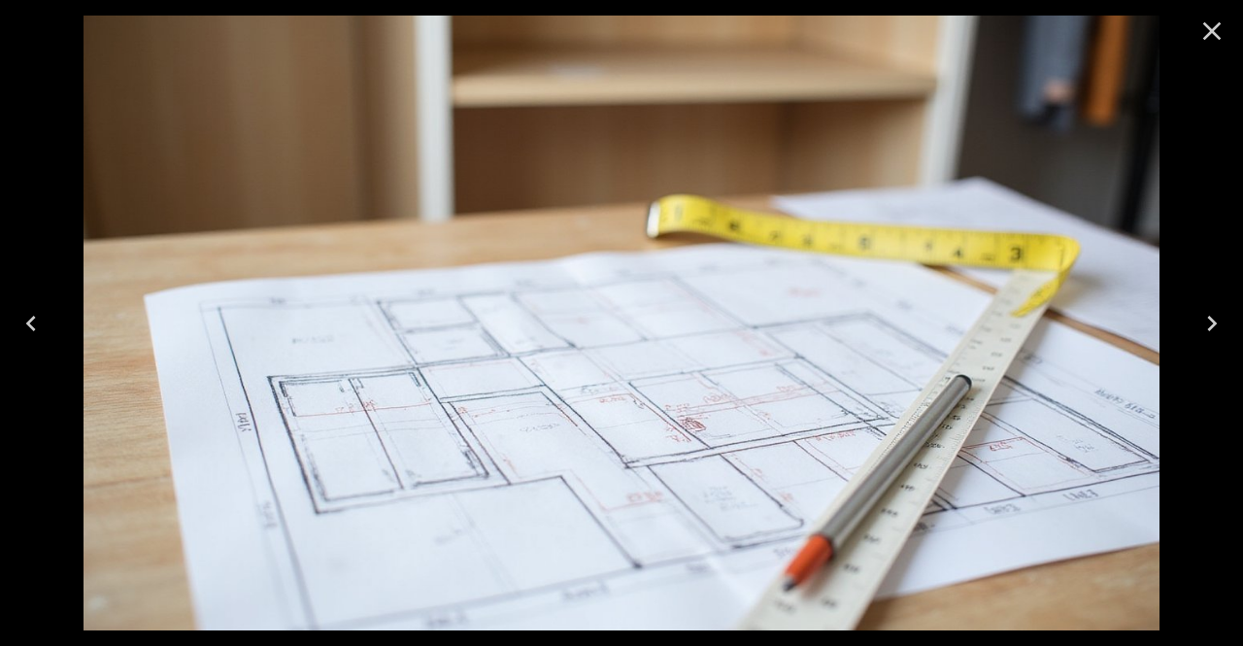
click at [1201, 33] on icon "Close" at bounding box center [1211, 31] width 31 height 31
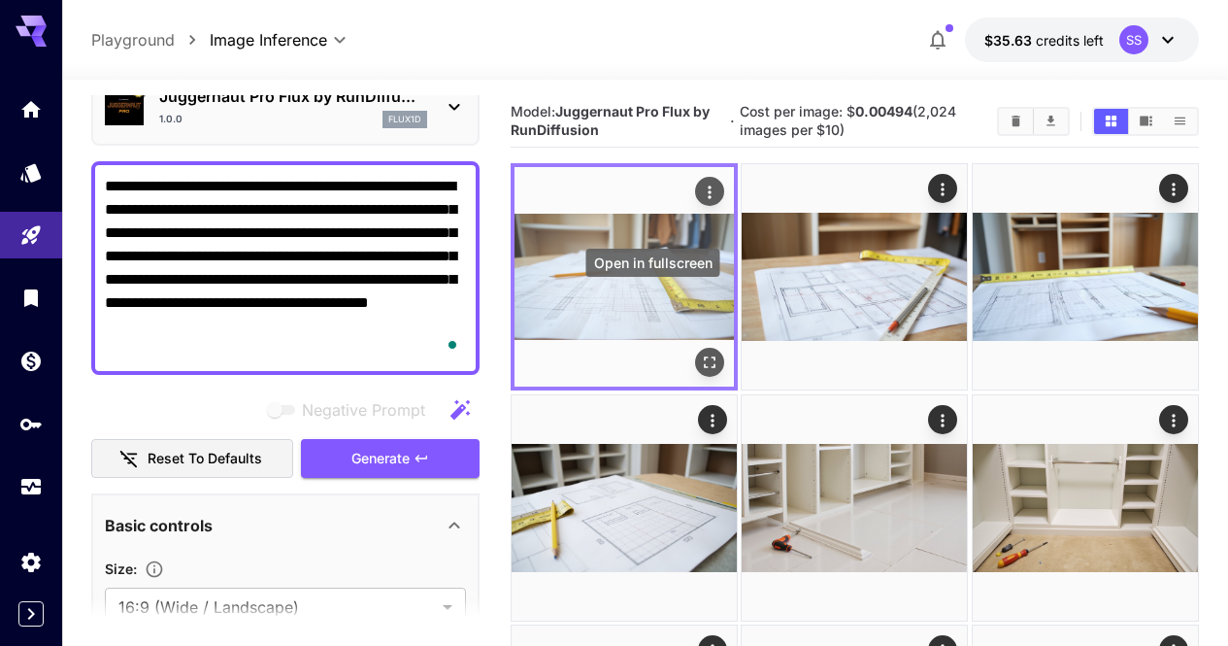
click at [700, 353] on icon "Open in fullscreen" at bounding box center [709, 362] width 19 height 19
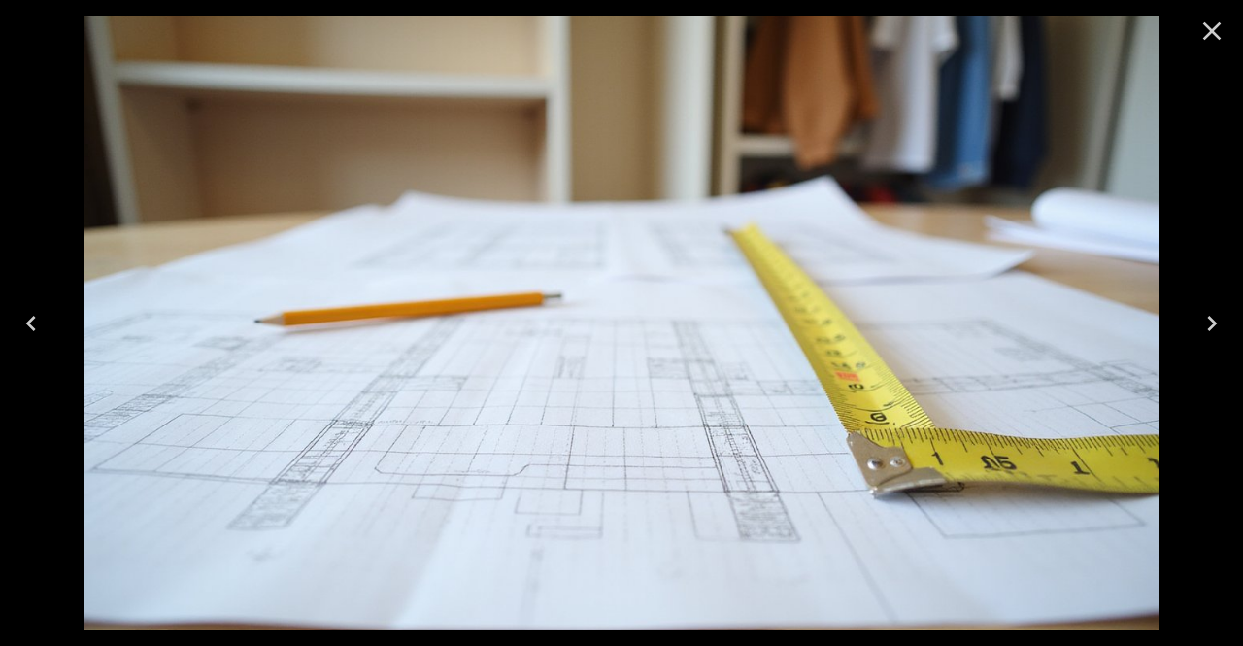
click at [1209, 45] on icon "Close" at bounding box center [1211, 31] width 31 height 31
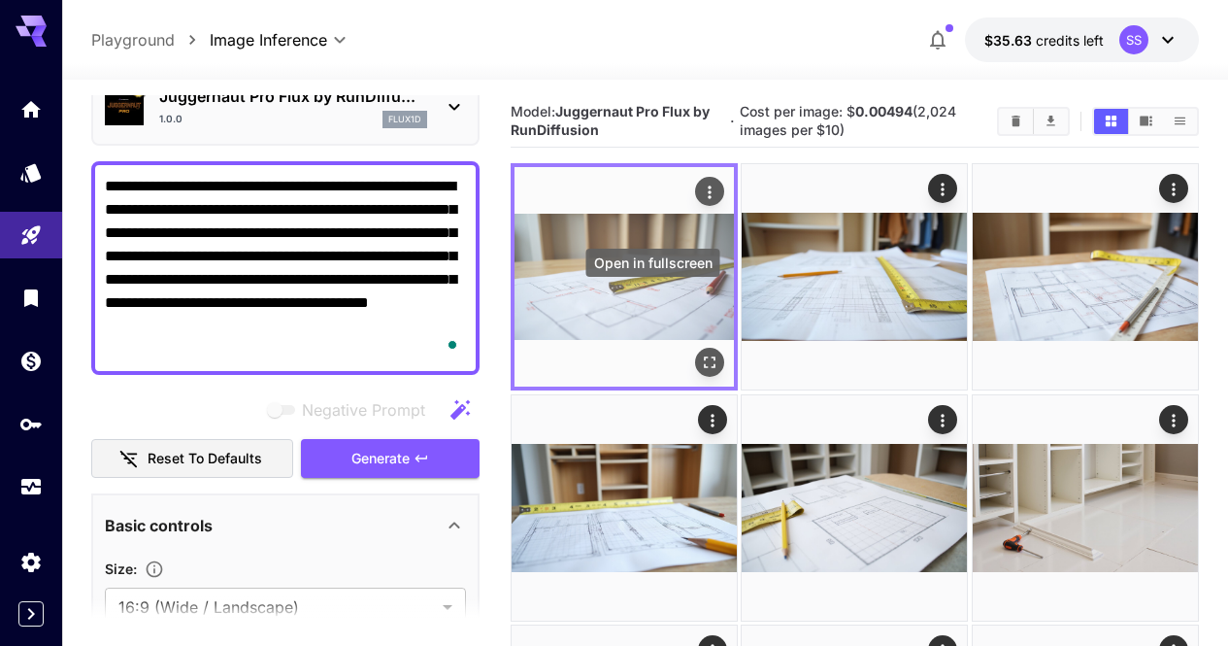
click at [700, 353] on icon "Open in fullscreen" at bounding box center [709, 362] width 19 height 19
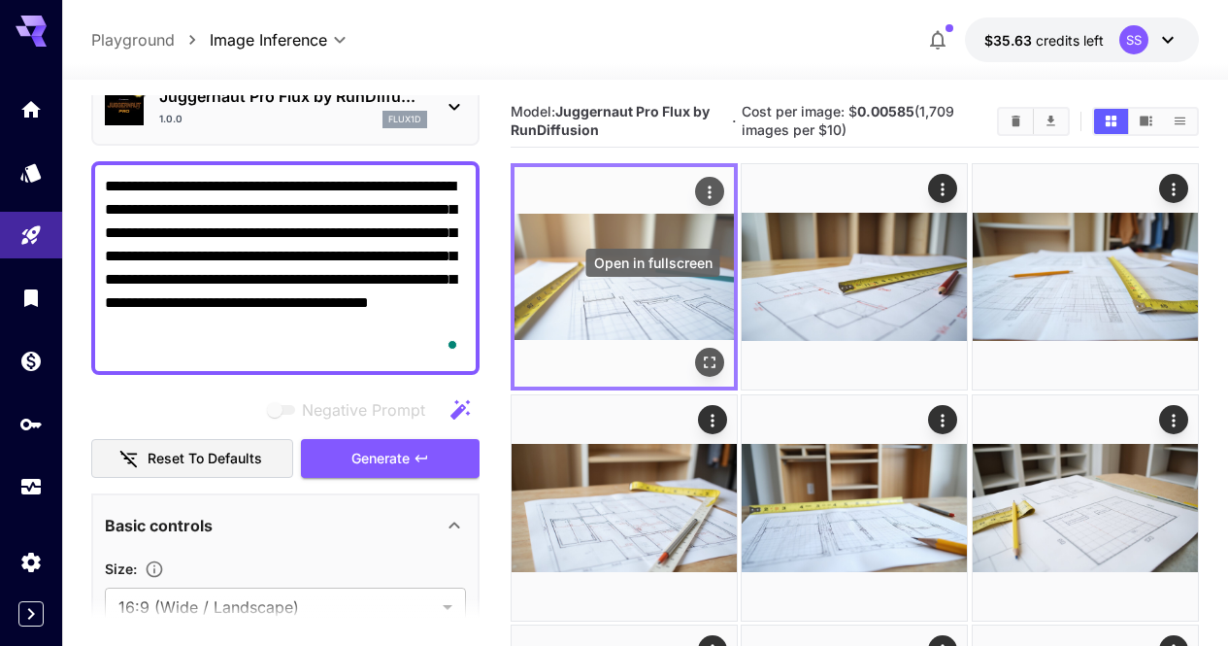
click at [700, 353] on icon "Open in fullscreen" at bounding box center [709, 362] width 19 height 19
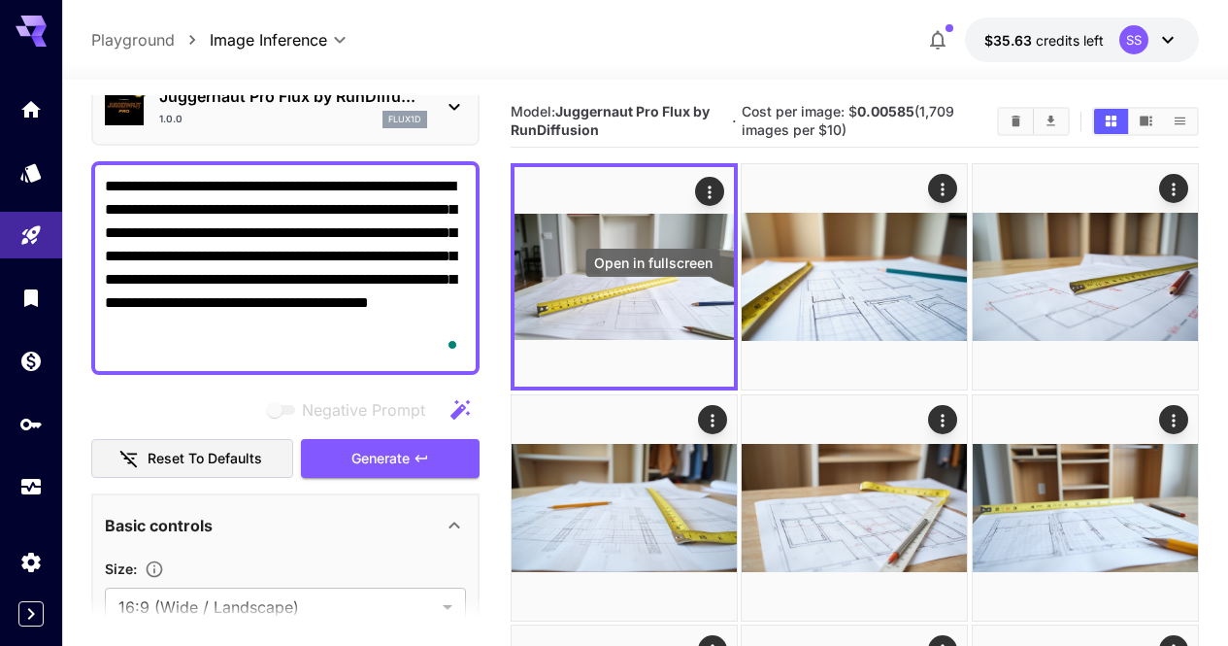
click at [0, 0] on icon "Open in fullscreen" at bounding box center [0, 0] width 0 height 0
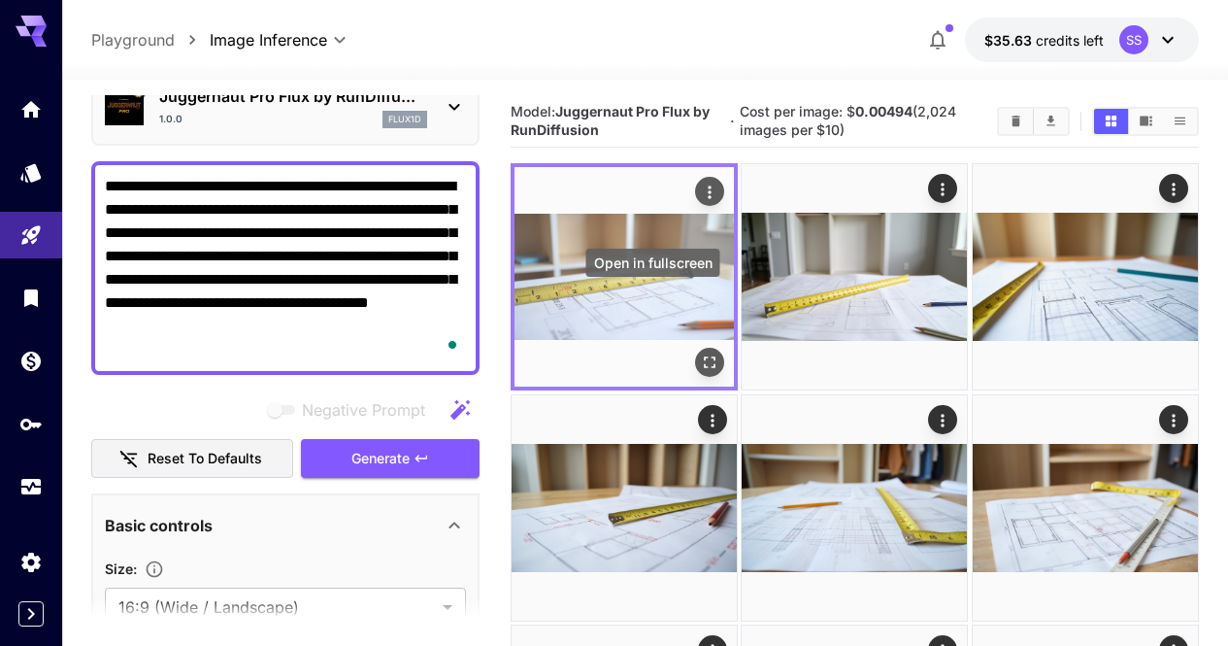
click at [700, 353] on icon "Open in fullscreen" at bounding box center [709, 362] width 19 height 19
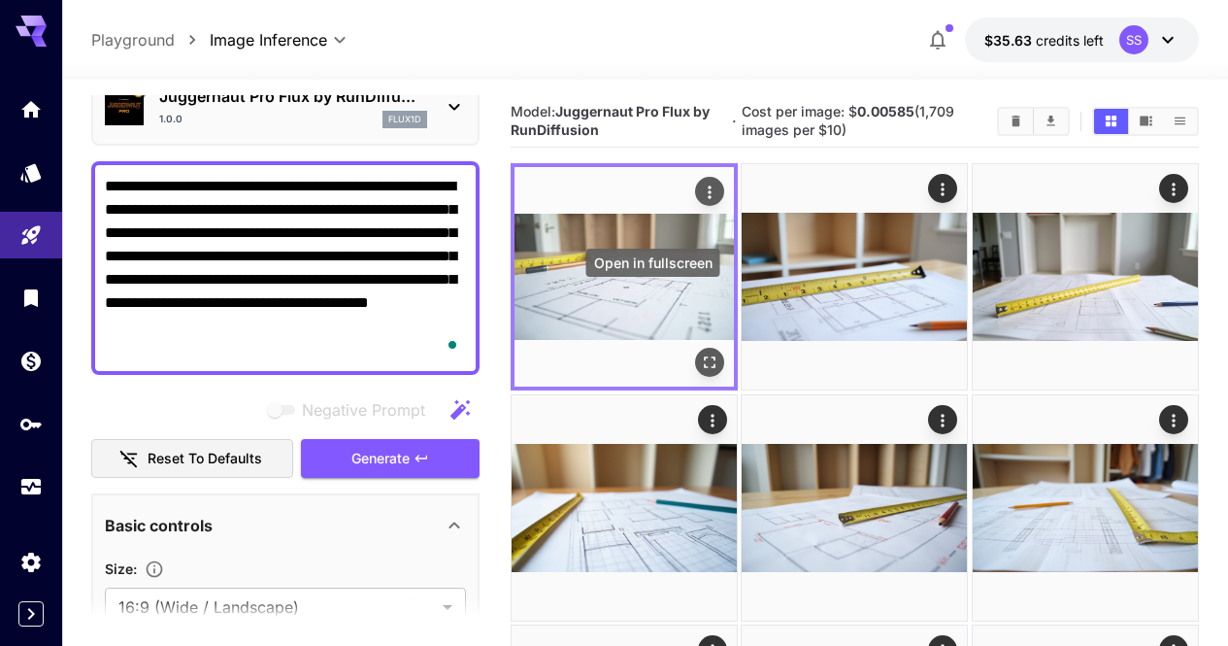
click at [700, 353] on icon "Open in fullscreen" at bounding box center [709, 362] width 19 height 19
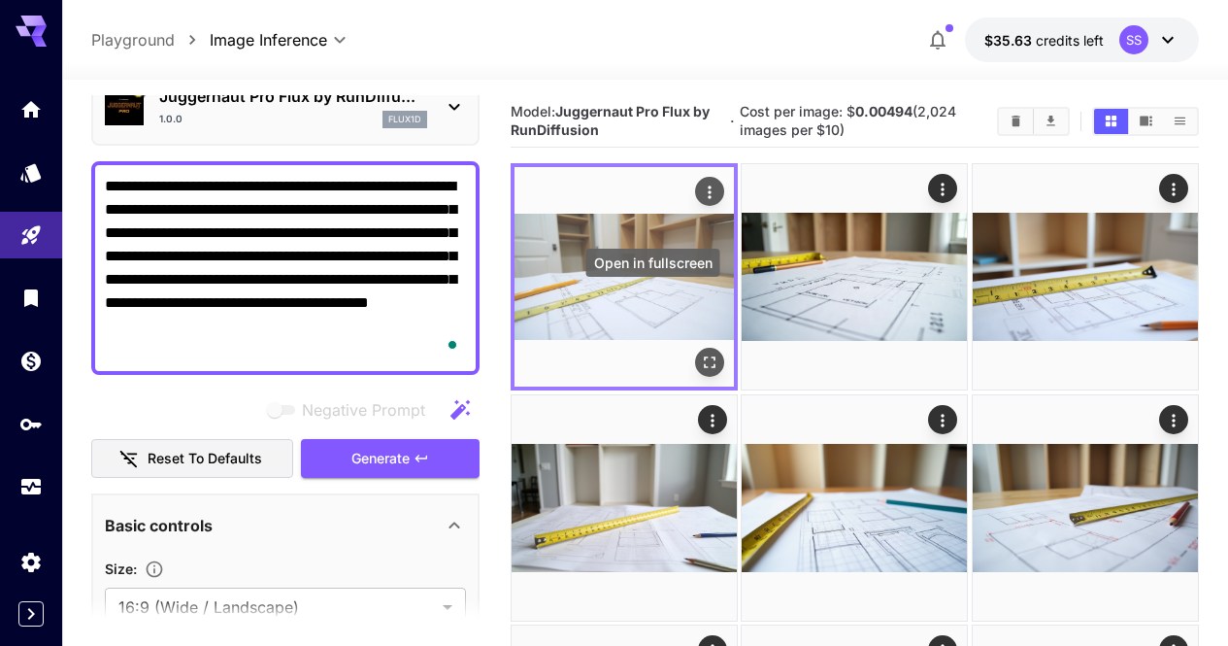
click at [700, 353] on icon "Open in fullscreen" at bounding box center [709, 362] width 19 height 19
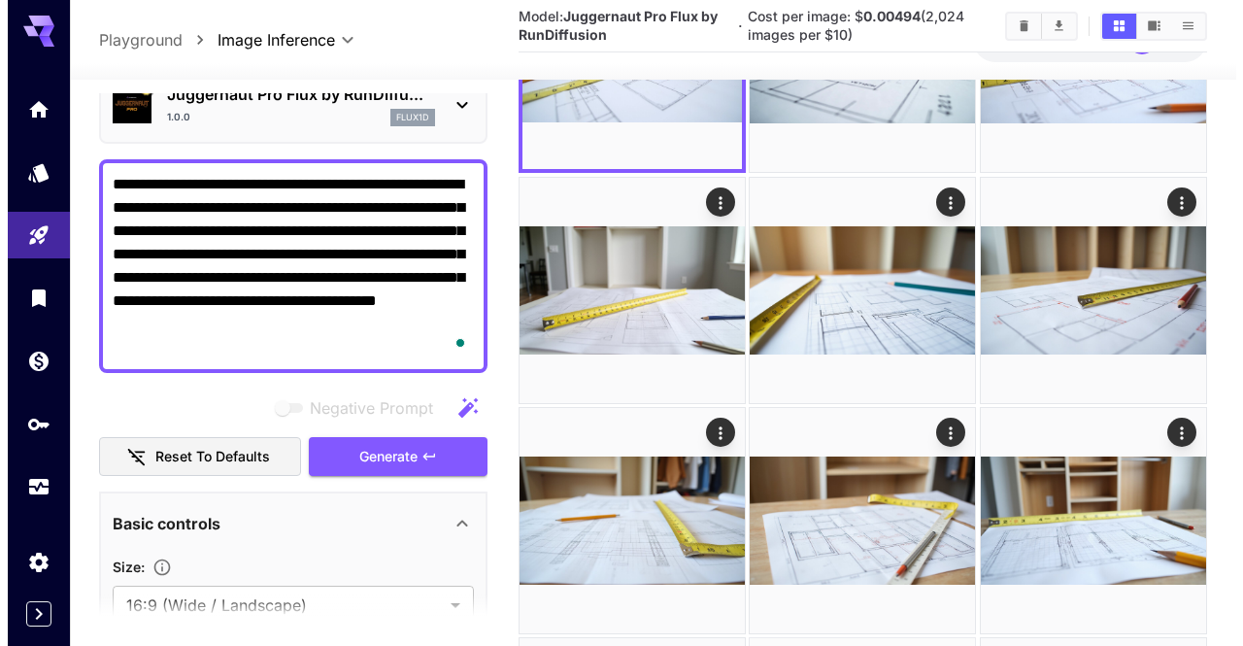
scroll to position [167, 0]
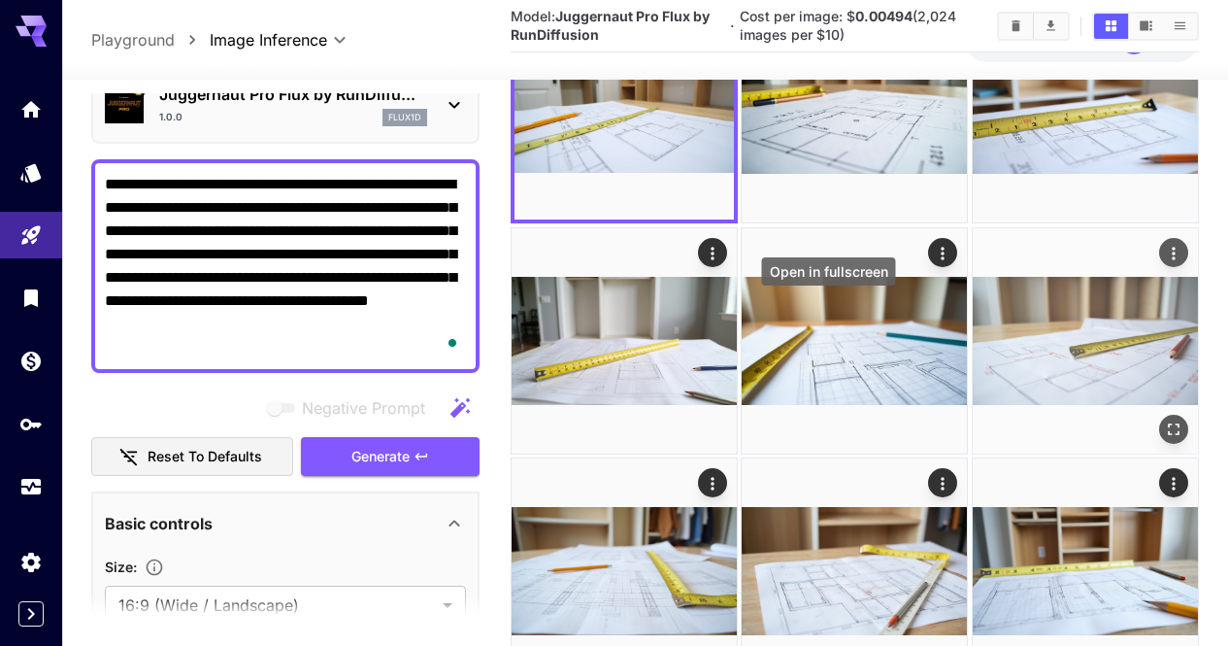
click at [1164, 419] on icon "Open in fullscreen" at bounding box center [1173, 428] width 19 height 19
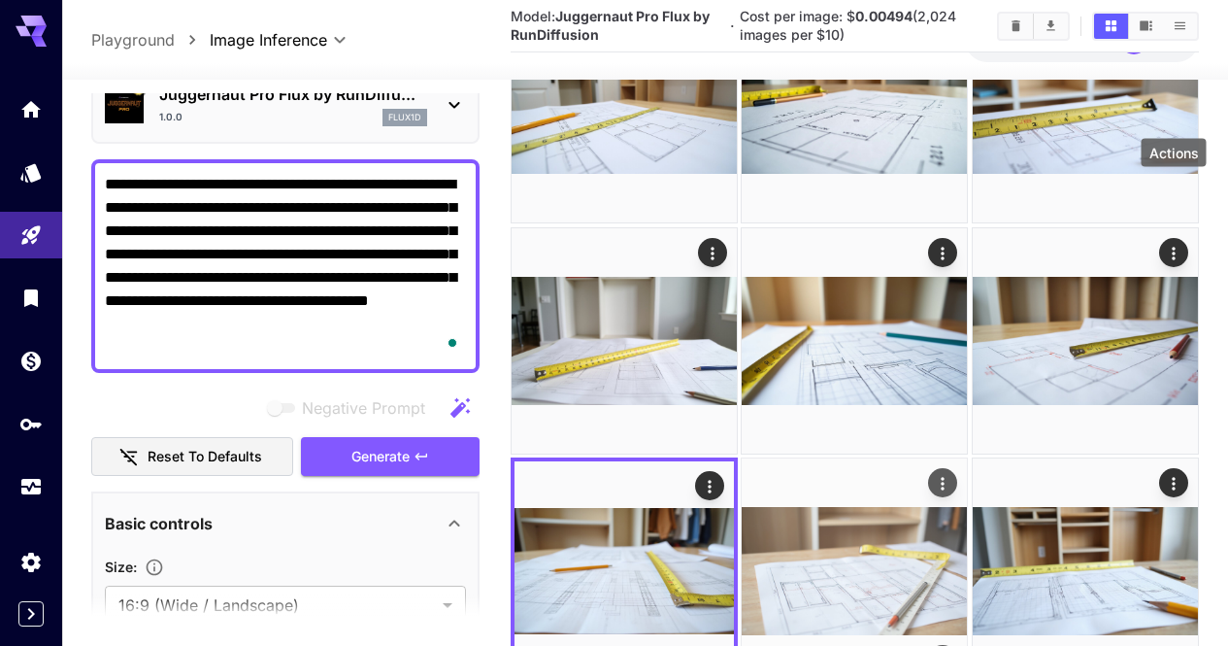
click at [954, 474] on icon "Actions" at bounding box center [943, 483] width 19 height 19
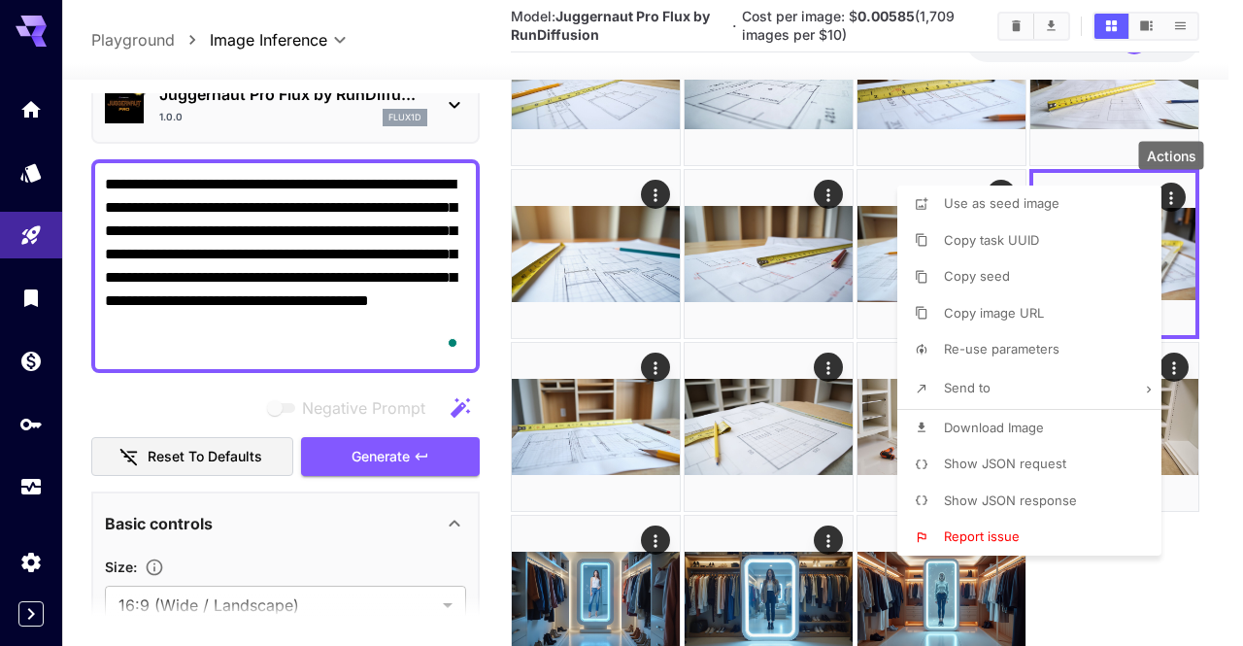
click at [979, 424] on span "Download Image" at bounding box center [994, 427] width 100 height 16
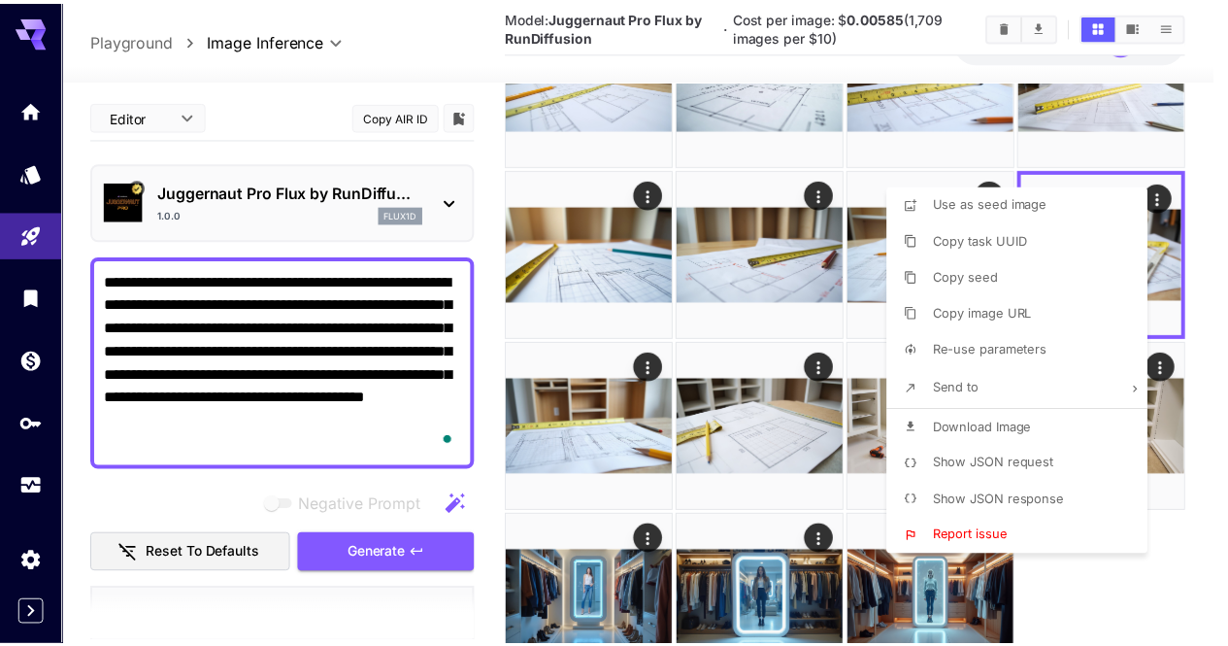
scroll to position [97, 0]
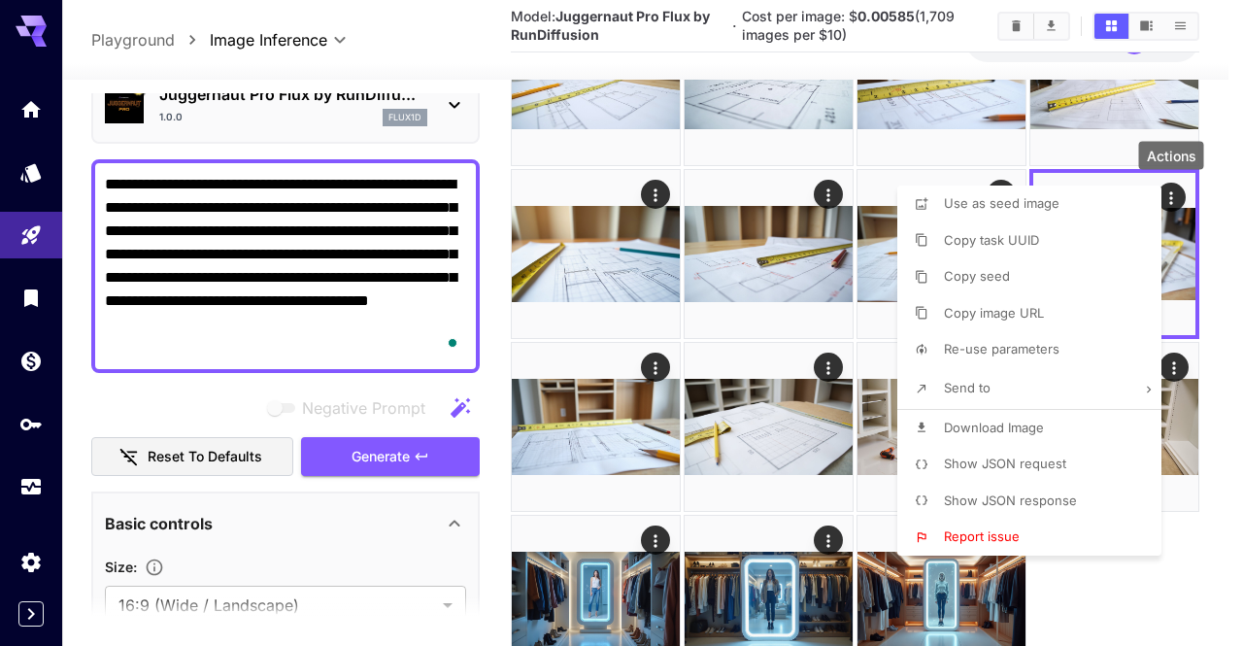
click at [386, 229] on div at bounding box center [621, 323] width 1243 height 646
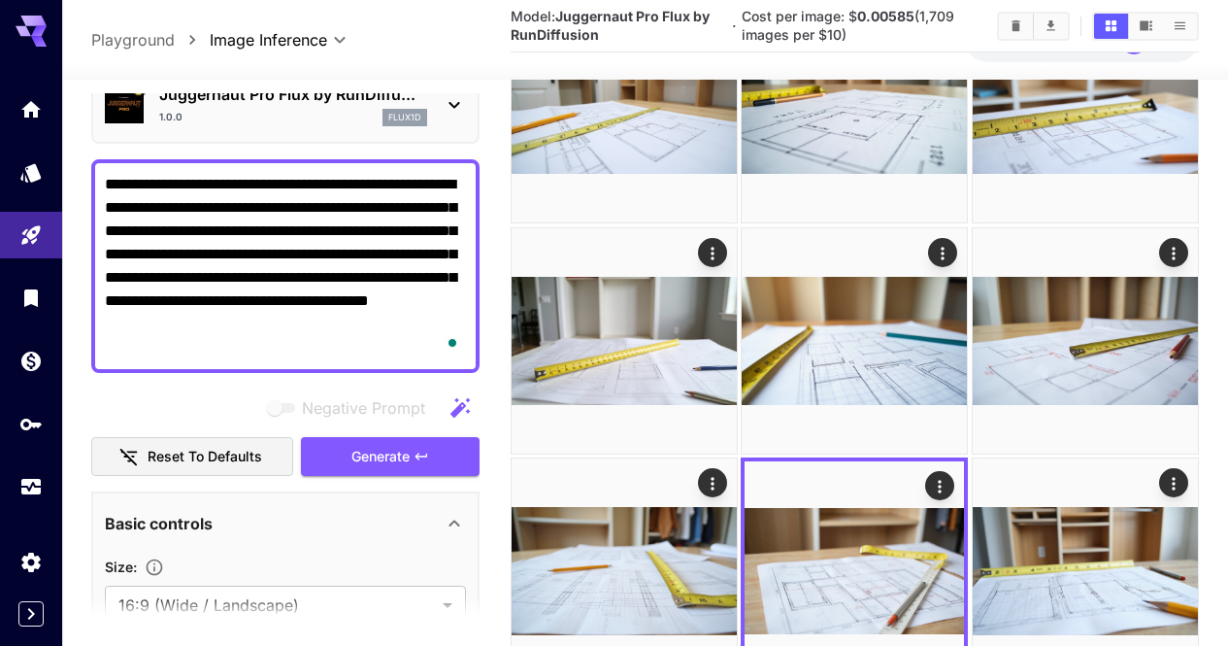
click at [386, 229] on div at bounding box center [614, 323] width 1228 height 646
click at [386, 229] on textarea "**********" at bounding box center [285, 266] width 361 height 186
paste textarea "**********"
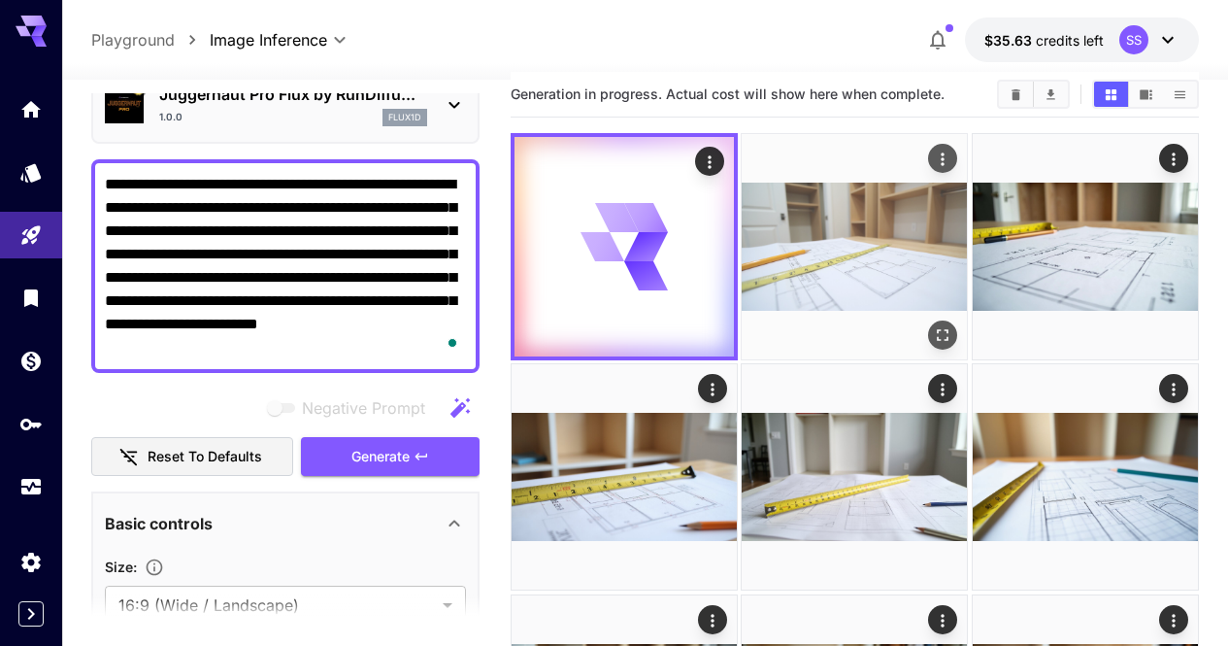
scroll to position [0, 0]
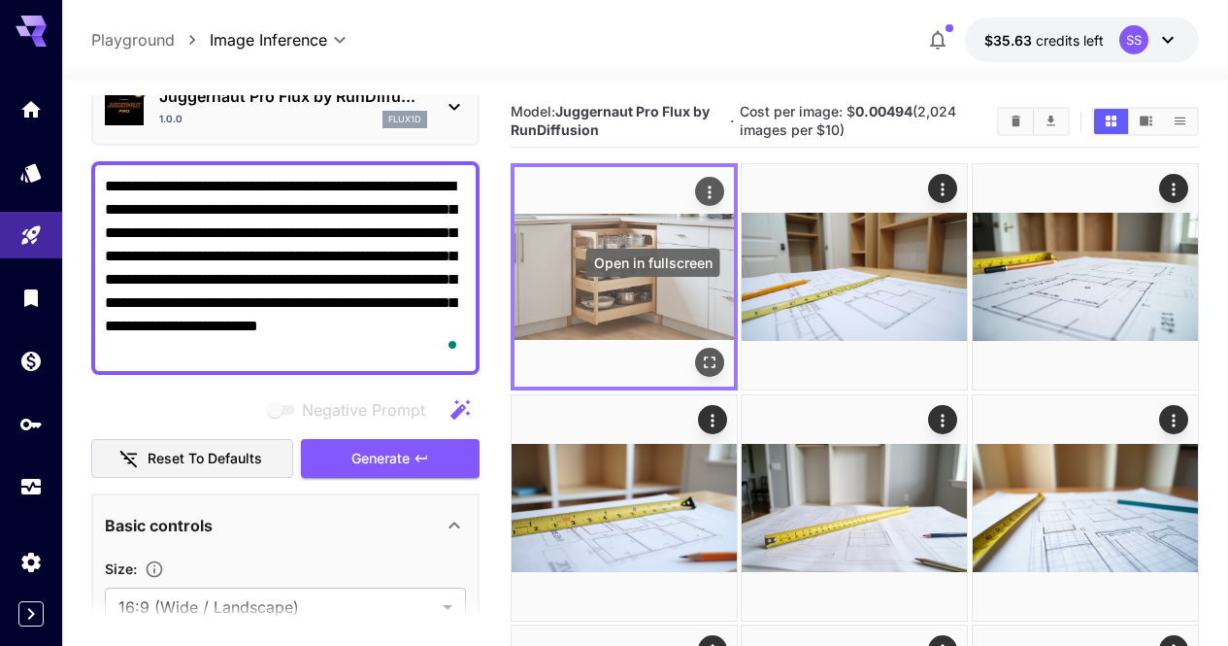
click at [700, 353] on icon "Open in fullscreen" at bounding box center [709, 362] width 19 height 19
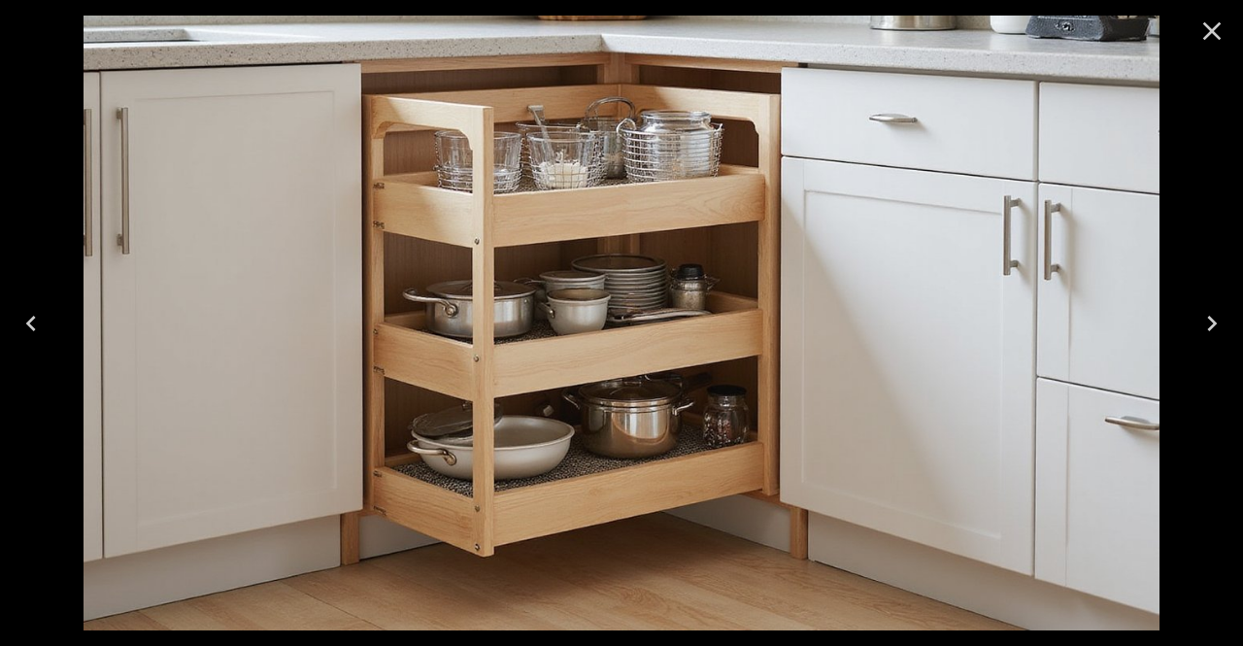
click at [1222, 30] on icon "Close" at bounding box center [1211, 31] width 31 height 31
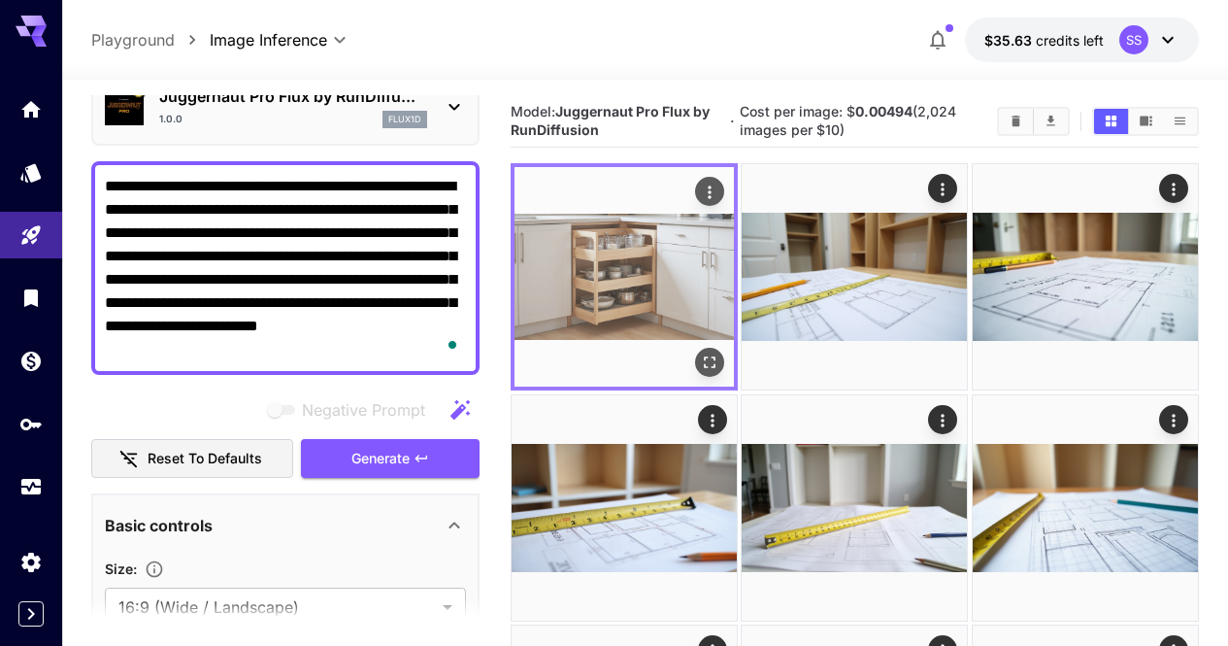
click at [700, 196] on icon "Actions" at bounding box center [709, 192] width 19 height 19
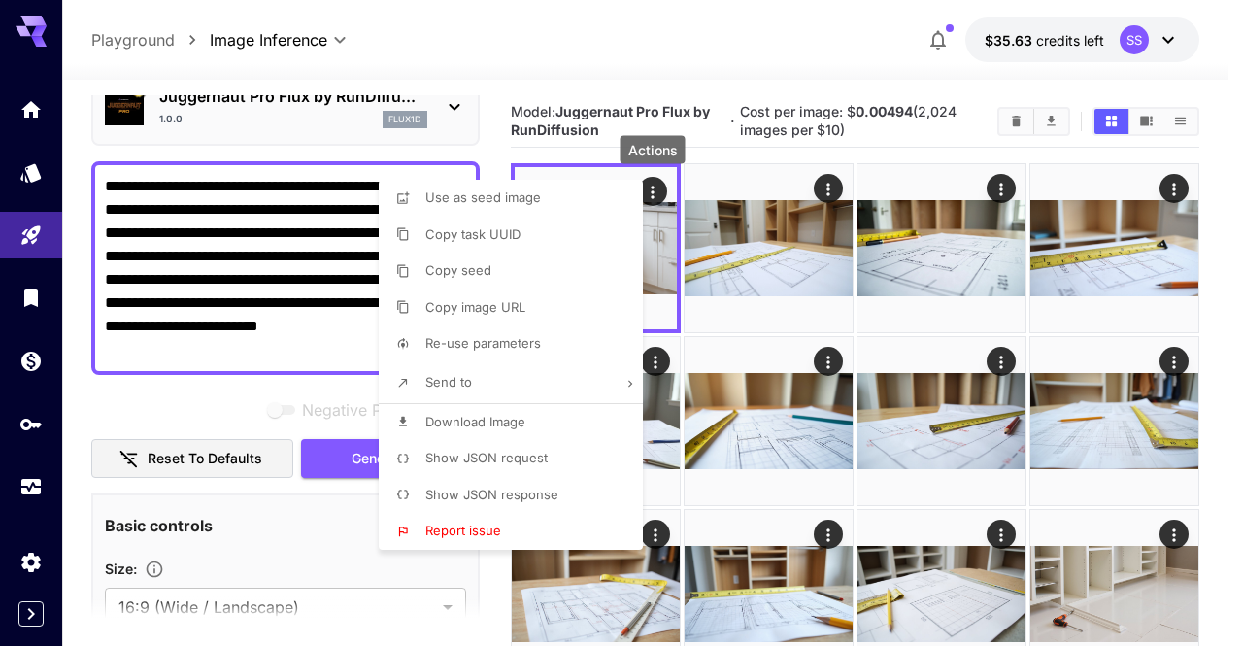
click at [507, 425] on span "Download Image" at bounding box center [475, 422] width 100 height 16
click at [620, 54] on div at bounding box center [621, 323] width 1243 height 646
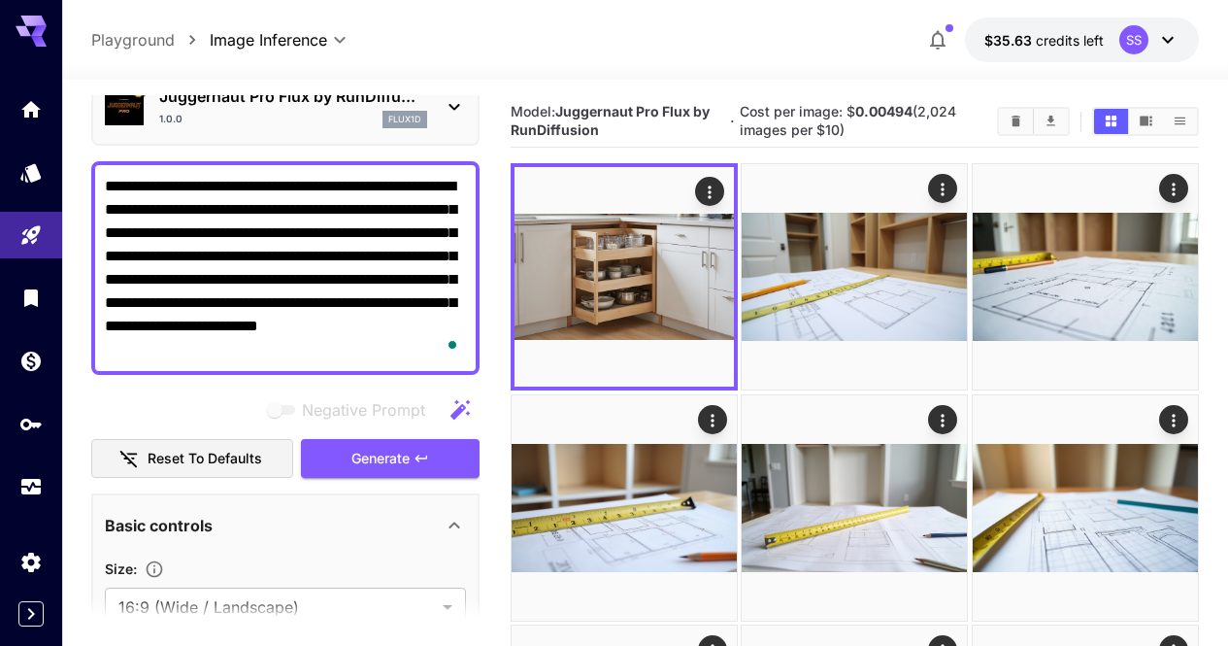
drag, startPoint x: 771, startPoint y: 49, endPoint x: 845, endPoint y: 76, distance: 78.6
click at [770, 49] on div "**********" at bounding box center [645, 39] width 1108 height 45
click at [1014, 132] on button "Clear Images" at bounding box center [1016, 121] width 34 height 25
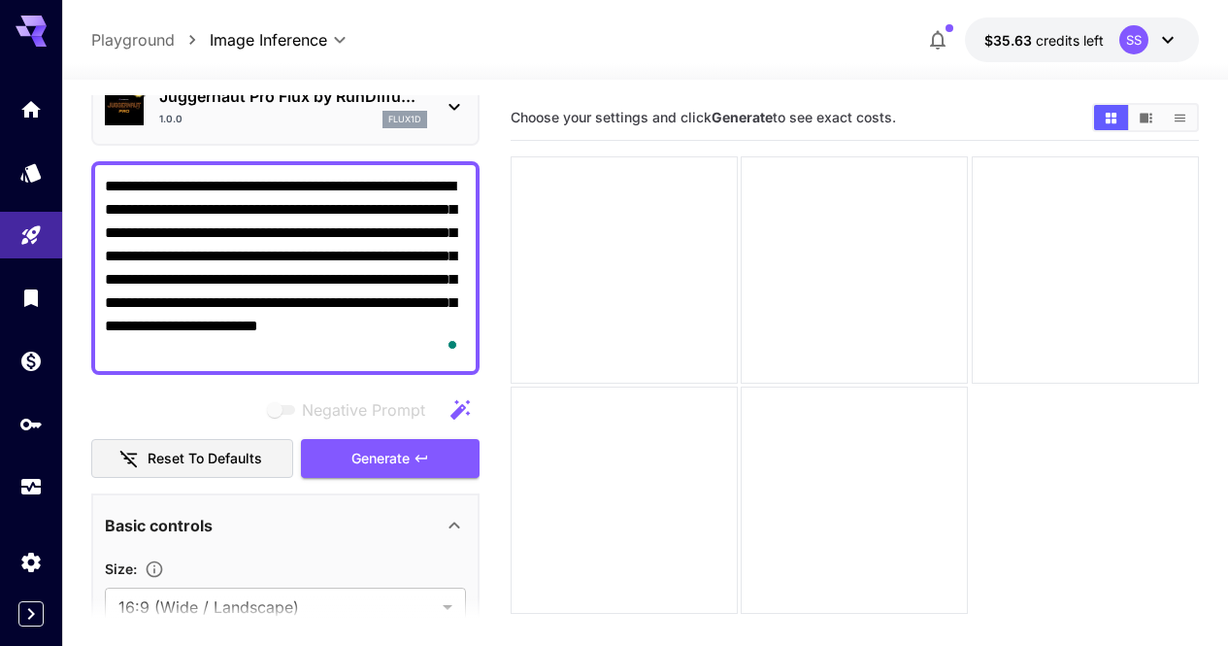
click at [362, 286] on textarea "**********" at bounding box center [285, 268] width 361 height 186
paste textarea "To enrich screen reader interactions, please activate Accessibility in Grammarl…"
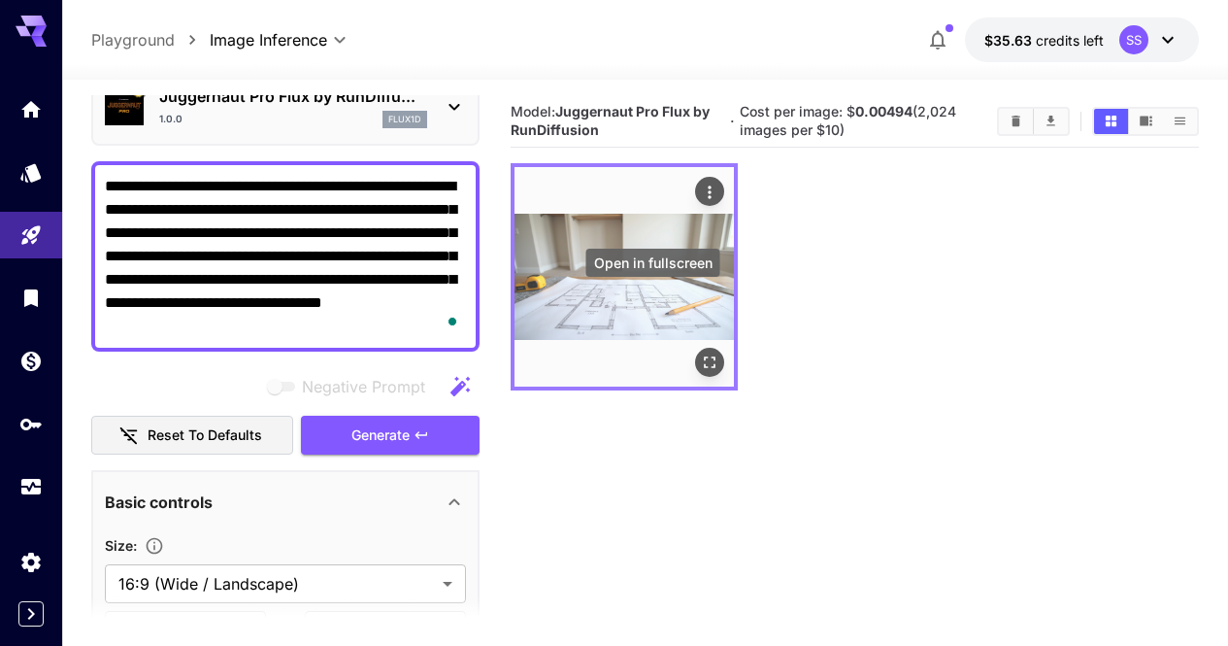
click at [704, 357] on icon "Open in fullscreen" at bounding box center [710, 363] width 12 height 12
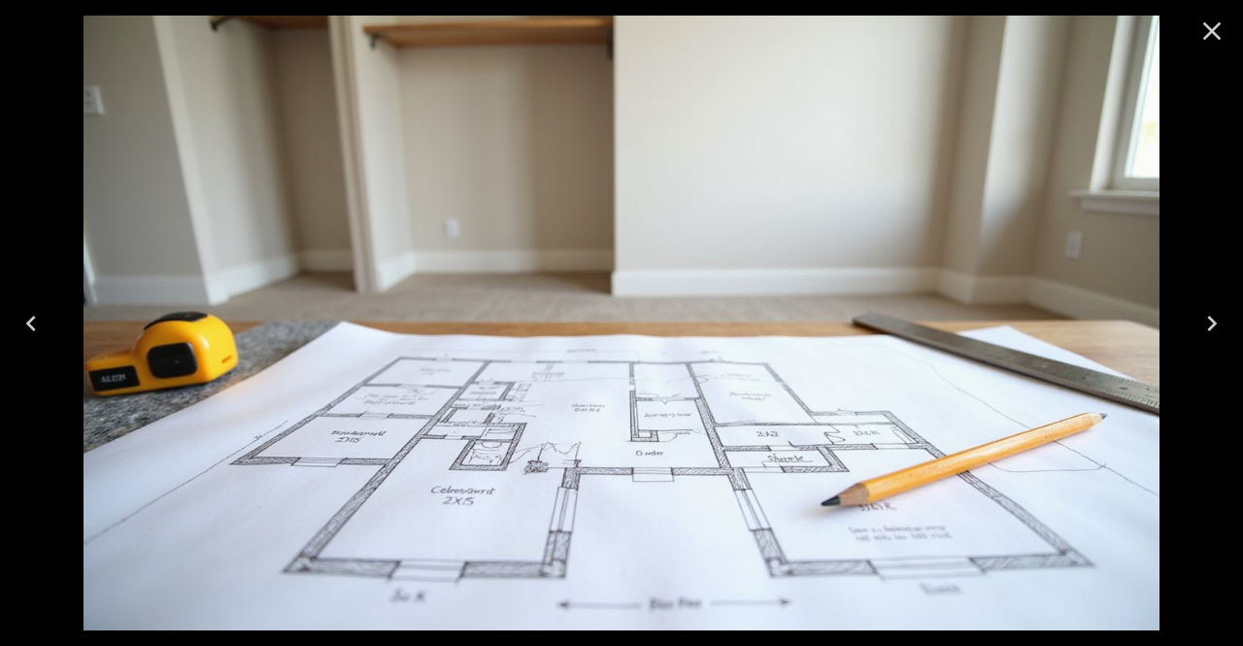
click at [1188, 48] on div at bounding box center [1212, 31] width 62 height 62
click at [1203, 31] on icon "Close" at bounding box center [1211, 31] width 31 height 31
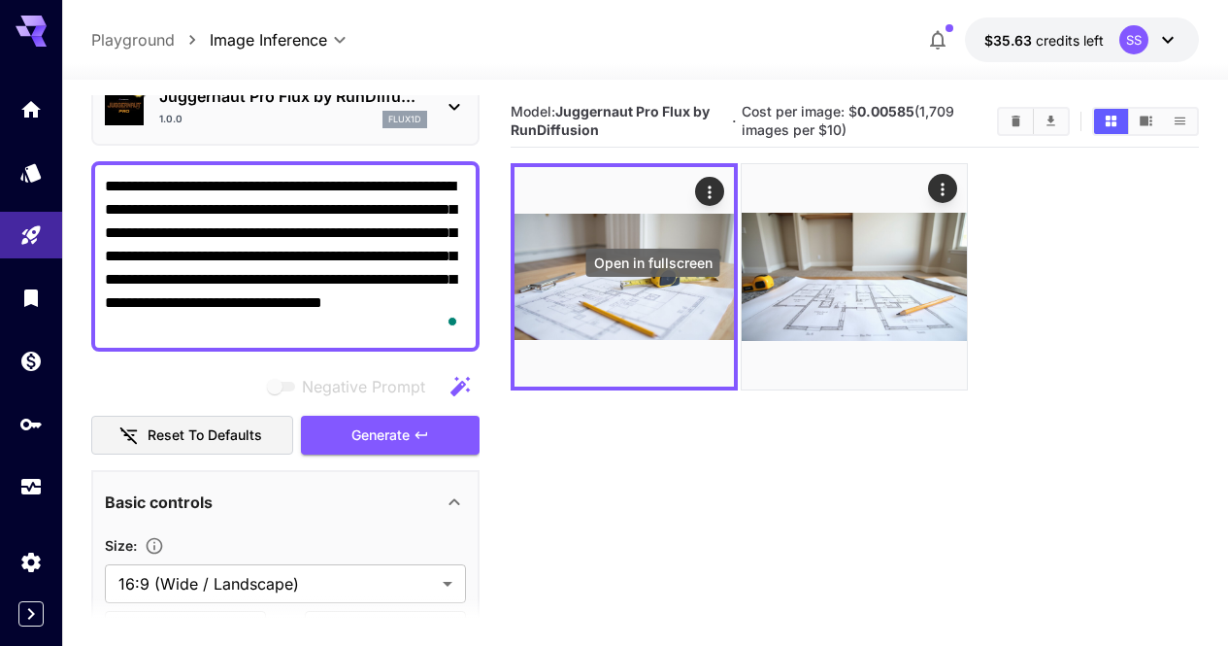
click at [0, 0] on icon "Open in fullscreen" at bounding box center [0, 0] width 0 height 0
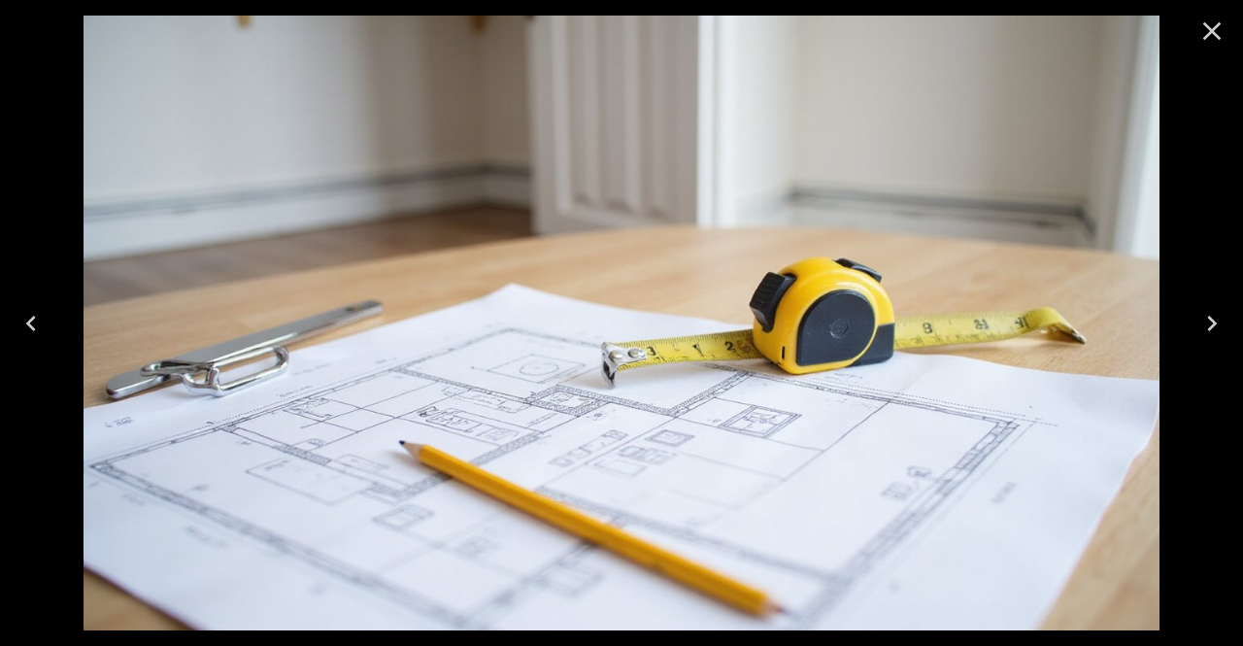
click at [1206, 40] on icon "Close" at bounding box center [1211, 31] width 31 height 31
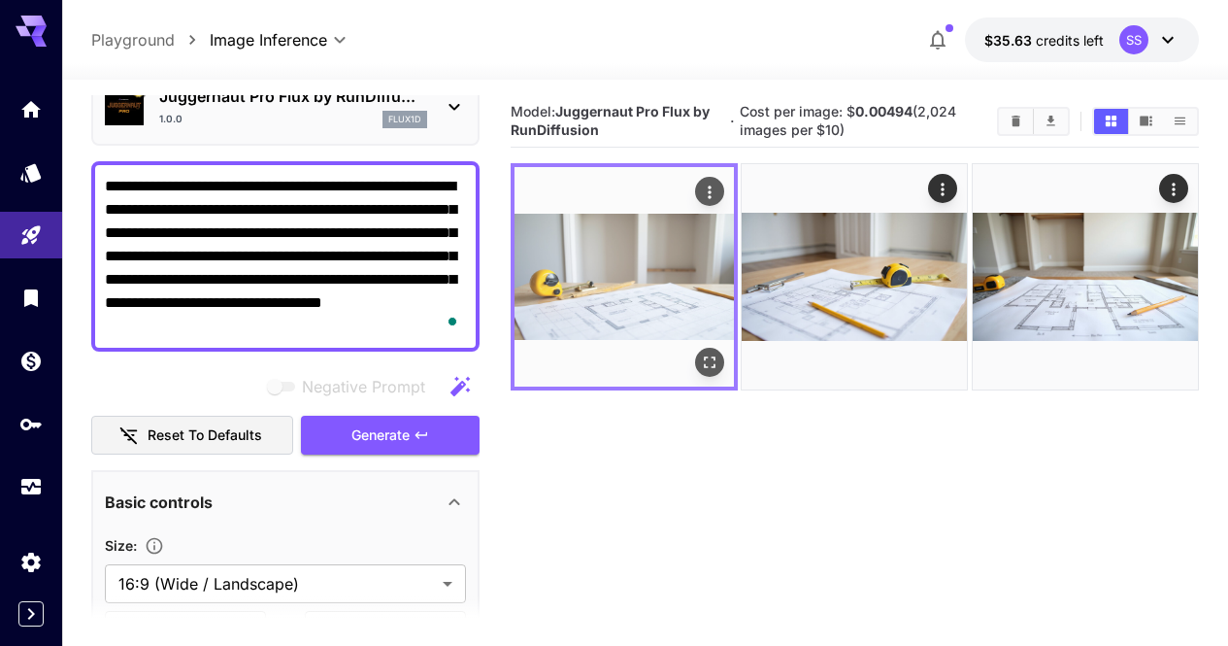
click at [700, 353] on icon "Open in fullscreen" at bounding box center [709, 362] width 19 height 19
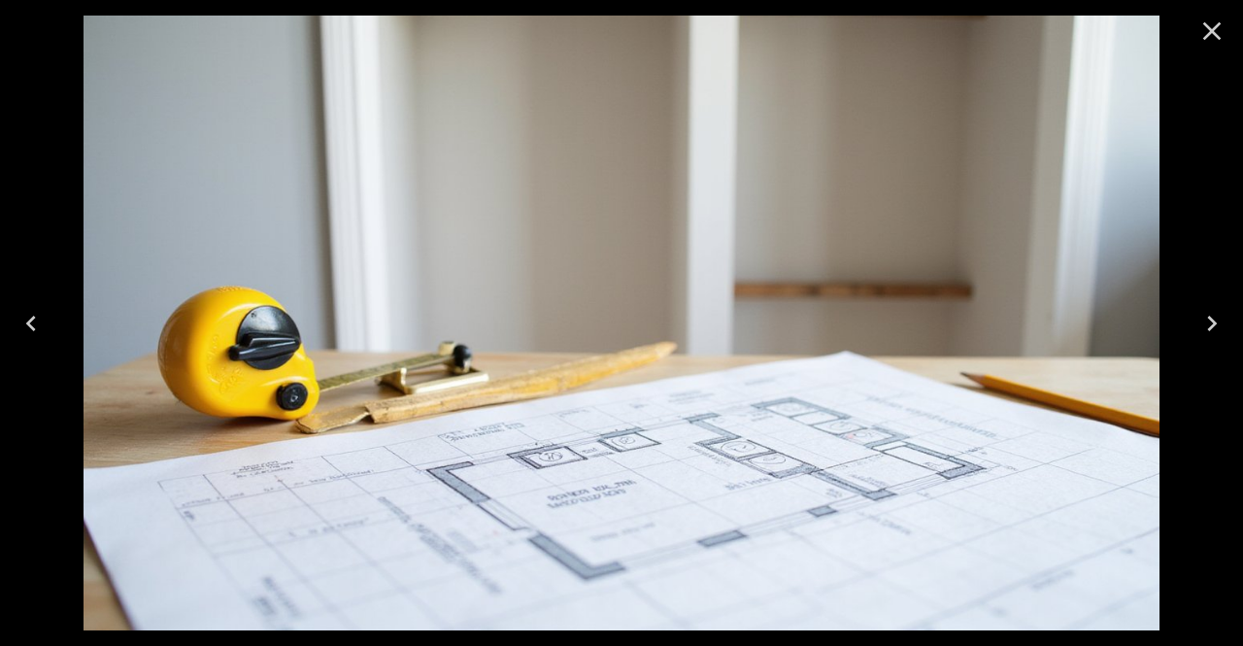
click at [1192, 54] on div at bounding box center [1212, 31] width 62 height 62
click at [1215, 28] on icon "Close" at bounding box center [1212, 31] width 18 height 18
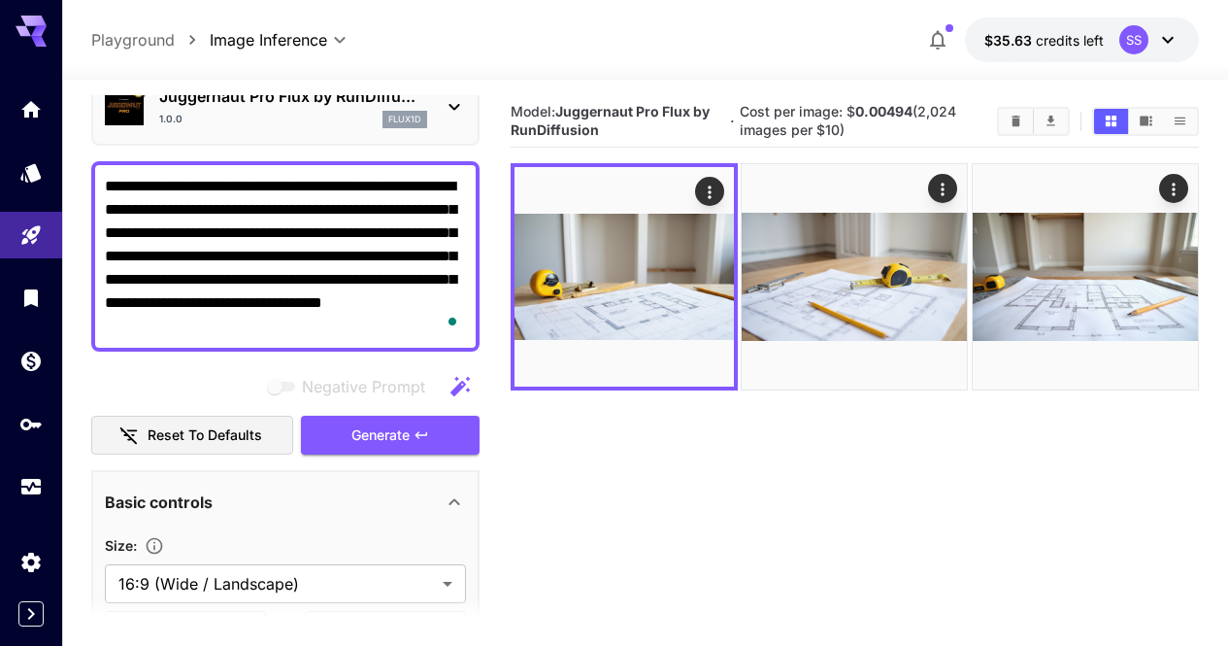
click at [300, 253] on textarea "**********" at bounding box center [285, 256] width 361 height 163
paste textarea "**********"
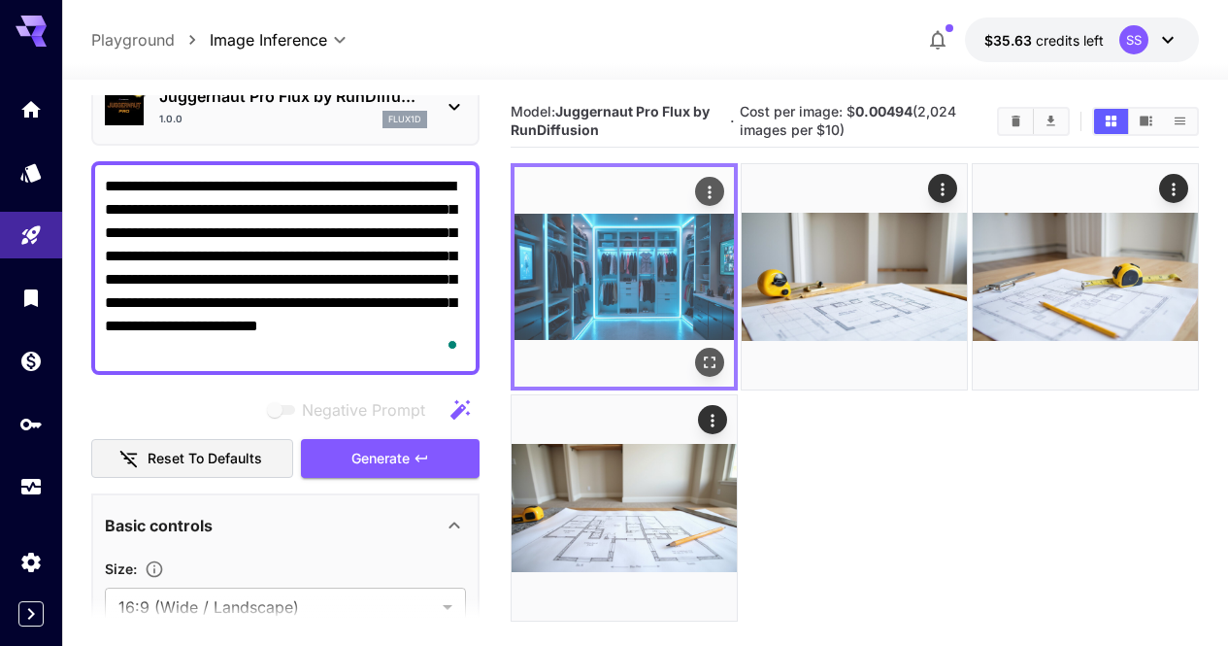
click at [700, 353] on icon "Open in fullscreen" at bounding box center [709, 362] width 19 height 19
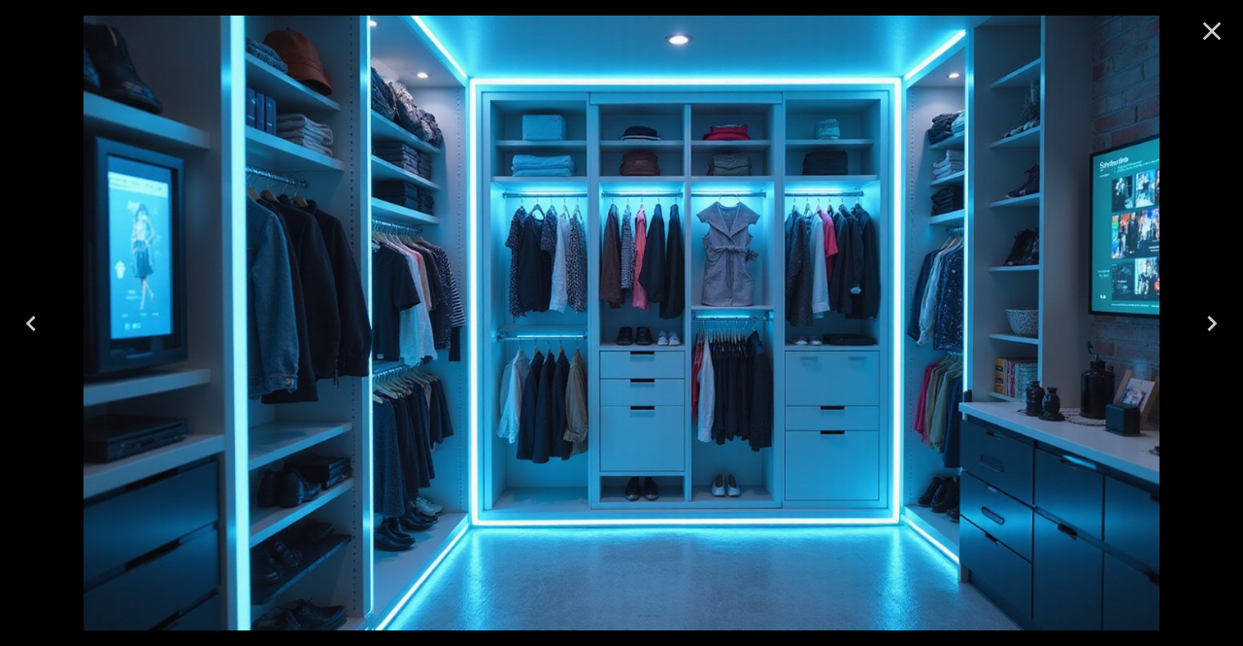
click at [1220, 27] on icon "Close" at bounding box center [1211, 31] width 31 height 31
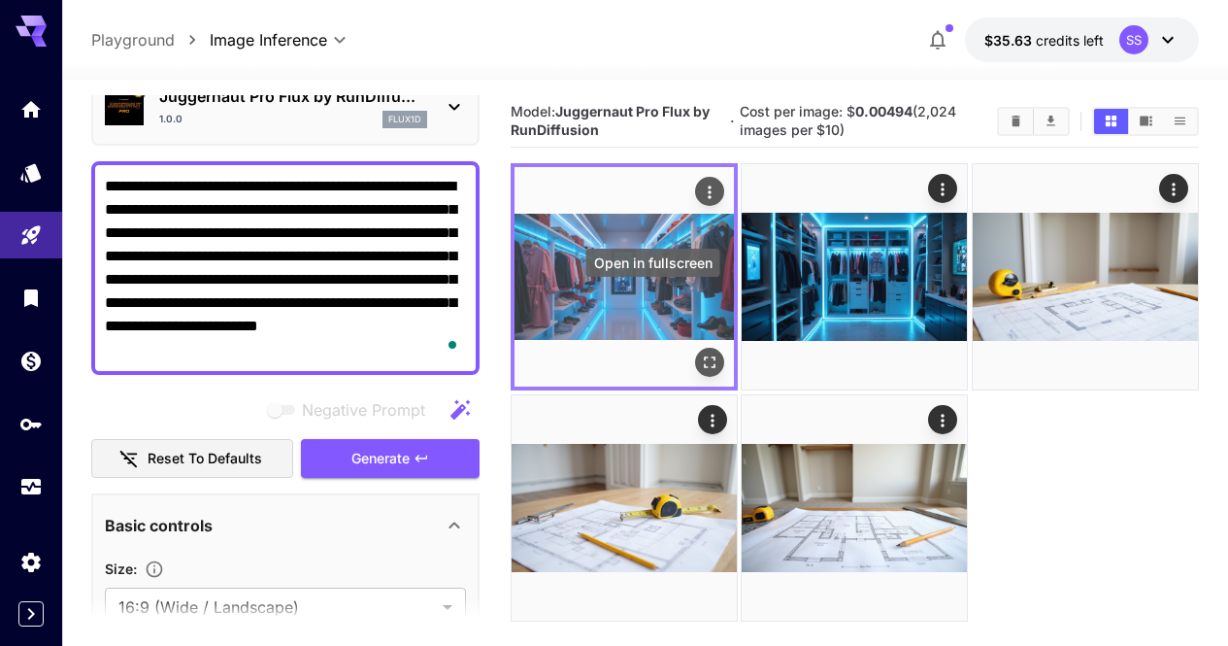
click at [700, 353] on icon "Open in fullscreen" at bounding box center [709, 362] width 19 height 19
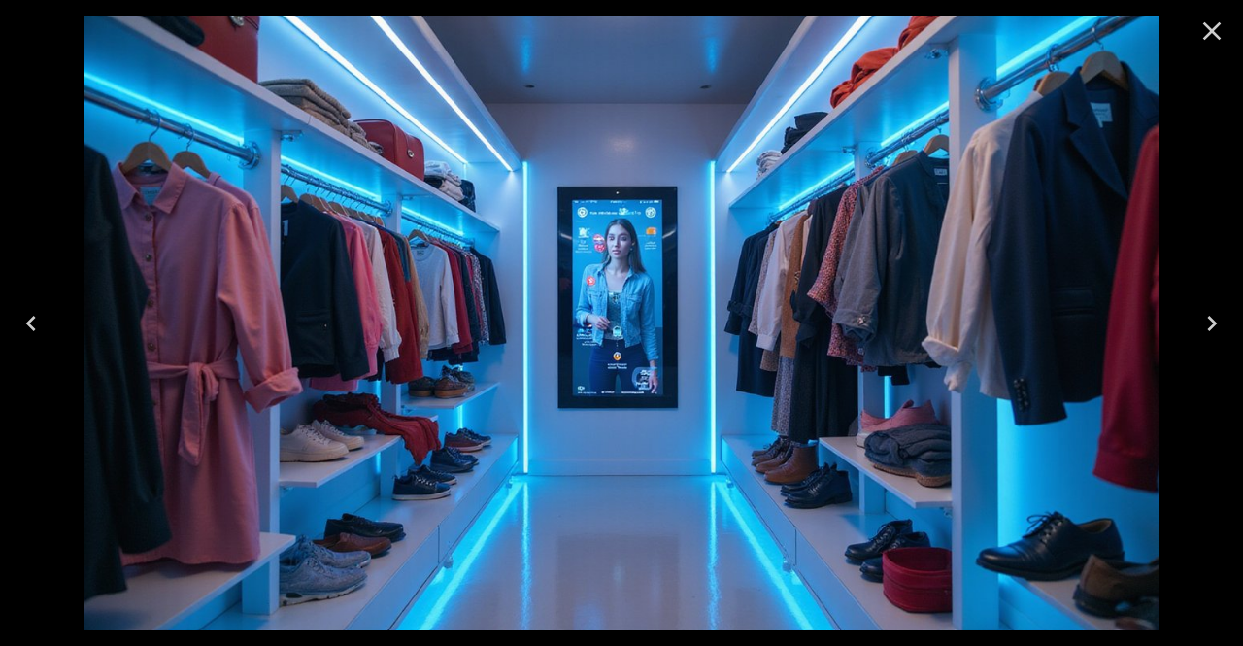
click at [1210, 37] on icon "Close" at bounding box center [1211, 31] width 31 height 31
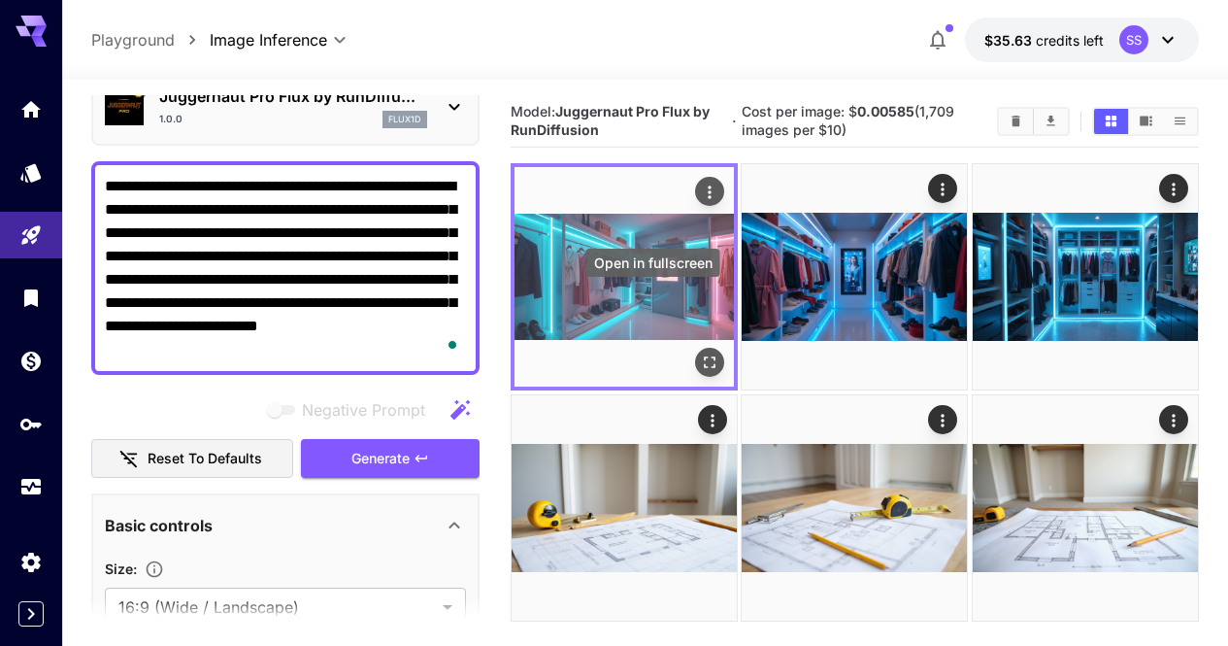
click at [704, 357] on icon "Open in fullscreen" at bounding box center [710, 363] width 12 height 12
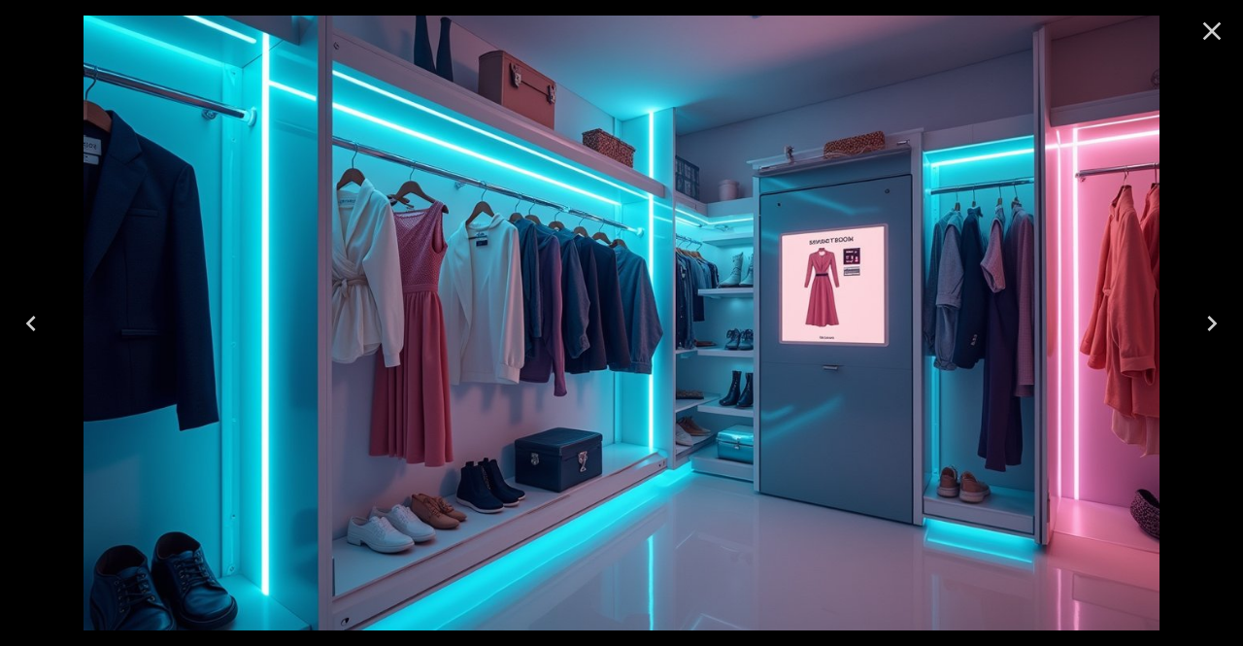
click at [1203, 41] on icon "Close" at bounding box center [1211, 31] width 31 height 31
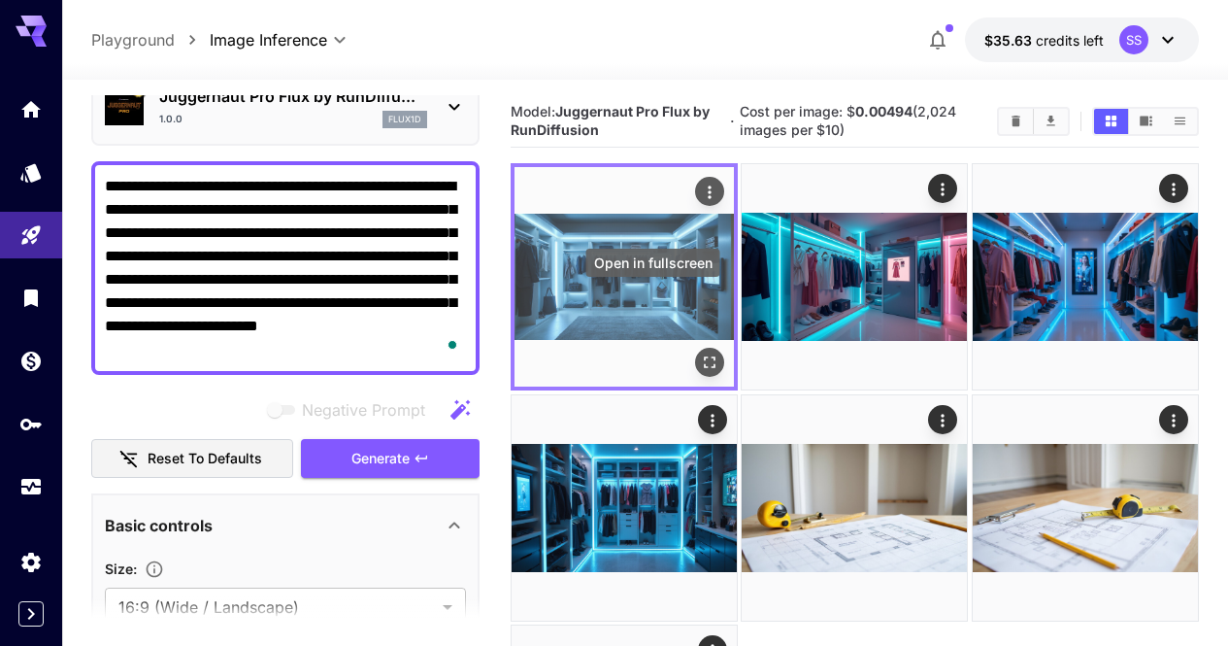
click at [695, 349] on button "Open in fullscreen" at bounding box center [709, 363] width 29 height 29
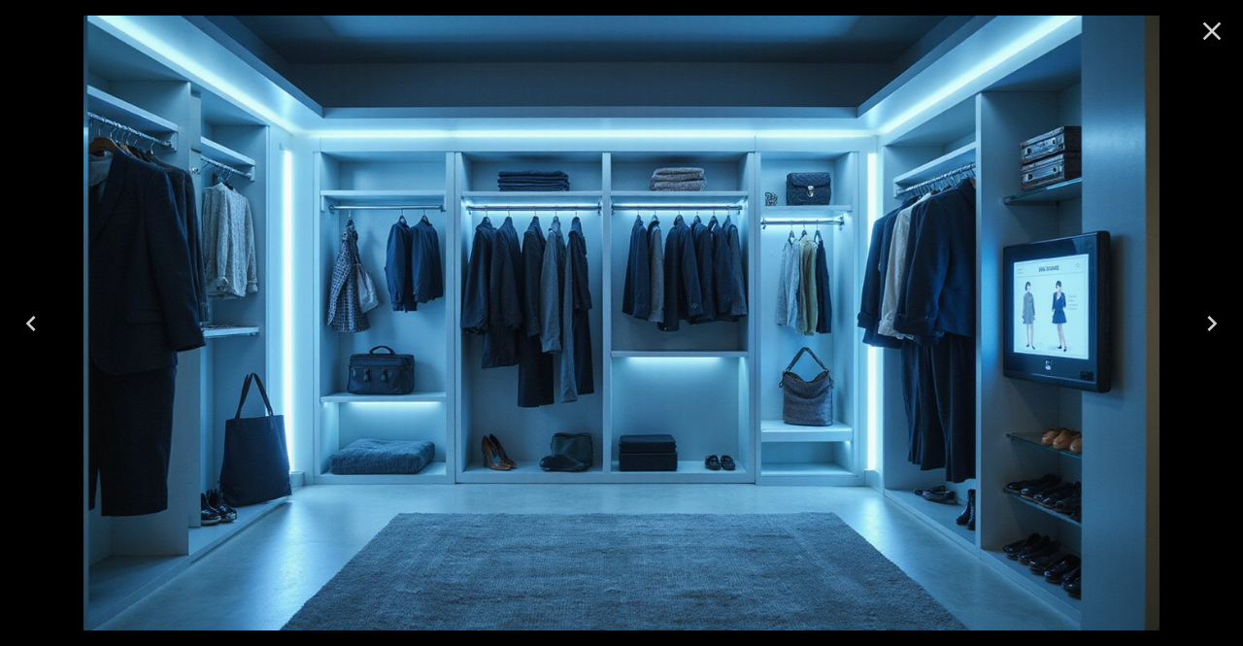
click at [1222, 9] on button "Close" at bounding box center [1211, 31] width 47 height 47
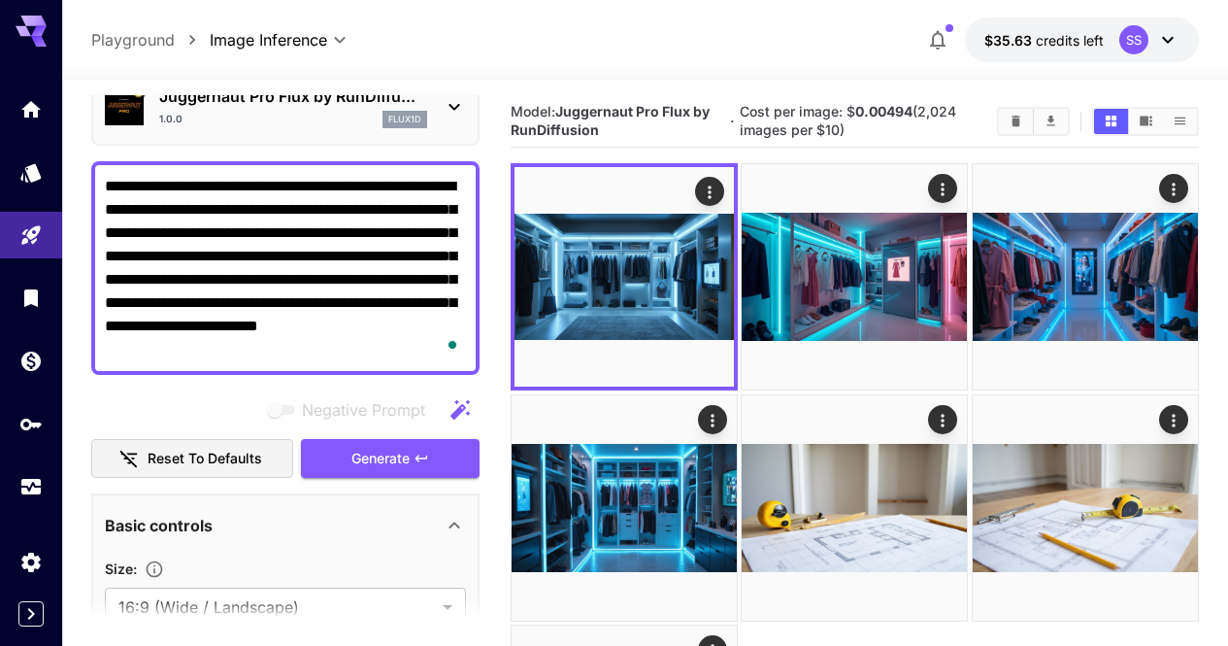
click at [331, 283] on textarea "**********" at bounding box center [285, 268] width 361 height 186
paste textarea "To enrich screen reader interactions, please activate Accessibility in Grammarl…"
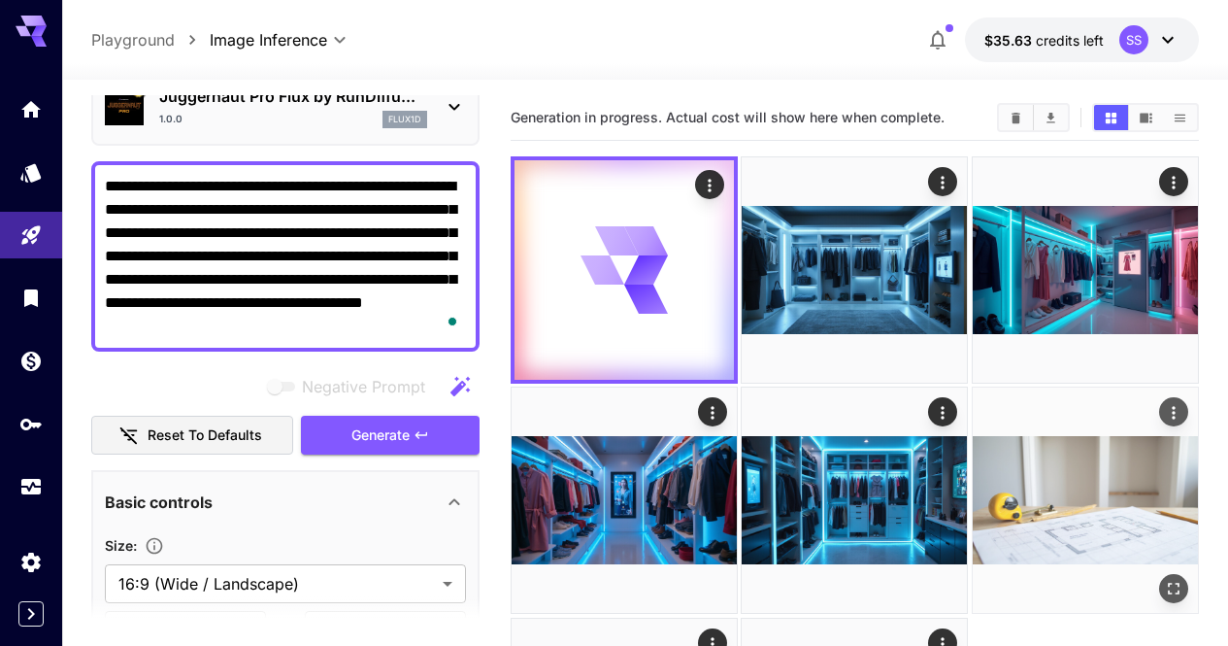
type textarea "**********"
click at [1164, 403] on icon "Actions" at bounding box center [1173, 412] width 19 height 19
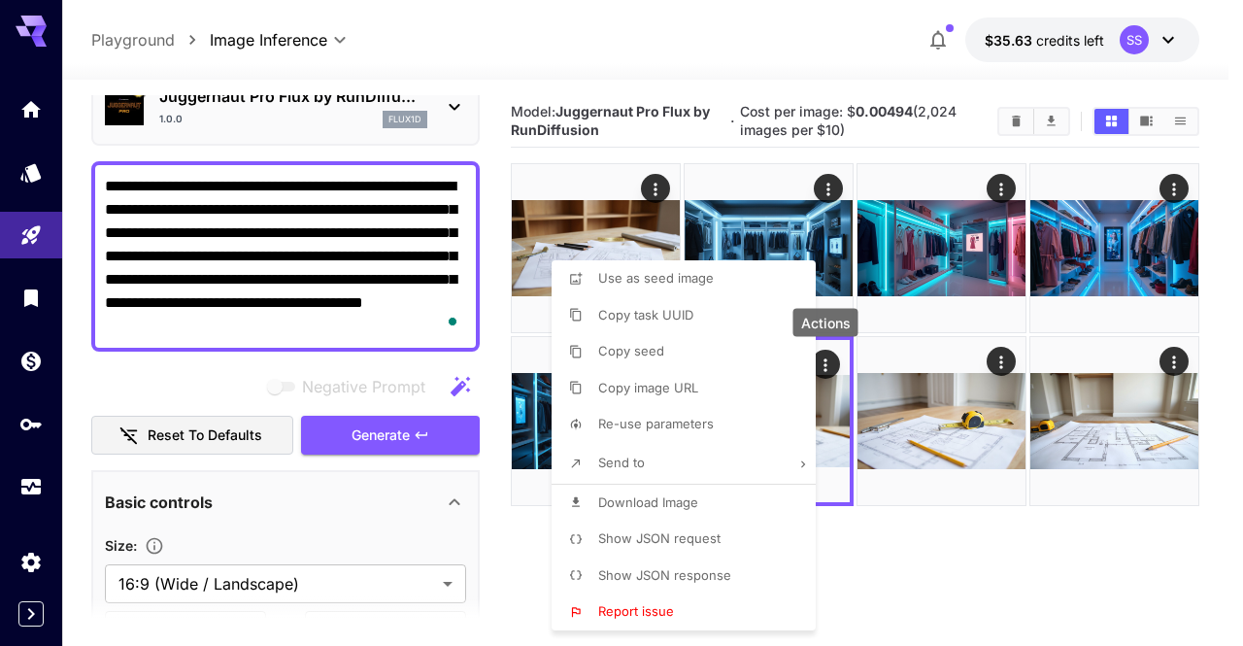
click at [708, 508] on li "Download Image" at bounding box center [690, 503] width 276 height 37
drag, startPoint x: 901, startPoint y: 565, endPoint x: 849, endPoint y: 519, distance: 69.5
click at [902, 565] on div at bounding box center [621, 323] width 1243 height 646
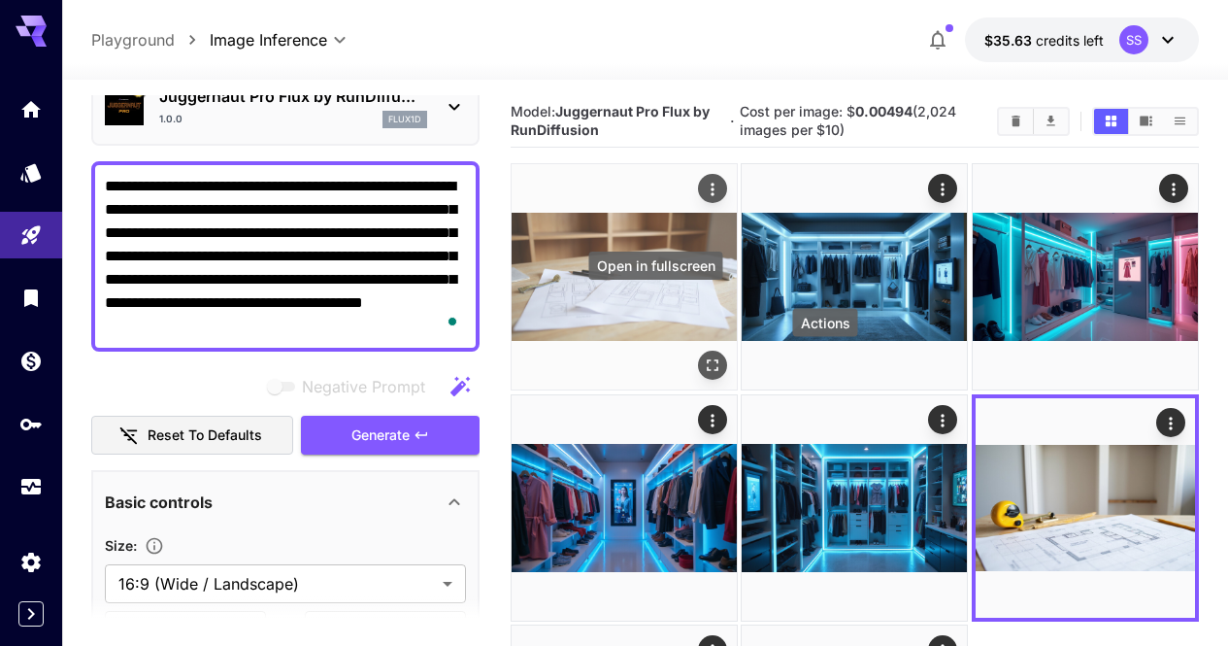
click at [703, 356] on icon "Open in fullscreen" at bounding box center [712, 365] width 19 height 19
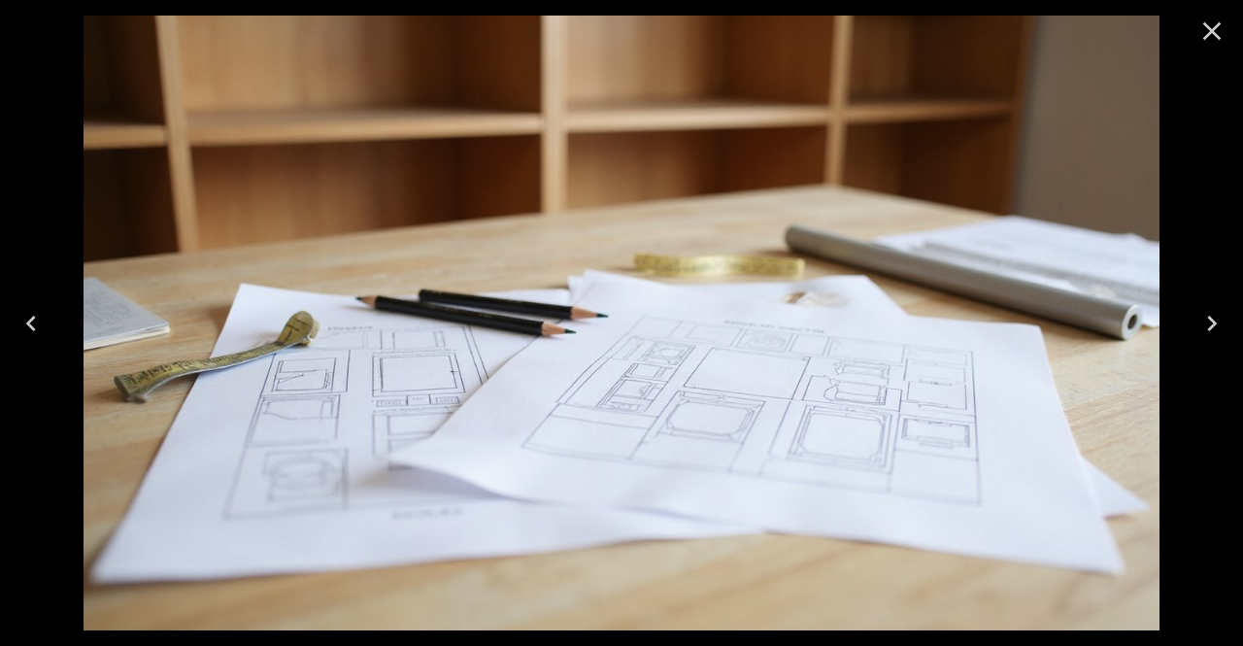
click at [1208, 58] on div at bounding box center [1212, 31] width 62 height 62
click at [1211, 44] on icon "Close" at bounding box center [1211, 31] width 31 height 31
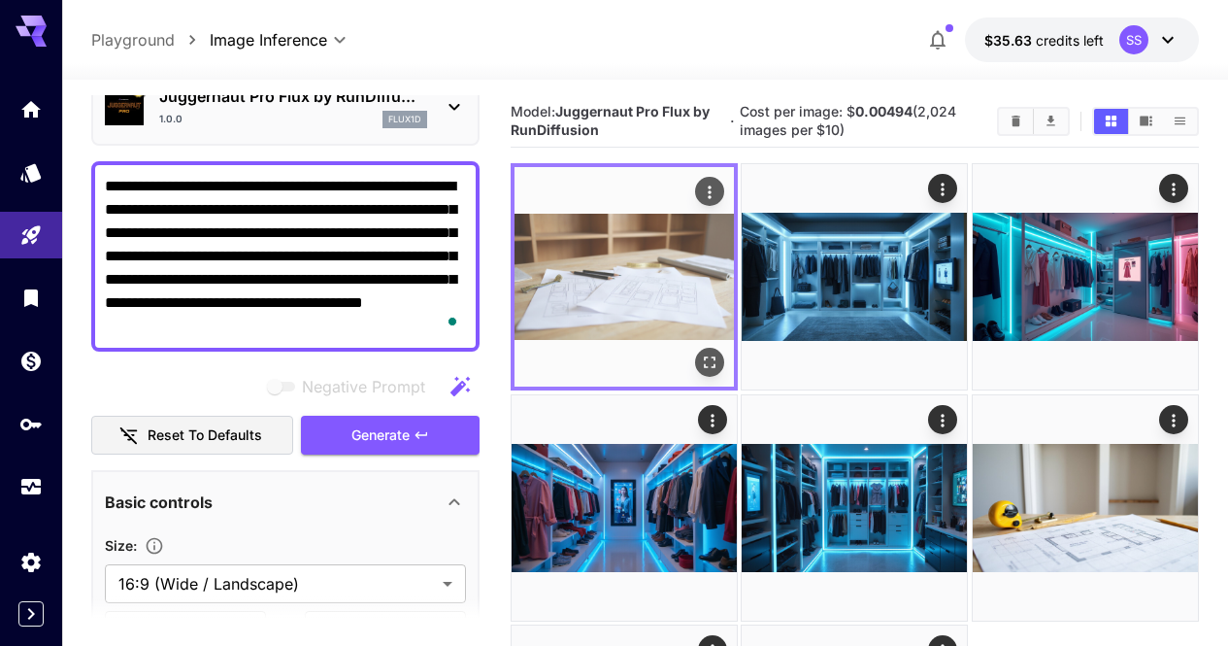
click at [700, 189] on icon "Actions" at bounding box center [709, 192] width 19 height 19
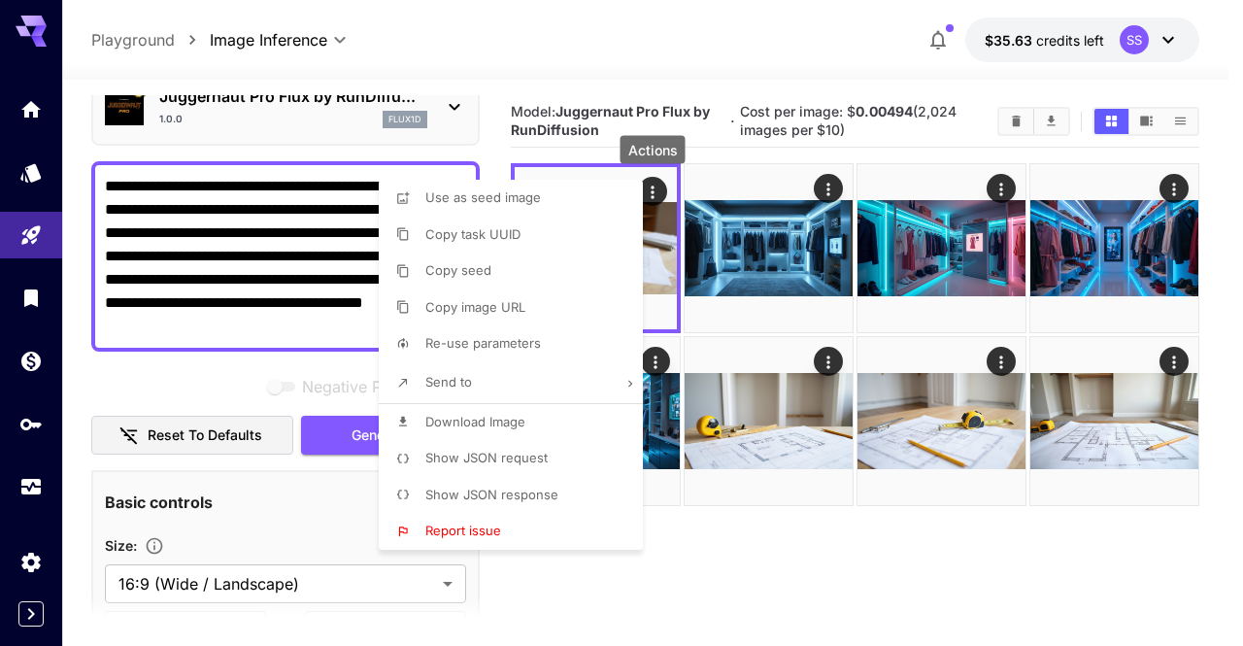
click at [591, 415] on li "Download Image" at bounding box center [517, 422] width 276 height 37
click at [835, 180] on div at bounding box center [621, 323] width 1243 height 646
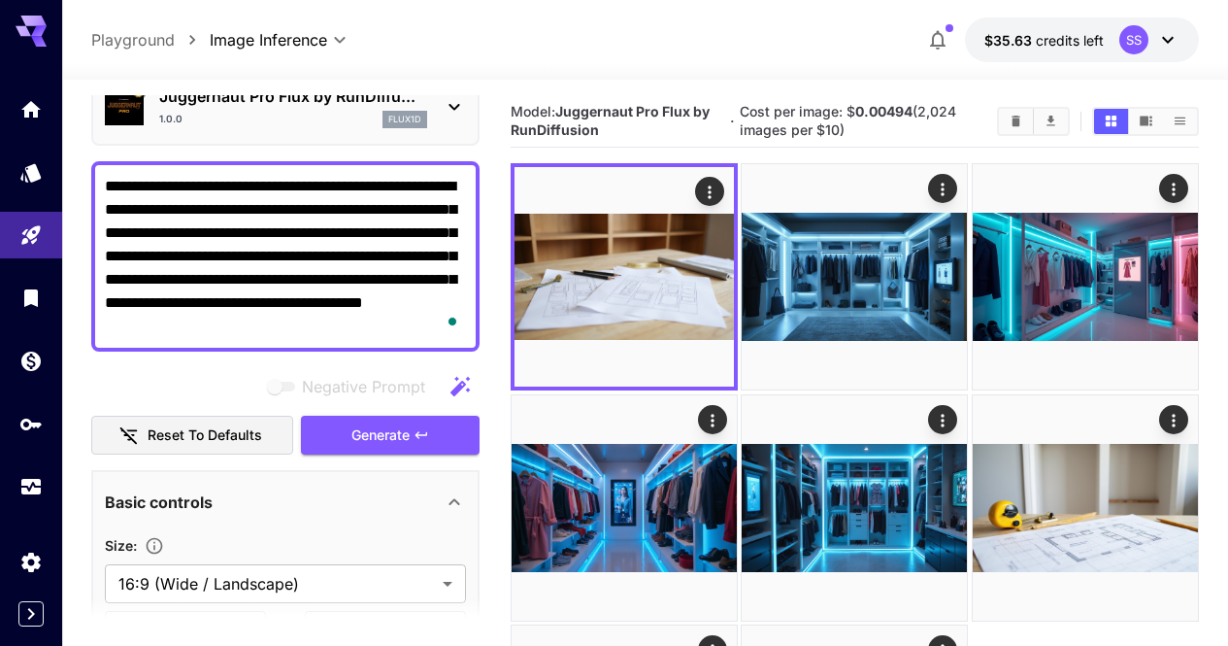
click at [934, 180] on icon "Actions" at bounding box center [943, 189] width 19 height 19
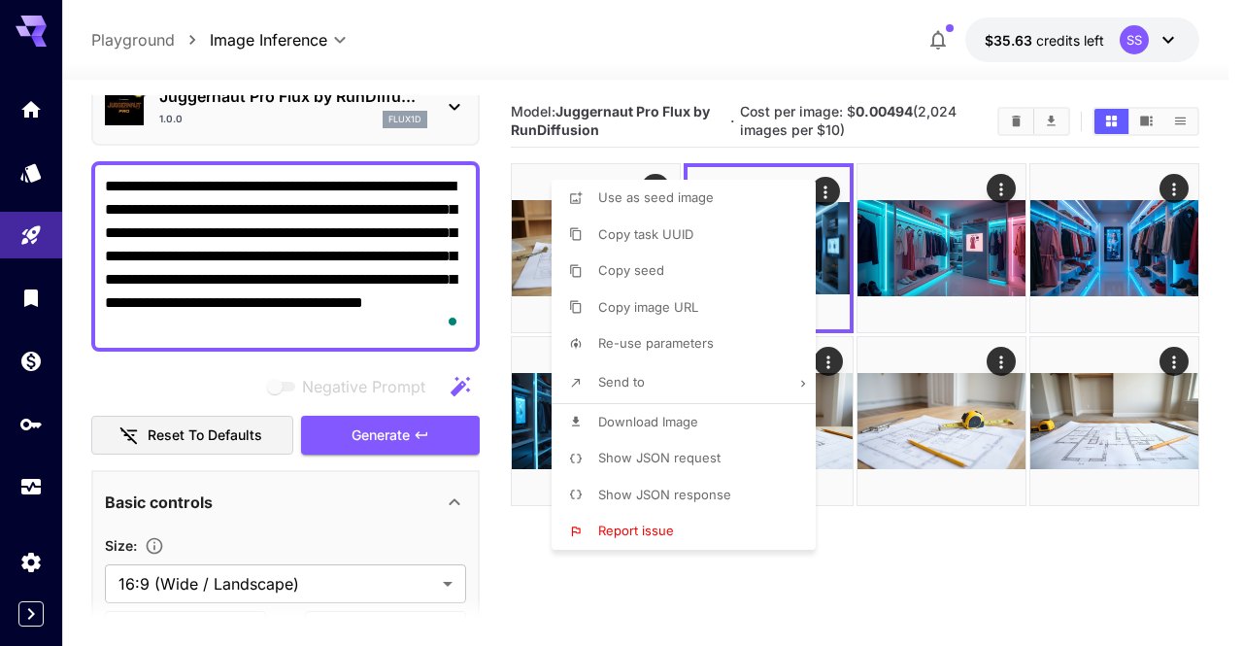
click at [826, 191] on div at bounding box center [621, 323] width 1243 height 646
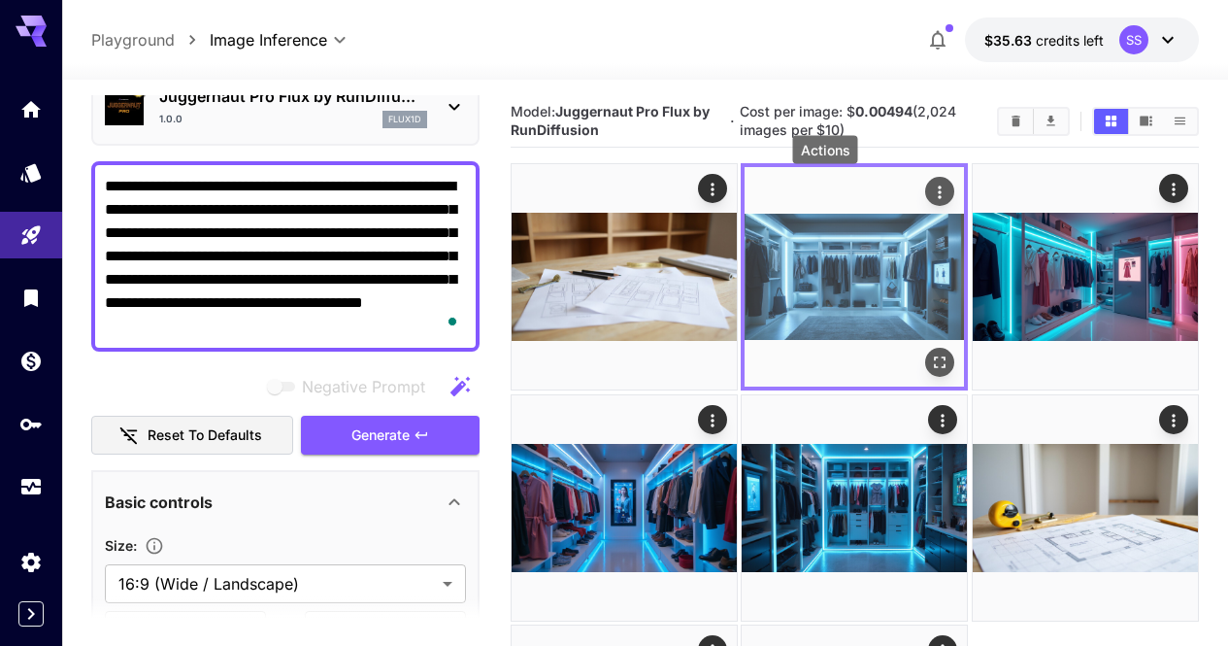
click at [939, 192] on icon "Actions" at bounding box center [940, 191] width 3 height 13
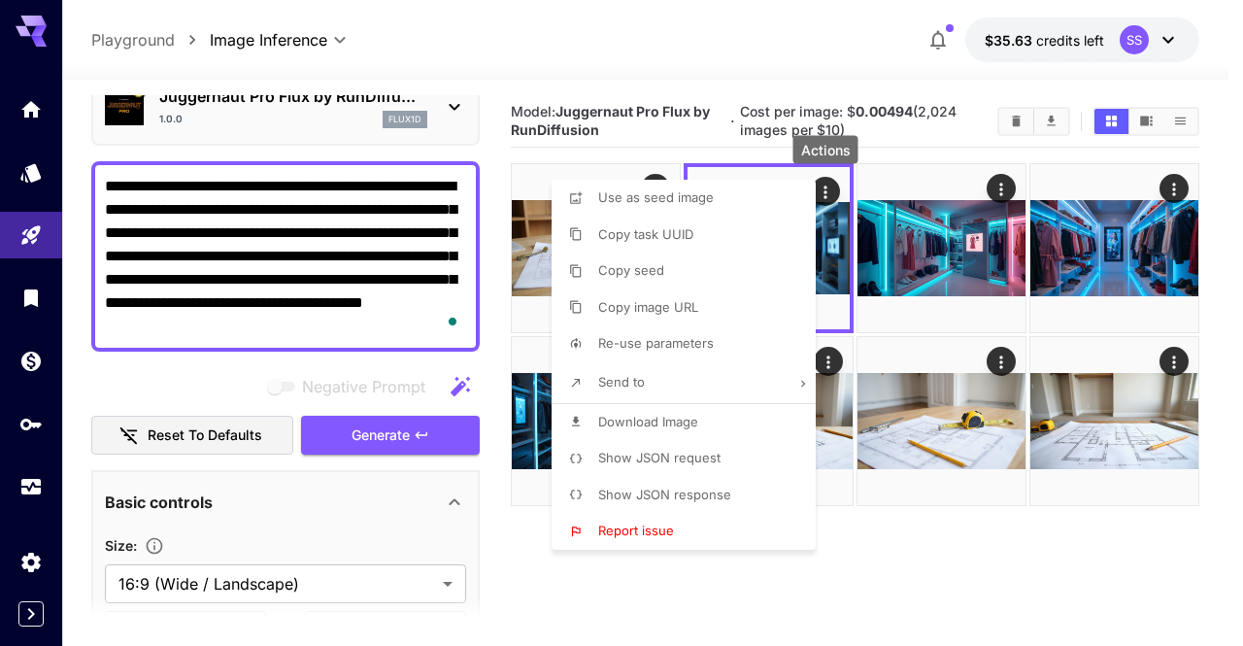
click at [714, 412] on li "Download Image" at bounding box center [690, 422] width 276 height 37
click at [825, 297] on div at bounding box center [621, 323] width 1243 height 646
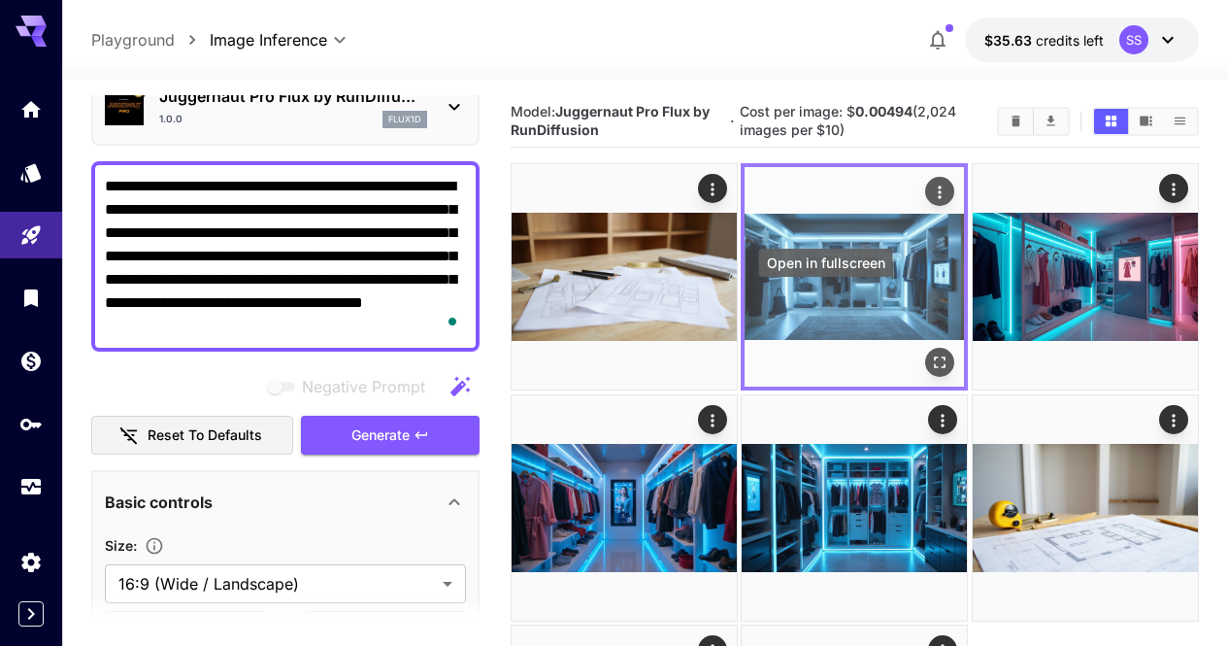
click at [931, 353] on icon "Open in fullscreen" at bounding box center [940, 362] width 19 height 19
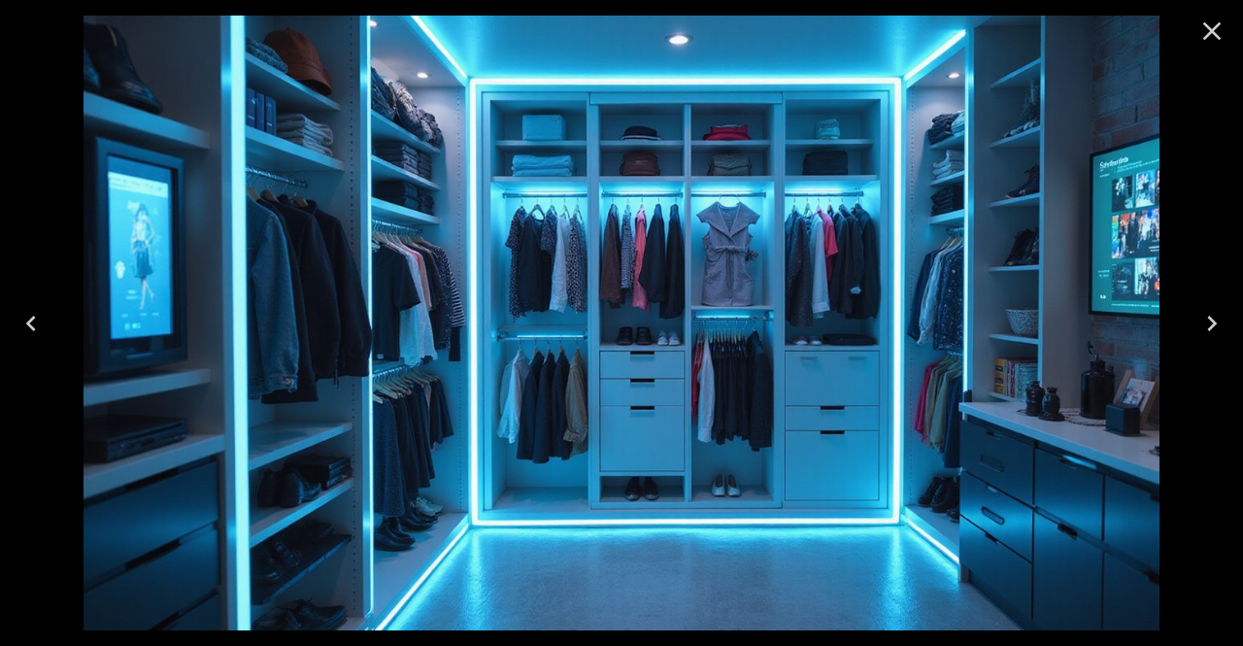
click at [1218, 34] on icon "Close" at bounding box center [1211, 31] width 31 height 31
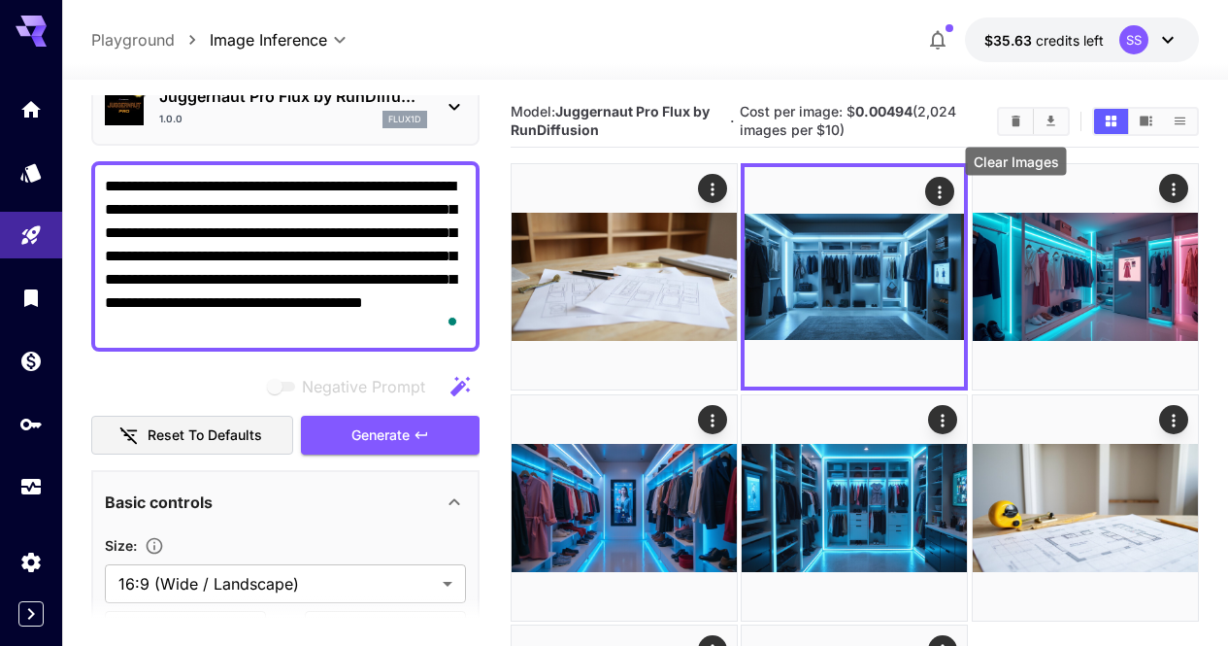
click at [1009, 125] on icon "Clear Images" at bounding box center [1016, 121] width 15 height 15
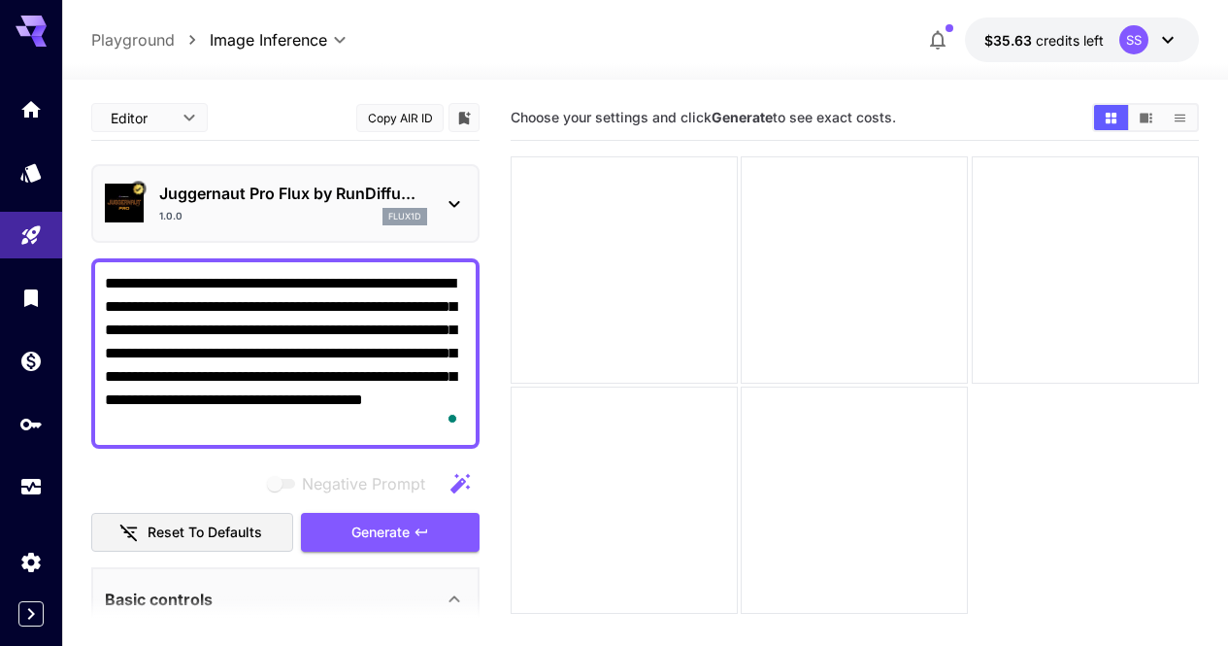
scroll to position [97, 0]
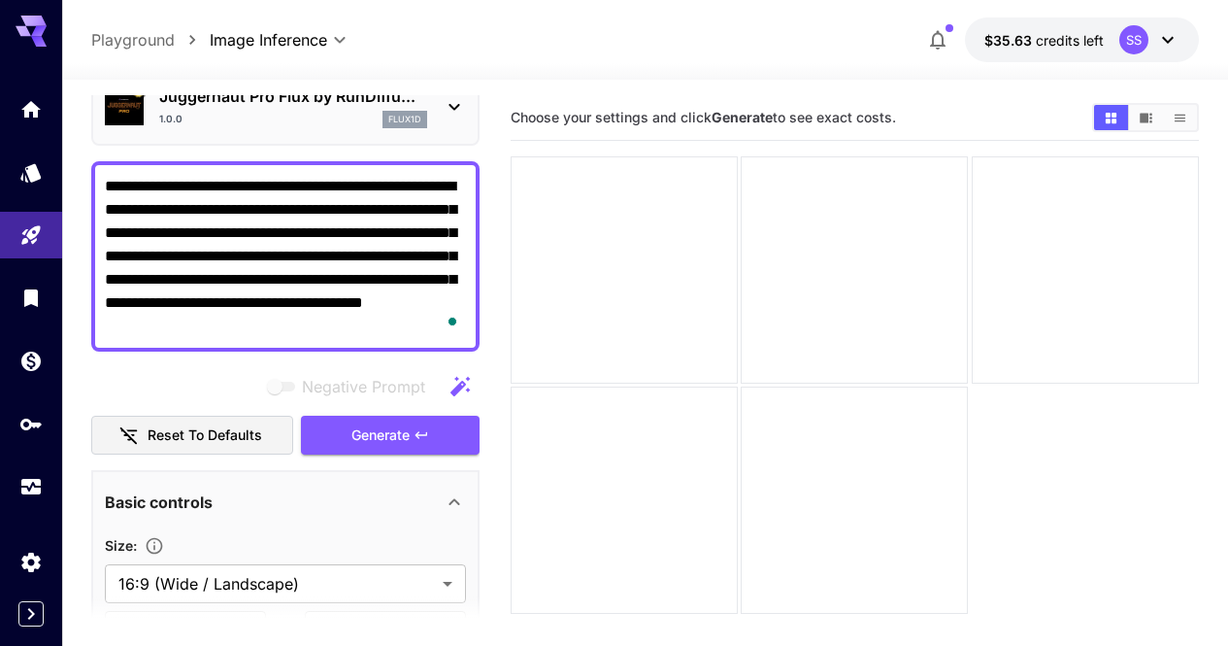
click at [1026, 413] on div at bounding box center [855, 385] width 688 height 458
click at [552, 44] on div "**********" at bounding box center [645, 39] width 1108 height 45
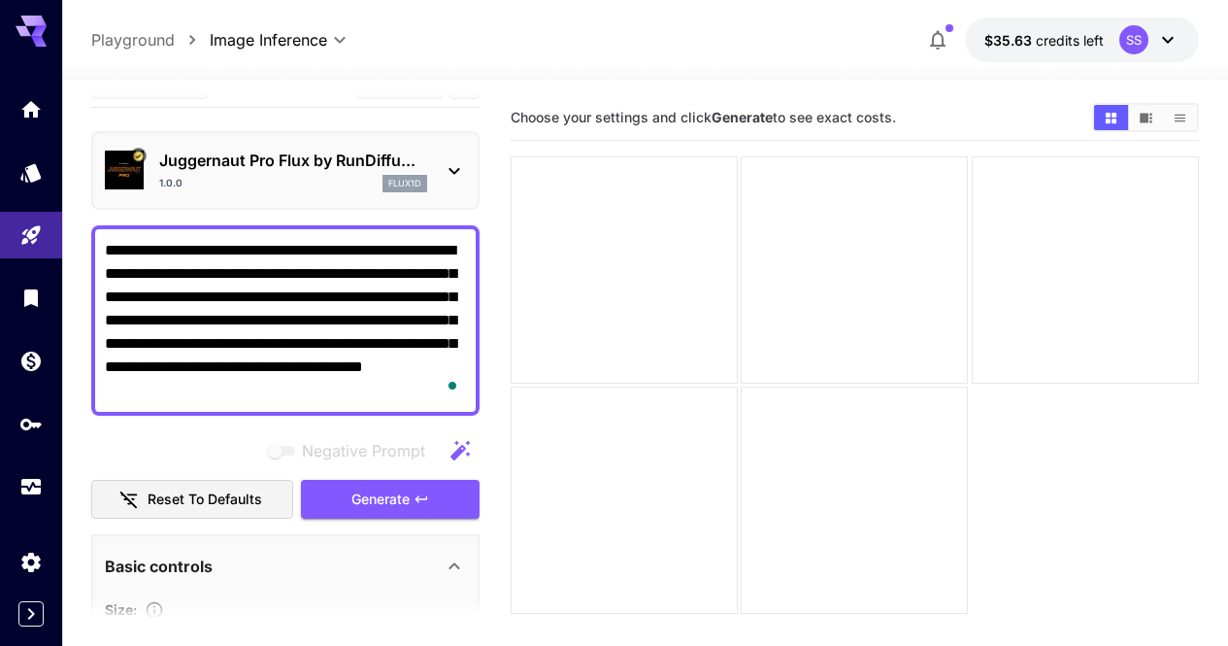
scroll to position [0, 0]
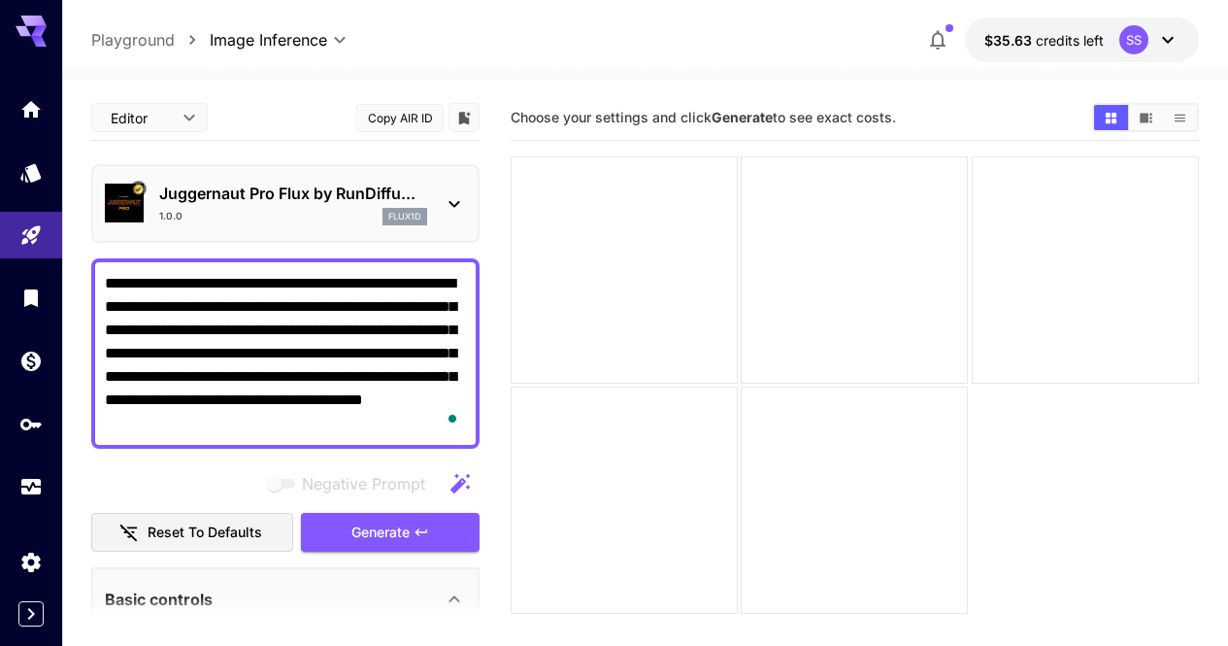
click at [280, 350] on textarea "**********" at bounding box center [285, 353] width 361 height 163
drag, startPoint x: 110, startPoint y: 283, endPoint x: 395, endPoint y: 385, distance: 303.5
click at [447, 414] on div "**********" at bounding box center [285, 353] width 388 height 190
click at [327, 327] on textarea "**********" at bounding box center [285, 353] width 361 height 163
click at [321, 322] on textarea "**********" at bounding box center [285, 353] width 361 height 163
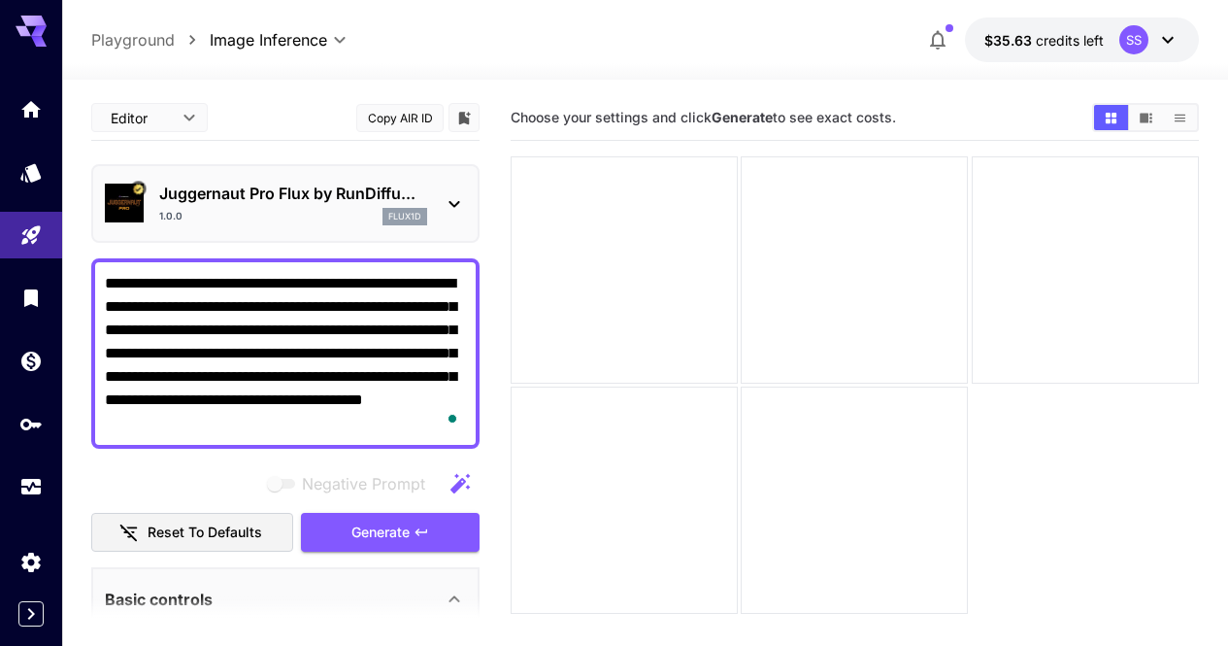
click at [321, 322] on textarea "**********" at bounding box center [285, 353] width 361 height 163
click at [329, 325] on textarea "**********" at bounding box center [285, 353] width 361 height 163
click at [297, 365] on textarea "**********" at bounding box center [285, 353] width 361 height 163
